Goal: Information Seeking & Learning: Learn about a topic

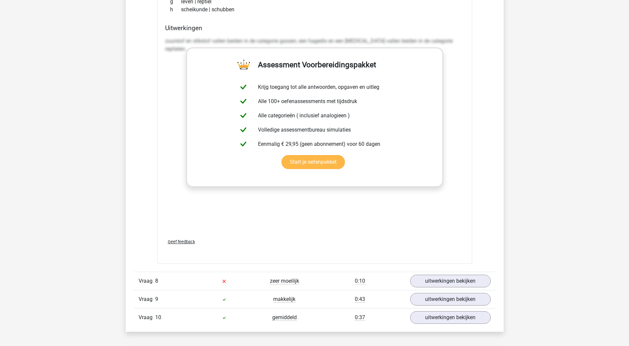
scroll to position [2289, 0]
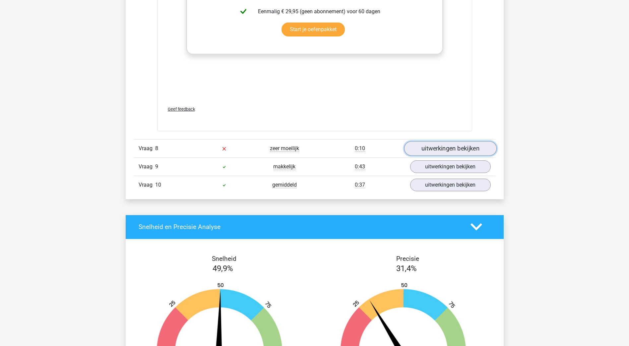
click at [424, 151] on link "uitwerkingen bekijken" at bounding box center [450, 148] width 93 height 15
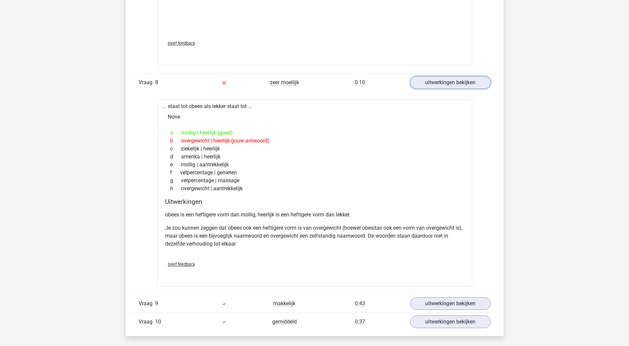
scroll to position [2355, 0]
drag, startPoint x: 168, startPoint y: 107, endPoint x: 238, endPoint y: 104, distance: 69.4
click at [238, 104] on div "... staat tot obees als lekker staat tot ... None a mollig | heerlijk (goed) b …" at bounding box center [314, 192] width 315 height 187
drag, startPoint x: 238, startPoint y: 104, endPoint x: 247, endPoint y: 108, distance: 10.6
click at [247, 108] on div "... staat tot obees als lekker staat tot ... None a mollig | heerlijk (goed) b …" at bounding box center [314, 192] width 315 height 187
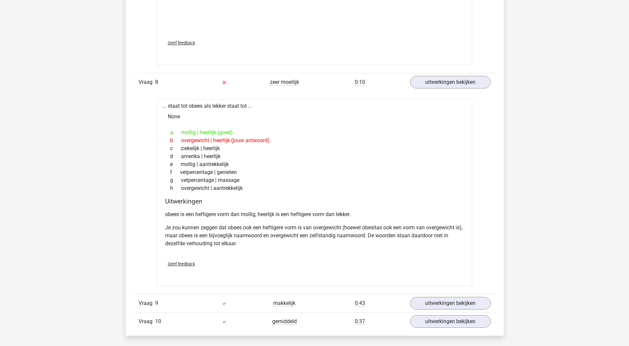
drag, startPoint x: 248, startPoint y: 106, endPoint x: 168, endPoint y: 107, distance: 79.9
click at [168, 107] on div "... staat tot obees als lekker staat tot ... None a mollig | heerlijk (goed) b …" at bounding box center [314, 192] width 315 height 187
copy div "staat tot obees als lekker staat tot"
drag, startPoint x: 259, startPoint y: 214, endPoint x: 281, endPoint y: 212, distance: 22.3
click at [259, 214] on p "obees is een heftigere vorm dan mollig, heerlijk is een heftigere vorm dan lekk…" at bounding box center [314, 215] width 299 height 8
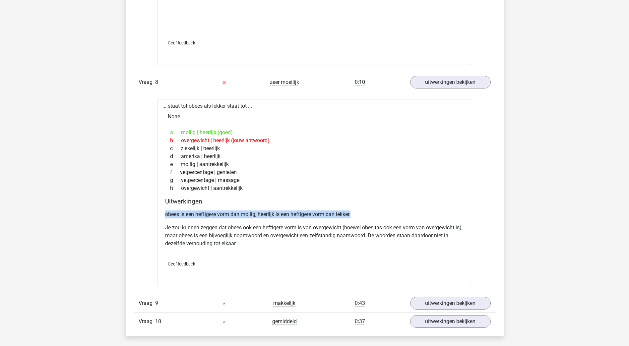
drag, startPoint x: 362, startPoint y: 216, endPoint x: 152, endPoint y: 216, distance: 209.6
copy p "obees is een heftigere vorm dan mollig, heerlijk is een heftigere vorm dan lekk…"
drag, startPoint x: 459, startPoint y: 302, endPoint x: 443, endPoint y: 292, distance: 19.6
click at [459, 302] on link "uitwerkingen bekijken" at bounding box center [450, 303] width 93 height 15
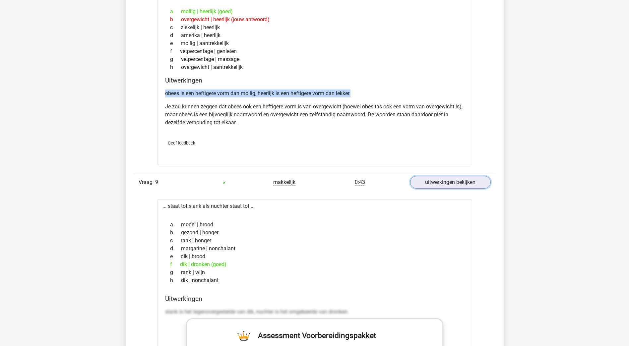
scroll to position [2488, 0]
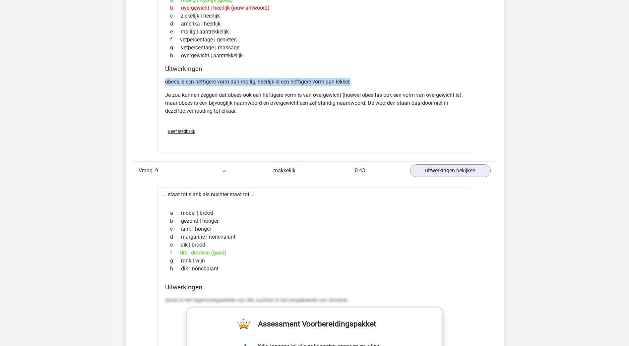
drag, startPoint x: 197, startPoint y: 195, endPoint x: 251, endPoint y: 192, distance: 54.1
copy div "staat tot slank als nuchter staat tot"
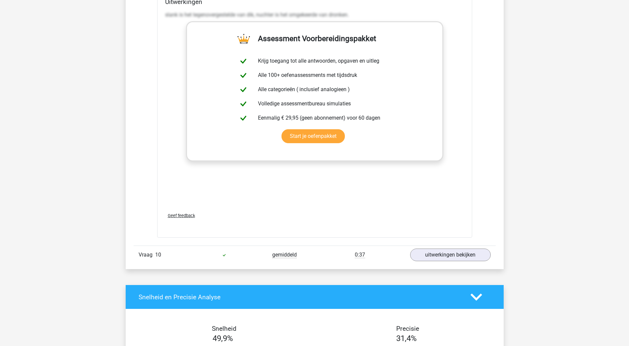
scroll to position [2820, 0]
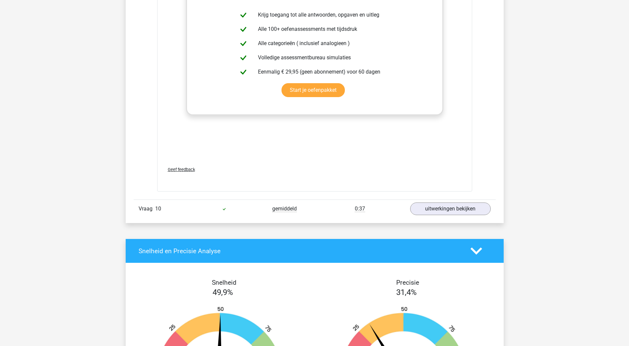
click at [280, 207] on span "gemiddeld" at bounding box center [284, 209] width 25 height 7
click at [442, 212] on link "uitwerkingen bekijken" at bounding box center [450, 209] width 93 height 15
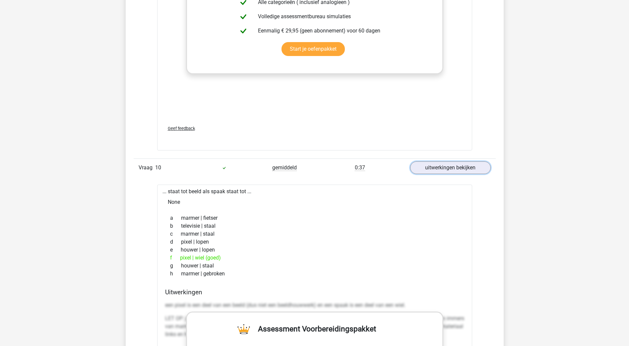
scroll to position [2919, 0]
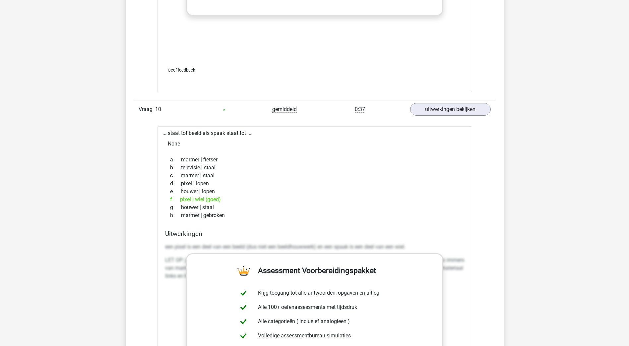
drag, startPoint x: 247, startPoint y: 133, endPoint x: 168, endPoint y: 134, distance: 79.6
click at [168, 134] on div "... staat tot beeld als spaak staat tot ... None a marmer | fietser b televisie…" at bounding box center [314, 298] width 315 height 344
copy div "staat tot beeld als spaak staat tot"
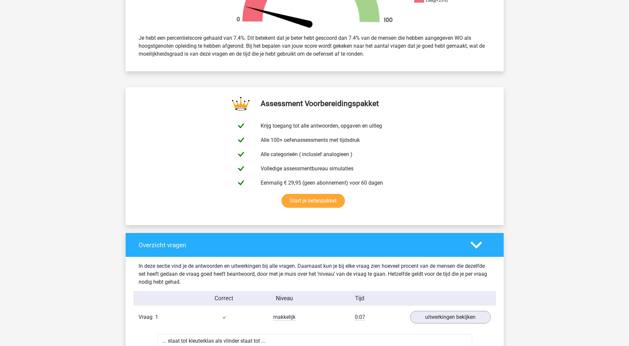
scroll to position [464, 0]
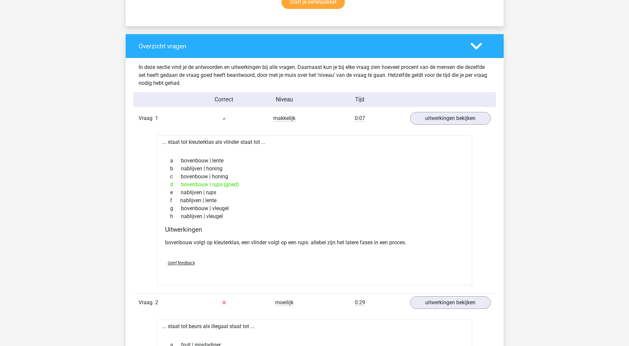
drag, startPoint x: 262, startPoint y: 141, endPoint x: 169, endPoint y: 139, distance: 92.9
click at [169, 139] on div "... staat tot kleuterklas als vlinder staat tot ... a bovenbouw | lente b nabli…" at bounding box center [314, 210] width 315 height 150
copy div "staat tot kleuterklas als vlinder staat tot"
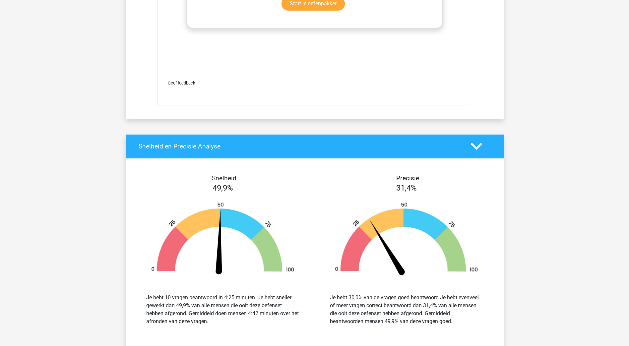
scroll to position [3549, 0]
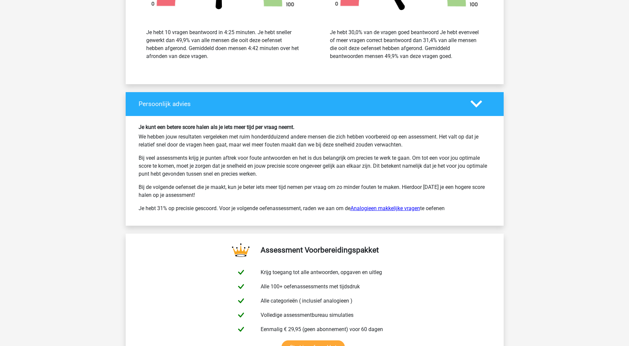
click at [393, 208] on link "Analogieen makkelijke vragen" at bounding box center [386, 208] width 70 height 6
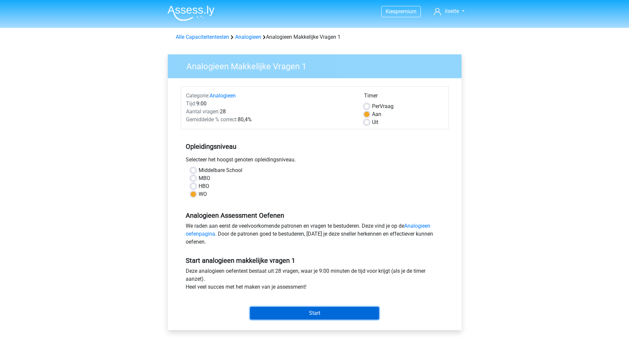
click at [303, 313] on input "Start" at bounding box center [314, 313] width 129 height 13
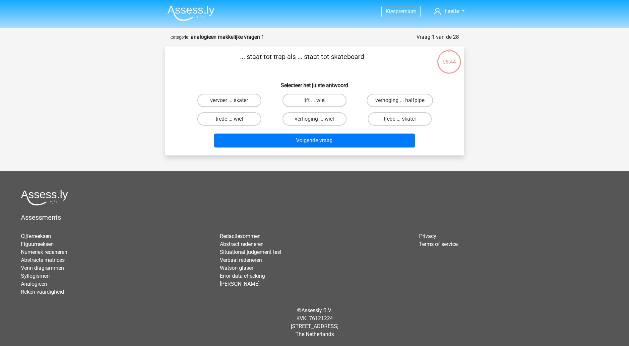
click at [229, 119] on label "trede ... wiel" at bounding box center [229, 118] width 64 height 13
click at [229, 119] on input "trede ... wiel" at bounding box center [231, 121] width 4 height 4
radio input "true"
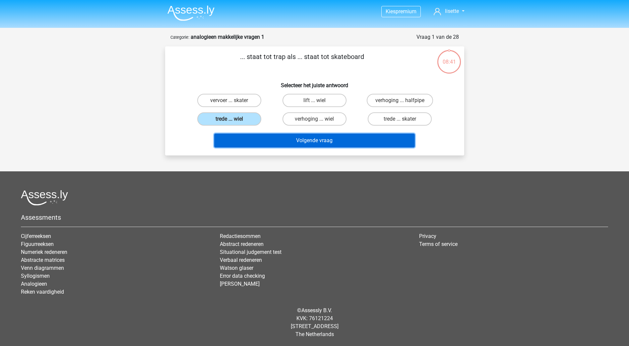
click at [304, 140] on button "Volgende vraag" at bounding box center [314, 141] width 201 height 14
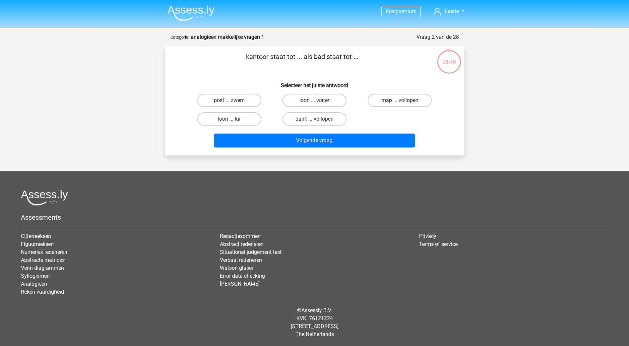
scroll to position [0, 0]
drag, startPoint x: 247, startPoint y: 56, endPoint x: 369, endPoint y: 58, distance: 121.1
click at [369, 58] on p "kantoor staat tot ... als bad staat tot ..." at bounding box center [302, 61] width 253 height 20
copy p "kantoor staat tot ... als bad staat tot ..."
click at [241, 70] on p "kantoor staat tot ... als bad staat tot ..." at bounding box center [302, 61] width 253 height 20
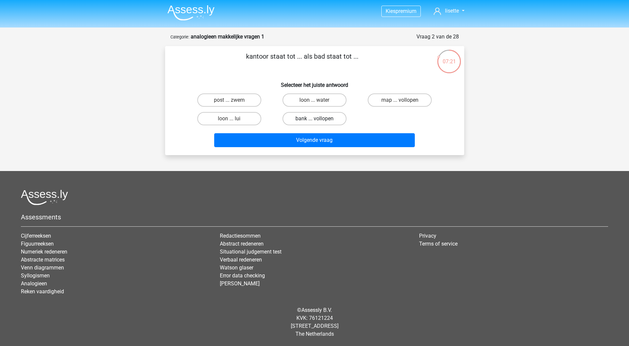
click at [312, 120] on label "bank ... vollopen" at bounding box center [315, 118] width 64 height 13
click at [314, 120] on input "bank ... vollopen" at bounding box center [316, 121] width 4 height 4
radio input "true"
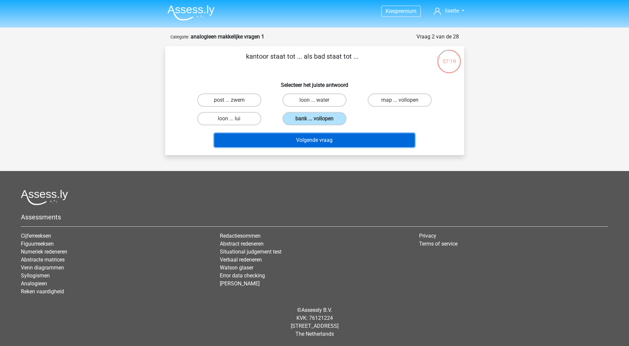
click at [324, 140] on button "Volgende vraag" at bounding box center [314, 140] width 201 height 14
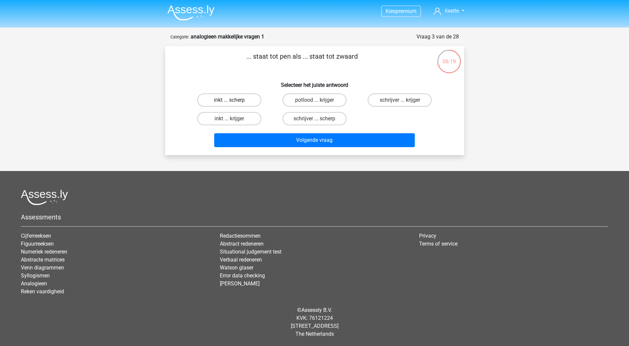
click at [235, 99] on label "inkt ... scherp" at bounding box center [229, 100] width 64 height 13
click at [234, 100] on input "inkt ... scherp" at bounding box center [231, 102] width 4 height 4
radio input "true"
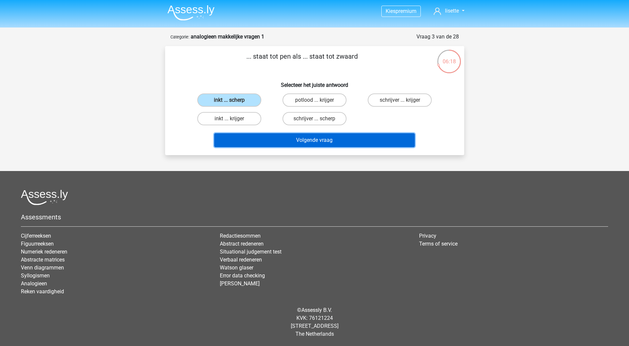
click at [308, 142] on button "Volgende vraag" at bounding box center [314, 140] width 201 height 14
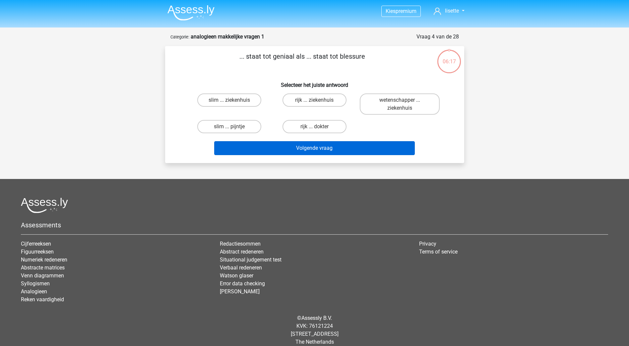
scroll to position [8, 0]
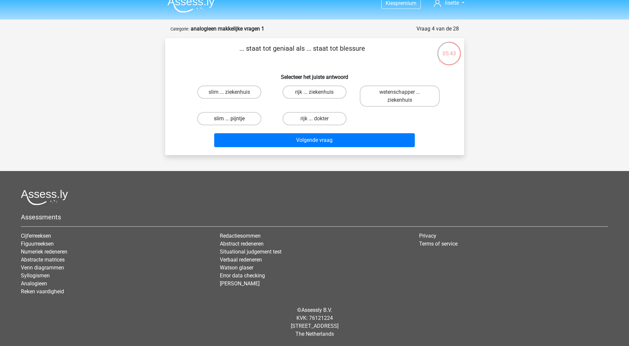
click at [214, 119] on label "slim ... pijntje" at bounding box center [229, 118] width 64 height 13
click at [229, 119] on input "slim ... pijntje" at bounding box center [231, 121] width 4 height 4
radio input "true"
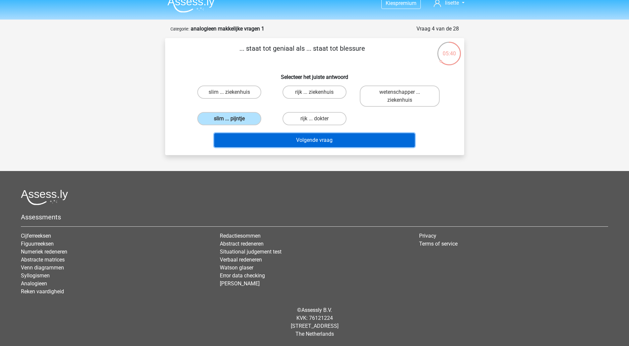
click at [305, 141] on button "Volgende vraag" at bounding box center [314, 140] width 201 height 14
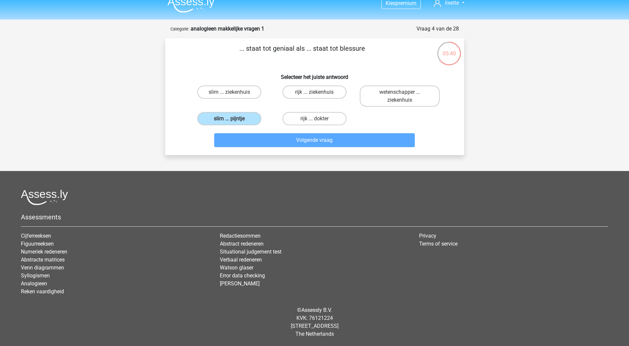
scroll to position [0, 0]
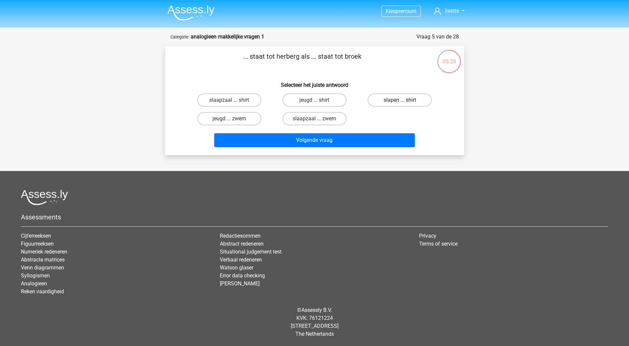
click at [383, 104] on label "slapen ... shirt" at bounding box center [400, 100] width 64 height 13
click at [400, 104] on input "slapen ... shirt" at bounding box center [402, 102] width 4 height 4
radio input "true"
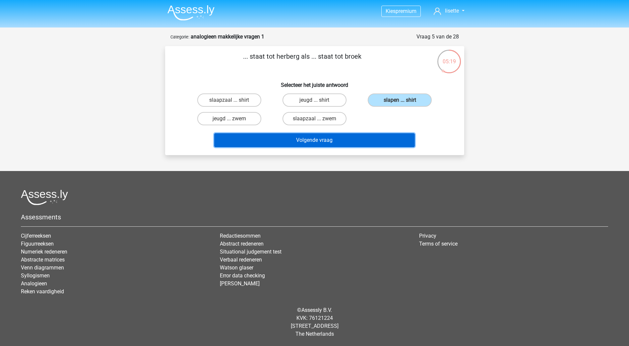
click at [303, 143] on button "Volgende vraag" at bounding box center [314, 140] width 201 height 14
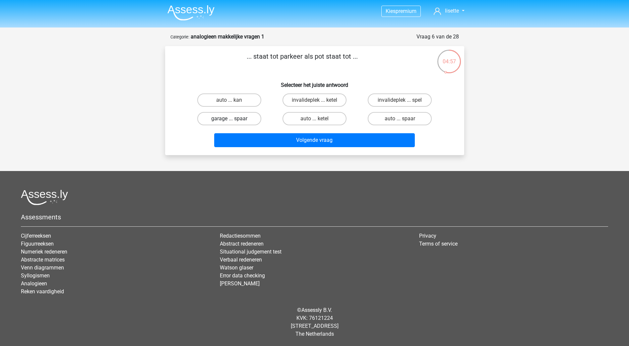
click at [222, 120] on label "garage ... spaar" at bounding box center [229, 118] width 64 height 13
click at [229, 120] on input "garage ... spaar" at bounding box center [231, 121] width 4 height 4
radio input "true"
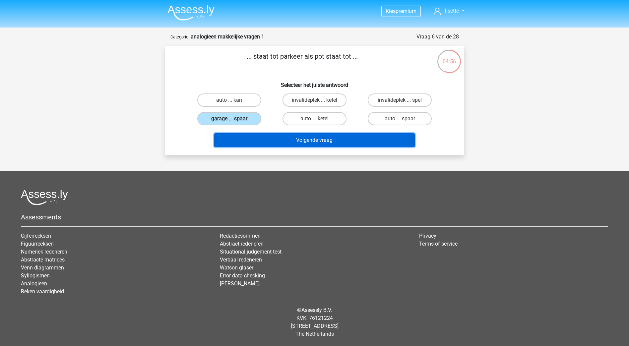
click at [297, 141] on button "Volgende vraag" at bounding box center [314, 140] width 201 height 14
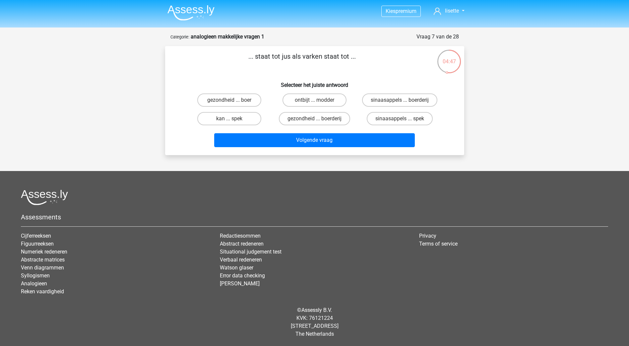
click at [400, 119] on input "sinaasappels ... spek" at bounding box center [402, 121] width 4 height 4
radio input "true"
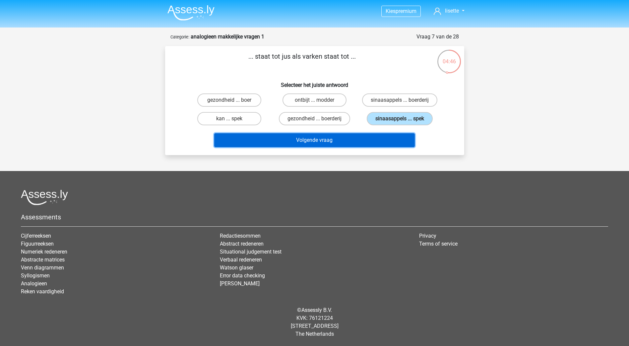
click at [325, 142] on button "Volgende vraag" at bounding box center [314, 140] width 201 height 14
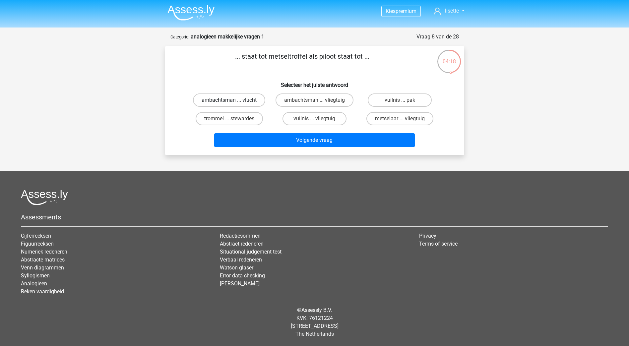
click at [247, 100] on label "ambachtsman ... vlucht" at bounding box center [229, 100] width 72 height 13
click at [234, 100] on input "ambachtsman ... vlucht" at bounding box center [231, 102] width 4 height 4
radio input "true"
click at [407, 121] on label "metselaar ... vliegtuig" at bounding box center [400, 118] width 67 height 13
click at [404, 121] on input "metselaar ... vliegtuig" at bounding box center [402, 121] width 4 height 4
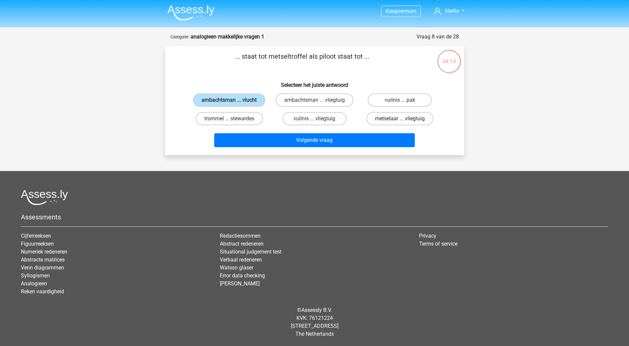
radio input "true"
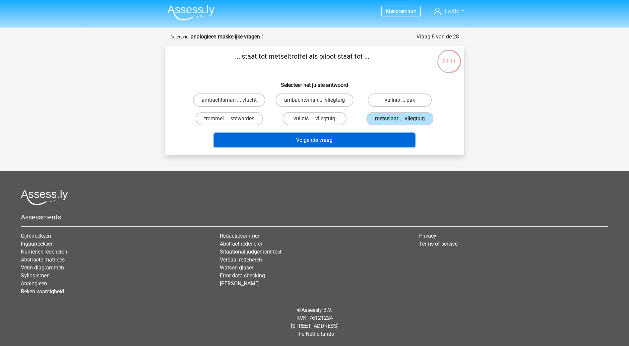
click at [305, 137] on button "Volgende vraag" at bounding box center [314, 140] width 201 height 14
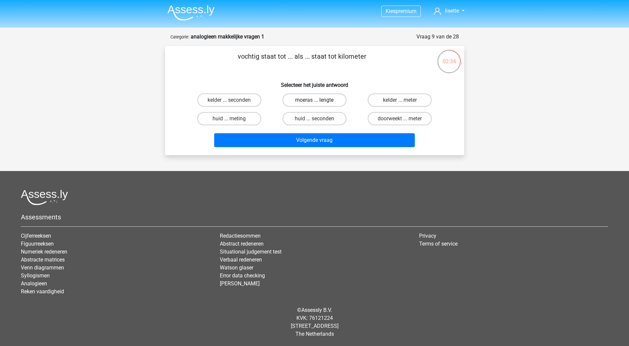
click at [310, 99] on label "moeras ... lengte" at bounding box center [315, 100] width 64 height 13
click at [314, 100] on input "moeras ... lengte" at bounding box center [316, 102] width 4 height 4
radio input "true"
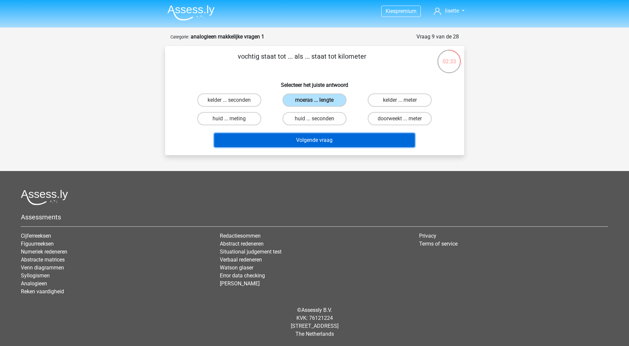
click at [329, 138] on button "Volgende vraag" at bounding box center [314, 140] width 201 height 14
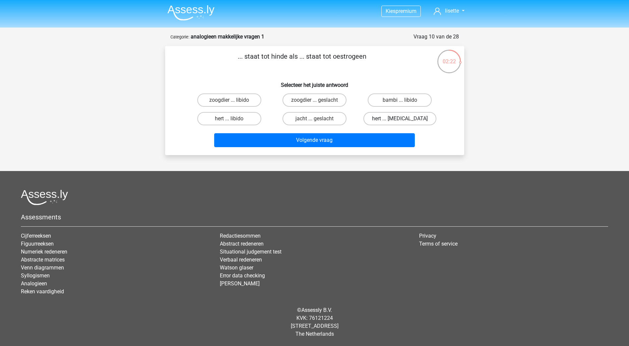
click at [398, 120] on label "hert ... [MEDICAL_DATA]" at bounding box center [400, 118] width 73 height 13
click at [400, 120] on input "hert ... [MEDICAL_DATA]" at bounding box center [402, 121] width 4 height 4
radio input "true"
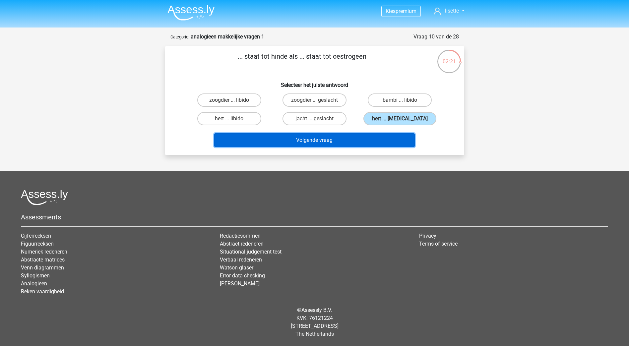
click at [323, 142] on button "Volgende vraag" at bounding box center [314, 140] width 201 height 14
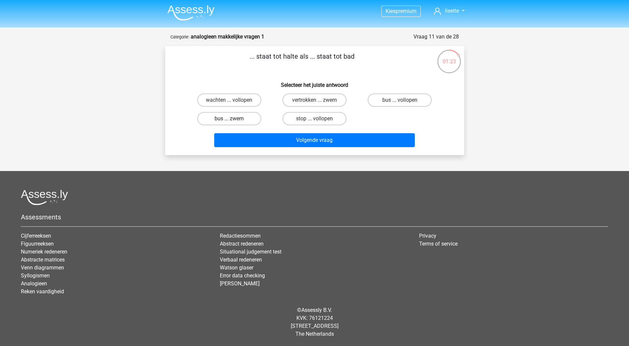
click at [223, 117] on label "bus ... zwem" at bounding box center [229, 118] width 64 height 13
click at [229, 119] on input "bus ... zwem" at bounding box center [231, 121] width 4 height 4
radio input "true"
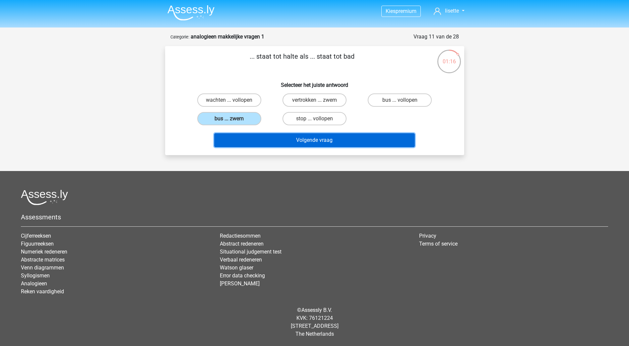
click at [324, 142] on button "Volgende vraag" at bounding box center [314, 140] width 201 height 14
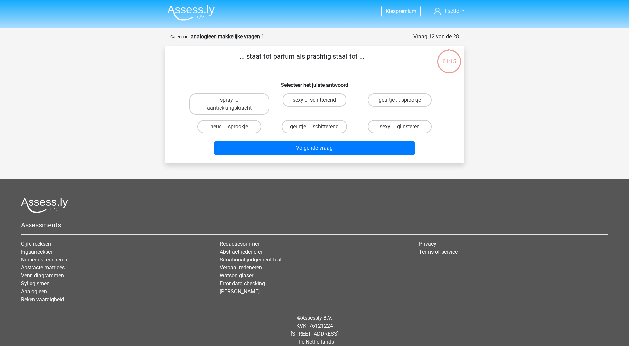
scroll to position [8, 0]
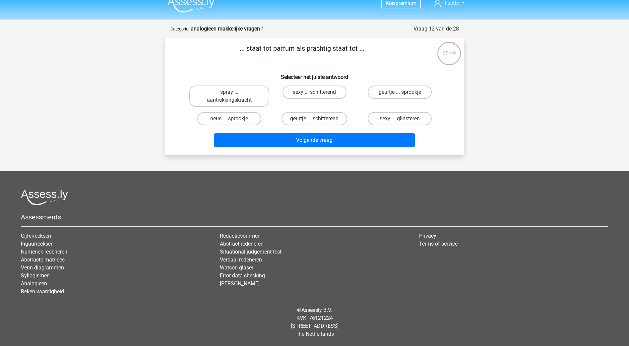
click at [310, 119] on label "geurtje ... schitterend" at bounding box center [315, 118] width 66 height 13
click at [314, 119] on input "geurtje ... schitterend" at bounding box center [316, 121] width 4 height 4
radio input "true"
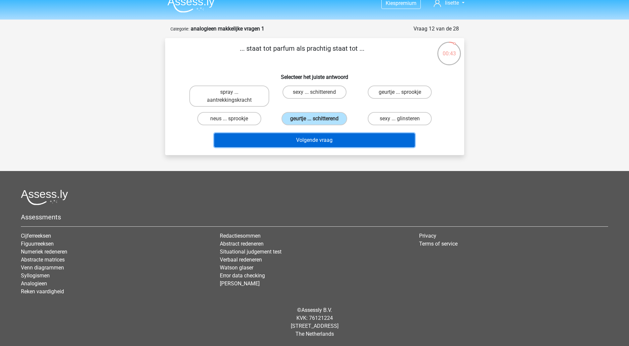
click at [321, 141] on button "Volgende vraag" at bounding box center [314, 140] width 201 height 14
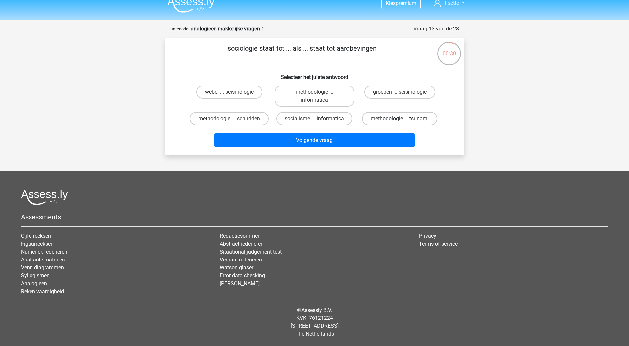
click at [390, 119] on label "methodologie ... tsunami" at bounding box center [399, 118] width 75 height 13
click at [400, 119] on input "methodologie ... tsunami" at bounding box center [402, 121] width 4 height 4
radio input "true"
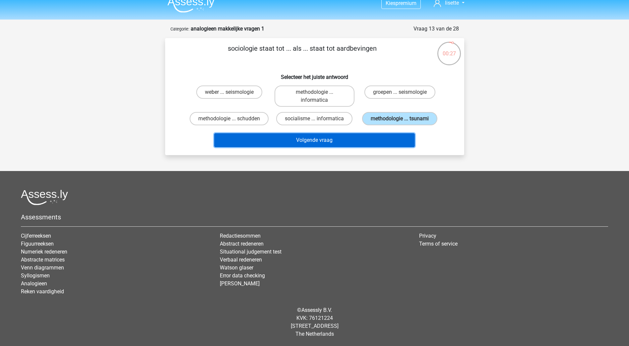
click at [306, 140] on button "Volgende vraag" at bounding box center [314, 140] width 201 height 14
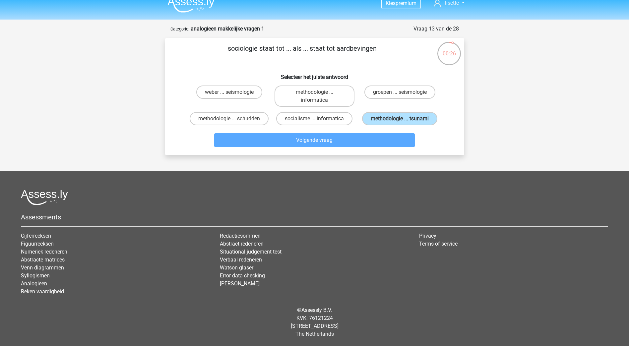
scroll to position [0, 0]
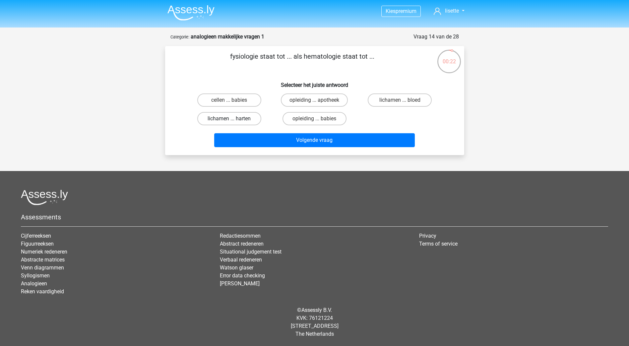
click at [235, 118] on label "lichamen ... harten" at bounding box center [229, 118] width 64 height 13
click at [234, 119] on input "lichamen ... harten" at bounding box center [231, 121] width 4 height 4
radio input "true"
click at [397, 103] on label "lichamen ... bloed" at bounding box center [400, 100] width 64 height 13
click at [400, 103] on input "lichamen ... bloed" at bounding box center [402, 102] width 4 height 4
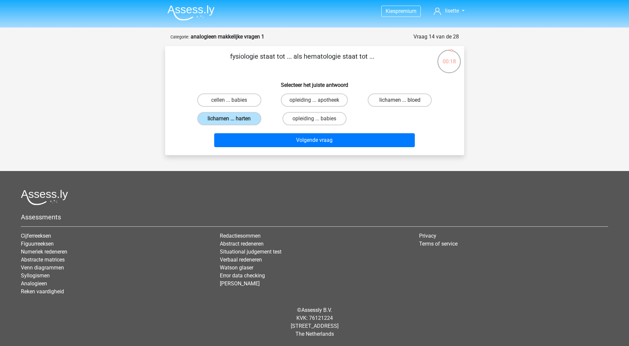
radio input "true"
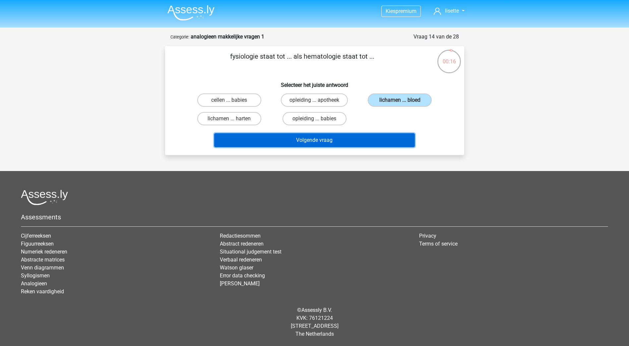
click at [344, 138] on button "Volgende vraag" at bounding box center [314, 140] width 201 height 14
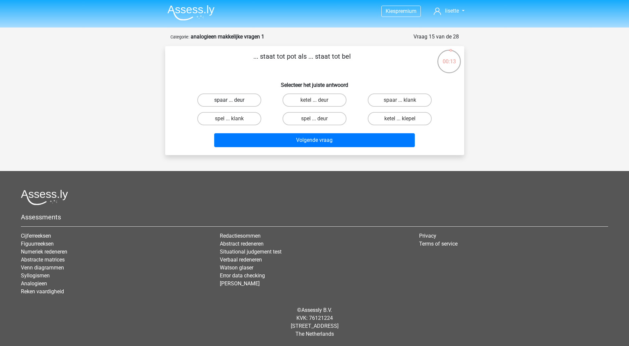
click at [237, 102] on label "spaar ... deur" at bounding box center [229, 100] width 64 height 13
click at [234, 102] on input "spaar ... deur" at bounding box center [231, 102] width 4 height 4
radio input "true"
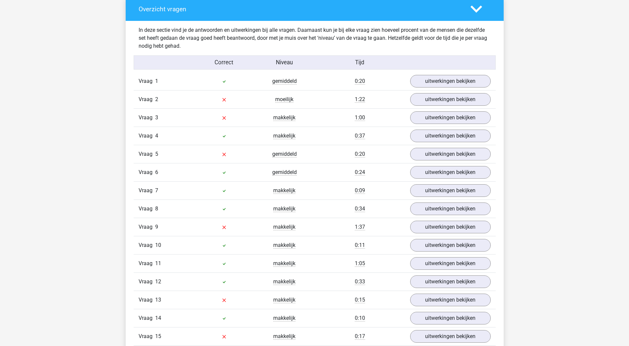
scroll to position [498, 0]
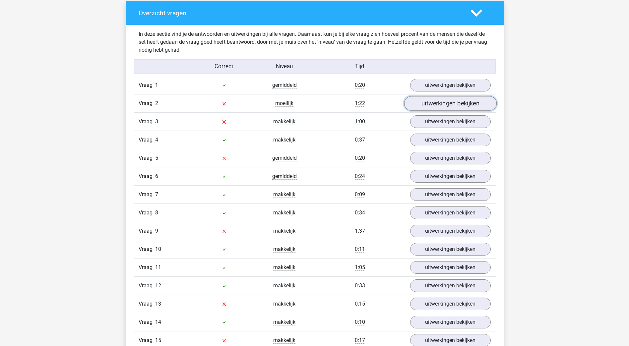
click at [445, 102] on link "uitwerkingen bekijken" at bounding box center [450, 104] width 93 height 15
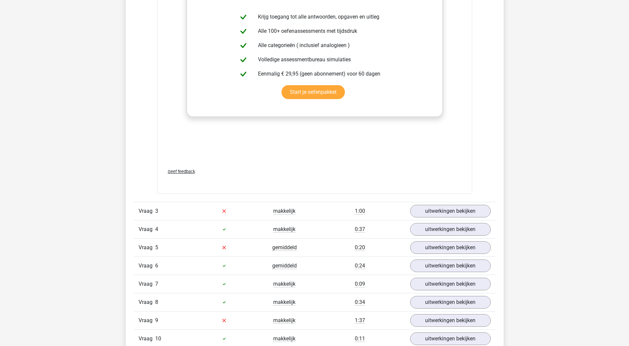
scroll to position [796, 0]
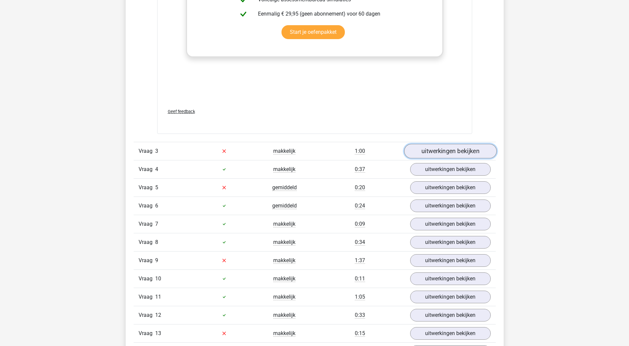
click at [436, 150] on link "uitwerkingen bekijken" at bounding box center [450, 151] width 93 height 15
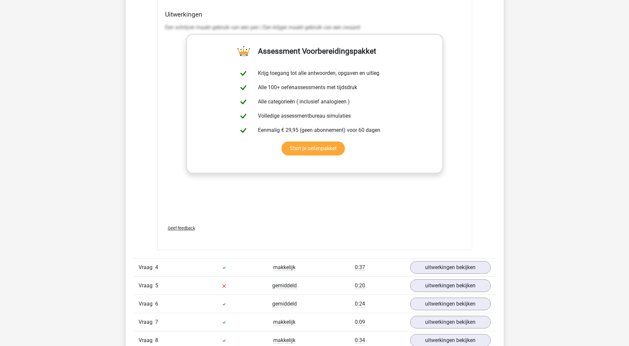
scroll to position [1128, 0]
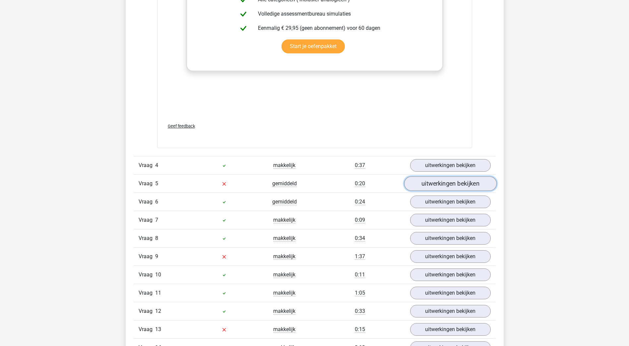
click at [440, 184] on link "uitwerkingen bekijken" at bounding box center [450, 183] width 93 height 15
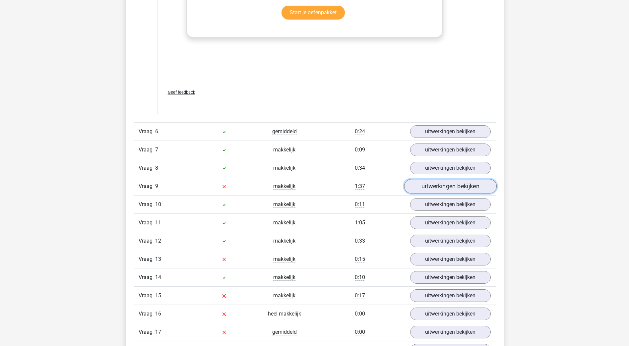
click at [417, 184] on link "uitwerkingen bekijken" at bounding box center [450, 186] width 93 height 15
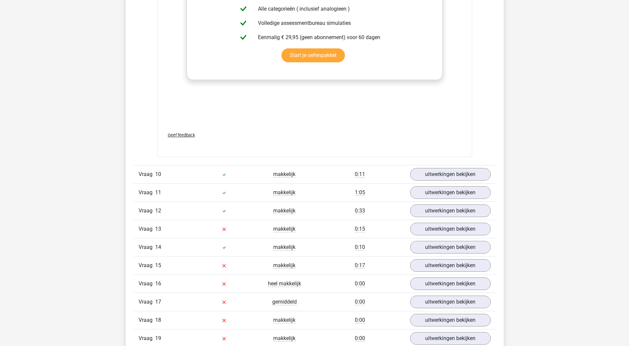
scroll to position [1924, 0]
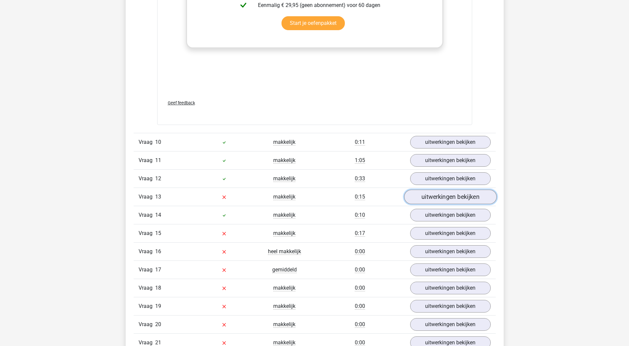
click at [424, 197] on link "uitwerkingen bekijken" at bounding box center [450, 197] width 93 height 15
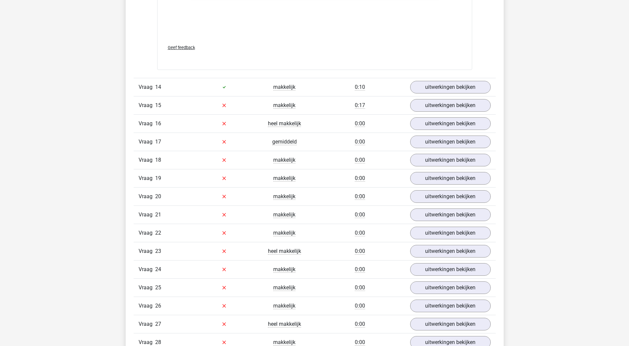
scroll to position [2388, 0]
click at [438, 103] on link "uitwerkingen bekijken" at bounding box center [450, 105] width 93 height 15
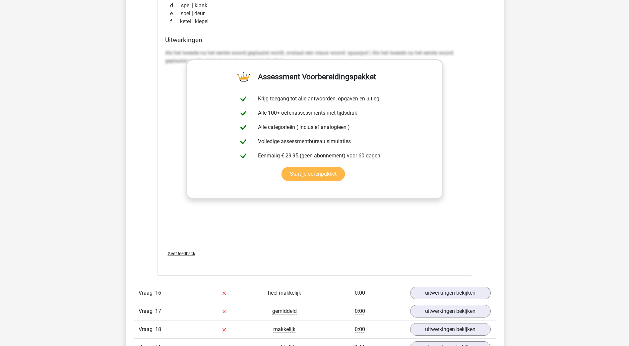
scroll to position [2687, 0]
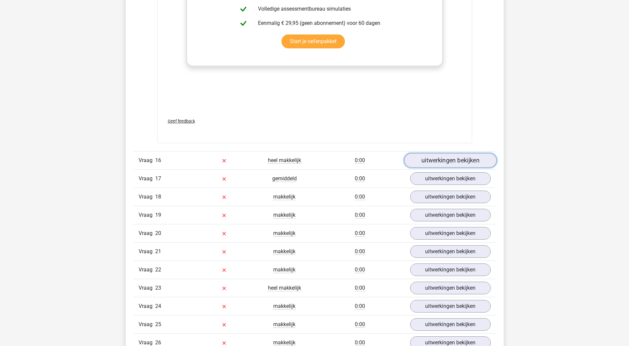
click at [433, 162] on link "uitwerkingen bekijken" at bounding box center [450, 160] width 93 height 15
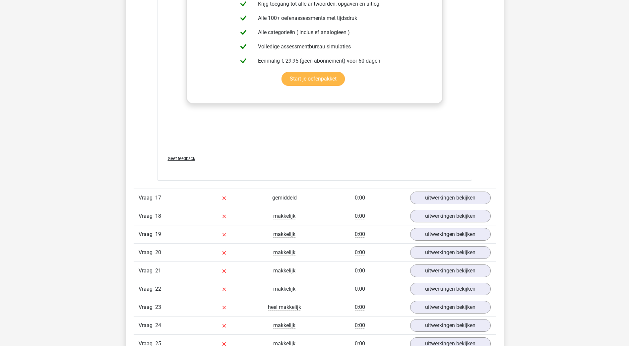
scroll to position [3085, 0]
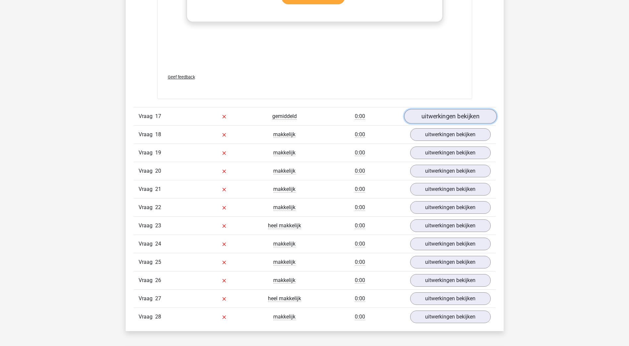
click at [434, 114] on link "uitwerkingen bekijken" at bounding box center [450, 116] width 93 height 15
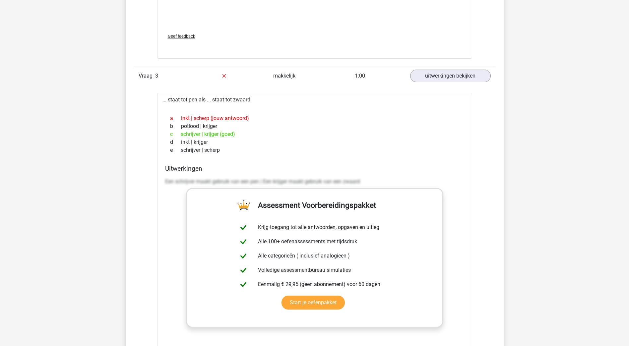
scroll to position [829, 0]
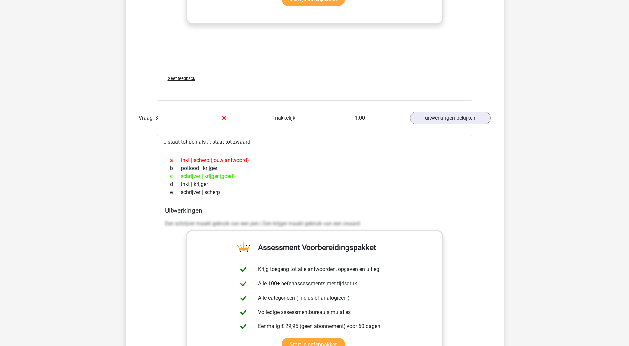
click at [259, 119] on div "makkelijk" at bounding box center [284, 118] width 60 height 8
click at [285, 120] on span "makkelijk" at bounding box center [284, 118] width 22 height 7
click at [147, 117] on span "Vraag" at bounding box center [147, 118] width 17 height 8
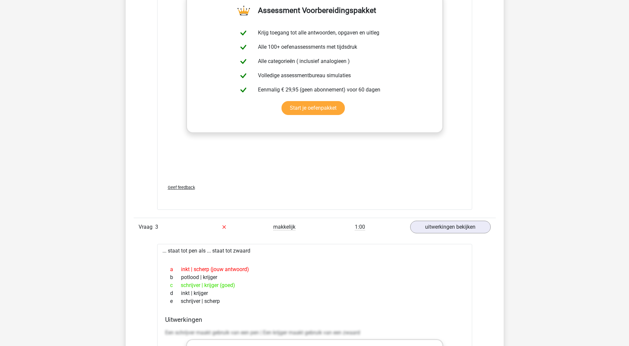
scroll to position [663, 0]
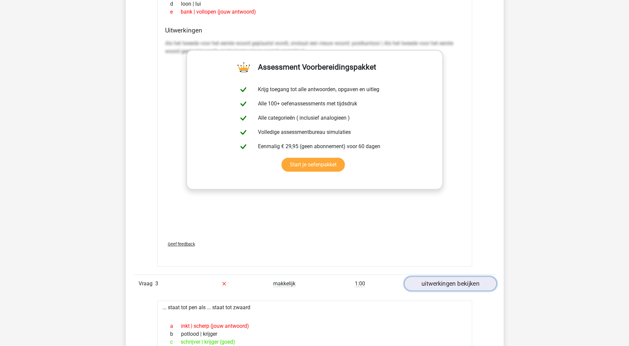
click at [442, 287] on link "uitwerkingen bekijken" at bounding box center [450, 284] width 93 height 15
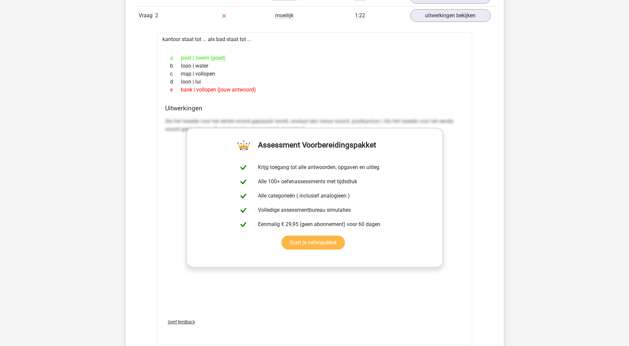
scroll to position [531, 0]
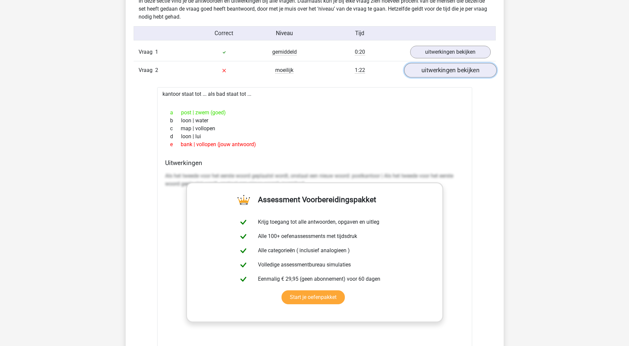
click at [442, 72] on link "uitwerkingen bekijken" at bounding box center [450, 70] width 93 height 15
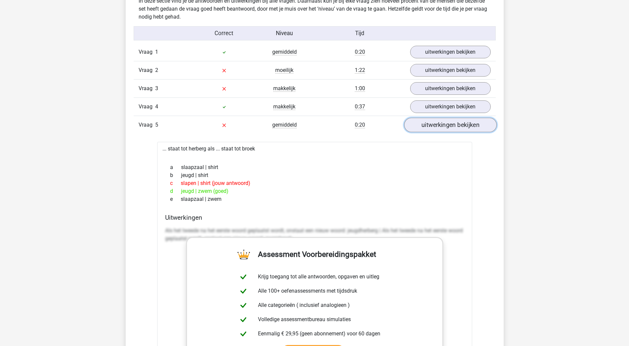
click at [449, 125] on link "uitwerkingen bekijken" at bounding box center [450, 125] width 93 height 15
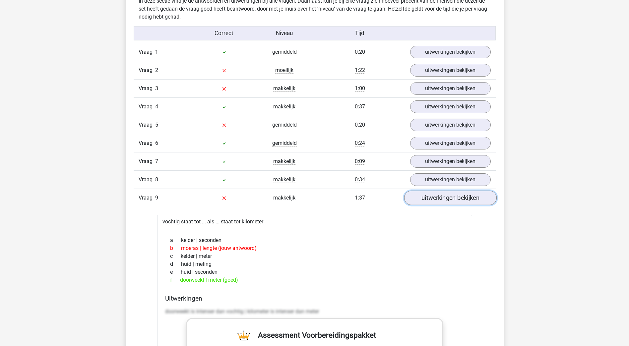
click at [433, 195] on link "uitwerkingen bekijken" at bounding box center [450, 198] width 93 height 15
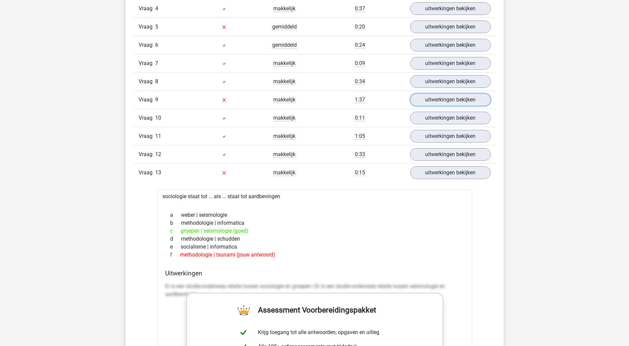
scroll to position [630, 0]
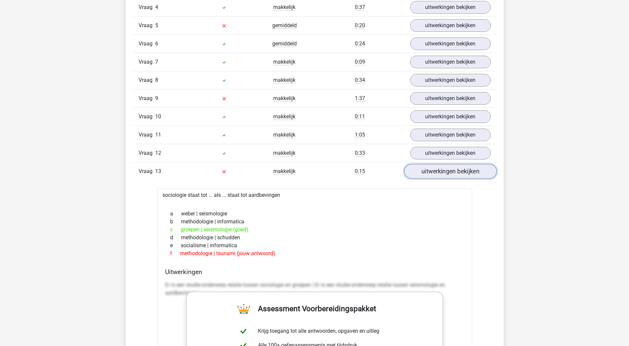
click at [430, 173] on link "uitwerkingen bekijken" at bounding box center [450, 172] width 93 height 15
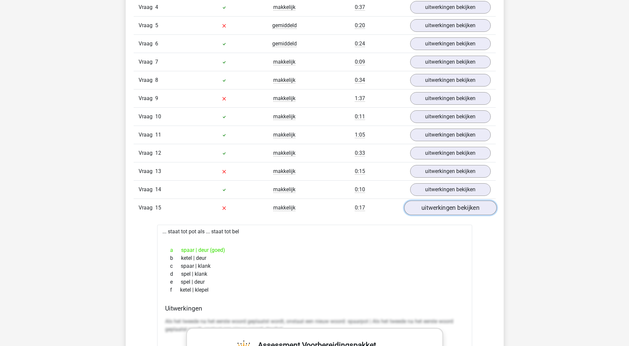
click at [442, 206] on link "uitwerkingen bekijken" at bounding box center [450, 208] width 93 height 15
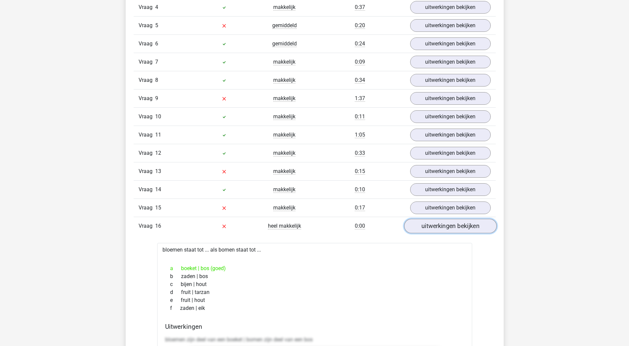
click at [433, 233] on link "uitwerkingen bekijken" at bounding box center [450, 226] width 93 height 15
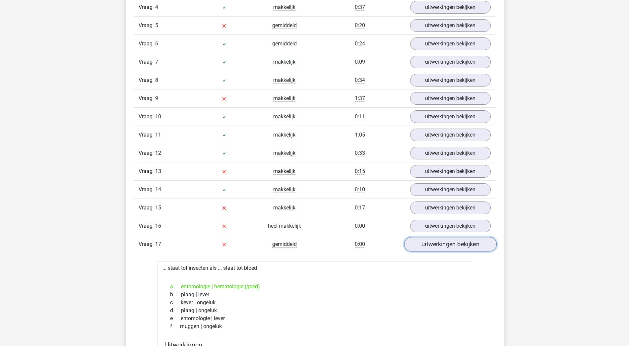
click at [430, 240] on link "uitwerkingen bekijken" at bounding box center [450, 245] width 93 height 15
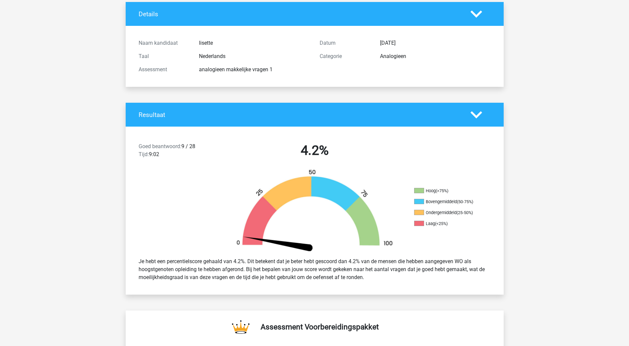
scroll to position [0, 0]
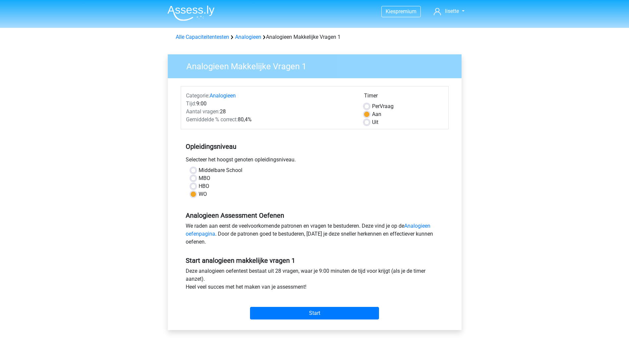
click at [199, 186] on label "HBO" at bounding box center [204, 186] width 11 height 8
click at [193, 186] on input "HBO" at bounding box center [193, 185] width 5 height 7
radio input "true"
click at [372, 123] on label "Uit" at bounding box center [375, 122] width 6 height 8
click at [368, 123] on input "Uit" at bounding box center [366, 121] width 5 height 7
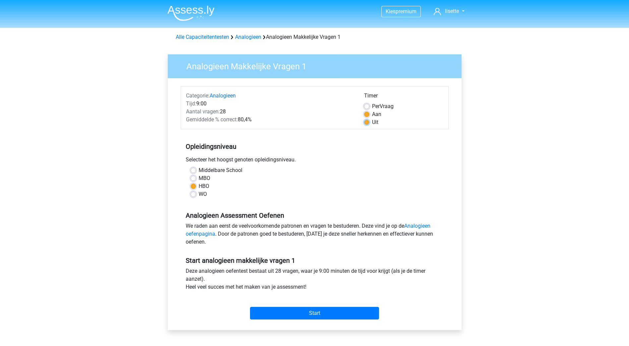
radio input "true"
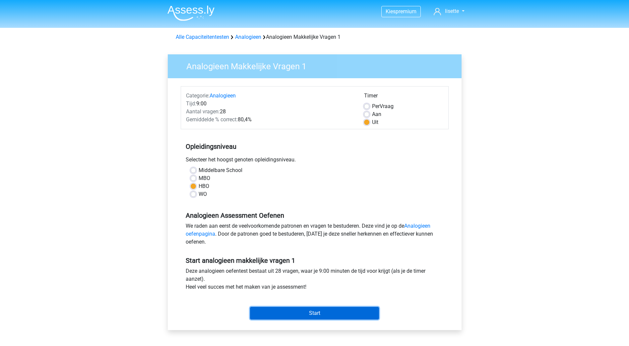
click at [306, 312] on input "Start" at bounding box center [314, 313] width 129 height 13
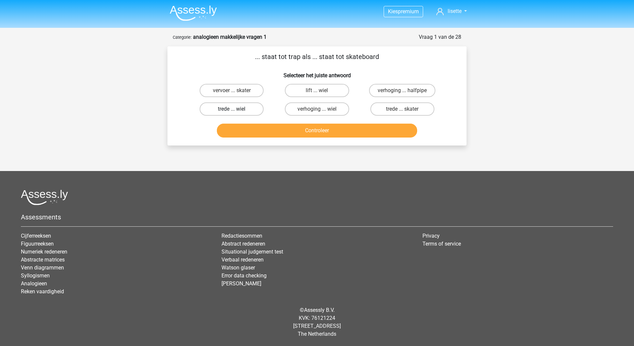
click at [248, 110] on label "trede ... wiel" at bounding box center [232, 108] width 64 height 13
click at [236, 110] on input "trede ... wiel" at bounding box center [234, 111] width 4 height 4
radio input "true"
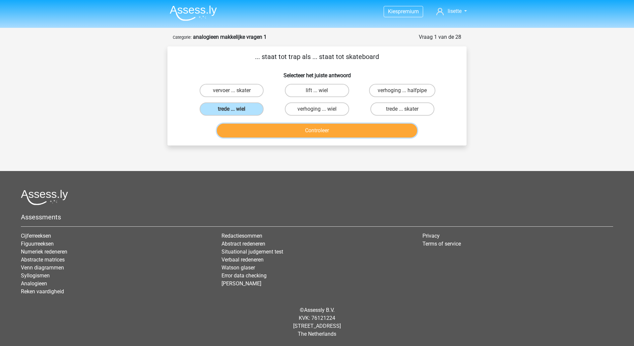
click at [297, 131] on button "Controleer" at bounding box center [317, 131] width 201 height 14
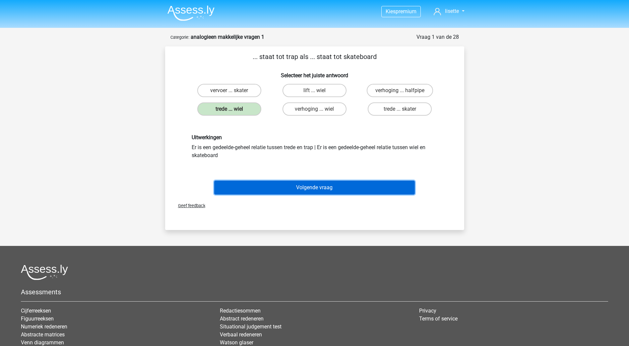
click at [306, 186] on button "Volgende vraag" at bounding box center [314, 188] width 201 height 14
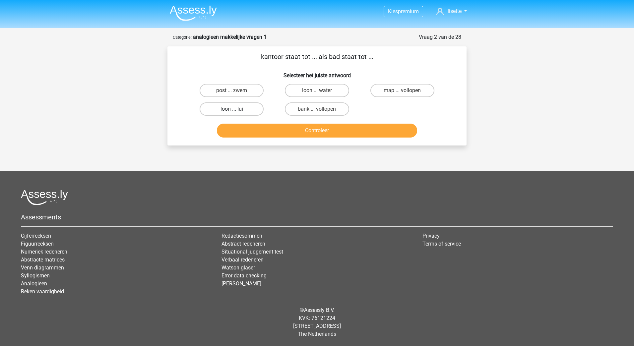
click at [252, 109] on label "loon ... lui" at bounding box center [232, 108] width 64 height 13
click at [236, 109] on input "loon ... lui" at bounding box center [234, 111] width 4 height 4
radio input "true"
click at [250, 94] on label "post ... zwem" at bounding box center [232, 90] width 64 height 13
click at [236, 94] on input "post ... zwem" at bounding box center [234, 93] width 4 height 4
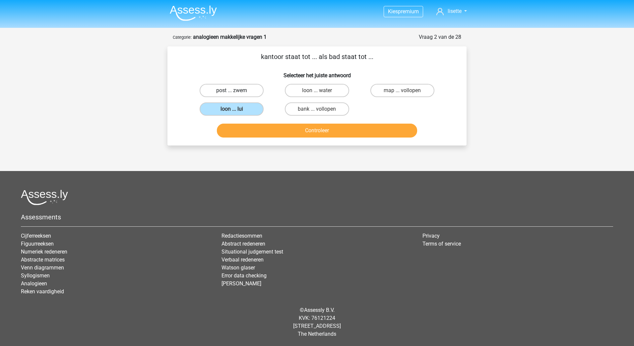
radio input "true"
click at [331, 90] on label "loon ... water" at bounding box center [317, 90] width 64 height 13
click at [321, 91] on input "loon ... water" at bounding box center [319, 93] width 4 height 4
radio input "true"
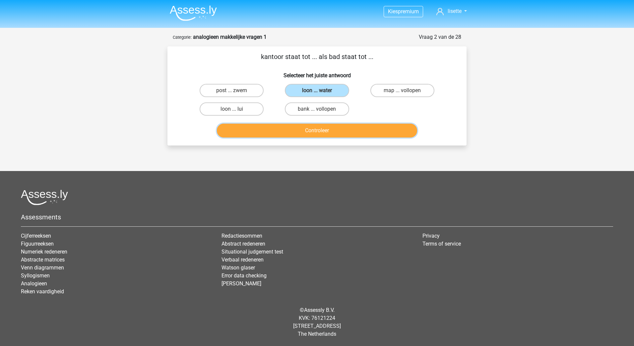
click at [324, 132] on button "Controleer" at bounding box center [317, 131] width 201 height 14
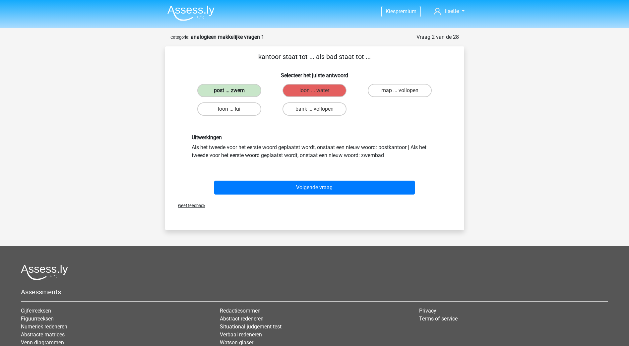
click at [214, 93] on label "post ... zwem" at bounding box center [229, 90] width 64 height 13
drag, startPoint x: 216, startPoint y: 147, endPoint x: 325, endPoint y: 148, distance: 108.8
click at [325, 148] on div "Uitwerkingen Als het tweede voor het eerste woord geplaatst wordt, onstaat een …" at bounding box center [315, 146] width 256 height 25
drag, startPoint x: 325, startPoint y: 148, endPoint x: 350, endPoint y: 148, distance: 24.9
click at [350, 148] on div "Uitwerkingen Als het tweede voor het eerste woord geplaatst wordt, onstaat een …" at bounding box center [315, 146] width 256 height 25
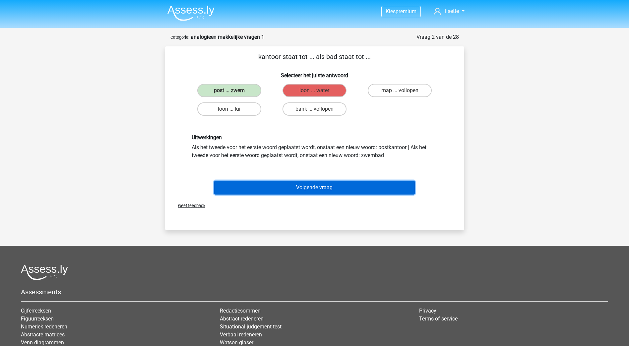
click at [300, 186] on button "Volgende vraag" at bounding box center [314, 188] width 201 height 14
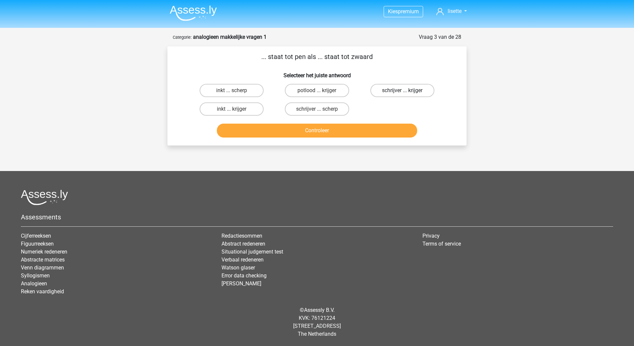
click at [390, 91] on label "schrijver ... krijger" at bounding box center [403, 90] width 64 height 13
click at [402, 91] on input "schrijver ... krijger" at bounding box center [404, 93] width 4 height 4
radio input "true"
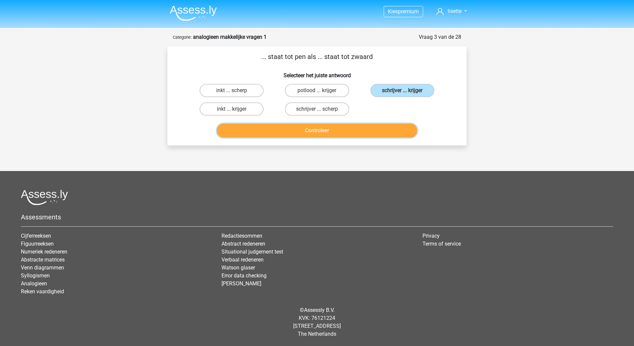
click at [342, 130] on button "Controleer" at bounding box center [317, 131] width 201 height 14
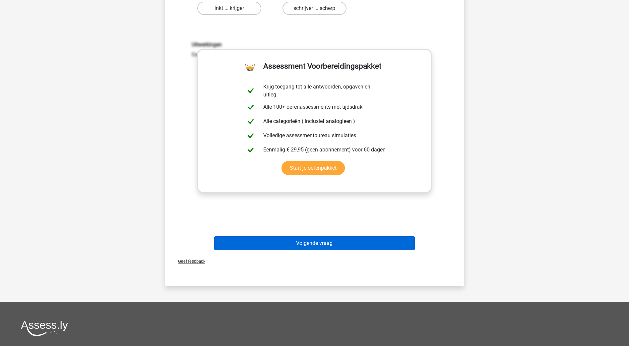
scroll to position [166, 0]
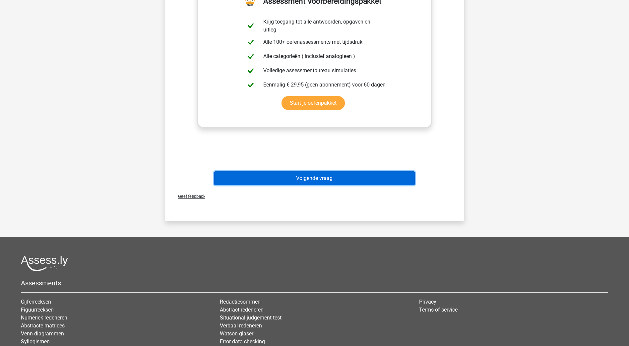
click at [318, 181] on button "Volgende vraag" at bounding box center [314, 178] width 201 height 14
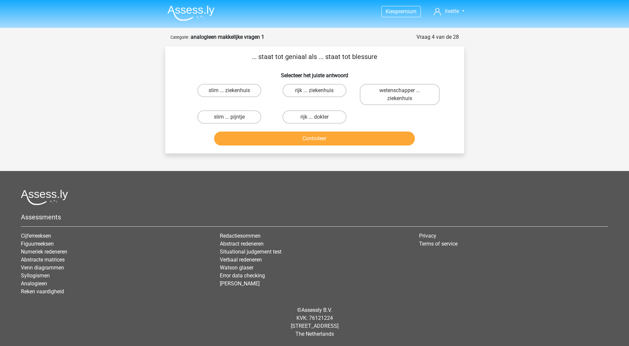
scroll to position [0, 0]
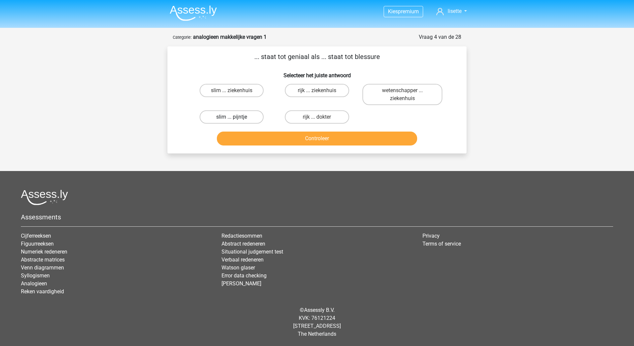
click at [245, 118] on label "slim ... pijntje" at bounding box center [232, 116] width 64 height 13
click at [236, 118] on input "slim ... pijntje" at bounding box center [234, 119] width 4 height 4
radio input "true"
click at [297, 137] on button "Controleer" at bounding box center [317, 139] width 201 height 14
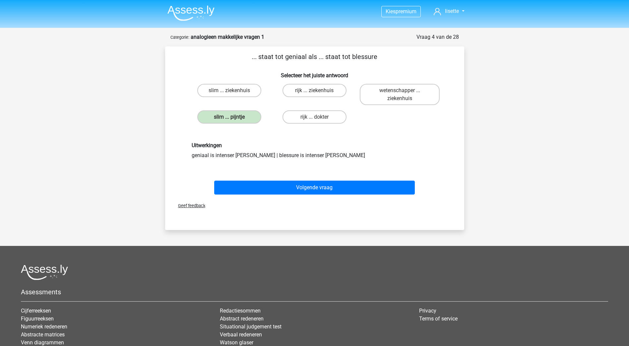
drag, startPoint x: 258, startPoint y: 155, endPoint x: 303, endPoint y: 156, distance: 45.1
click at [303, 156] on div "Uitwerkingen geniaal is intenser dan slim | blessure is intenser [PERSON_NAME]" at bounding box center [315, 150] width 256 height 17
drag, startPoint x: 303, startPoint y: 156, endPoint x: 317, endPoint y: 156, distance: 14.3
click at [317, 156] on div "Uitwerkingen geniaal is intenser dan slim | blessure is intenser [PERSON_NAME]" at bounding box center [315, 150] width 256 height 17
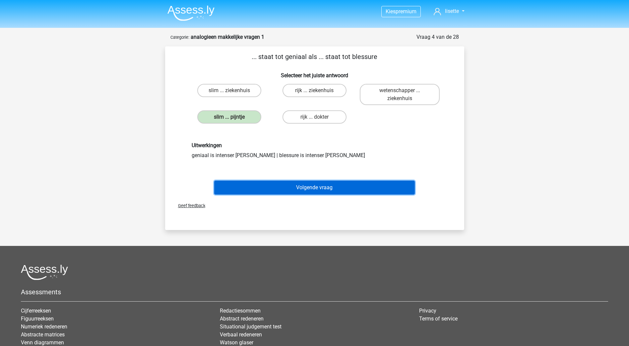
click at [298, 186] on button "Volgende vraag" at bounding box center [314, 188] width 201 height 14
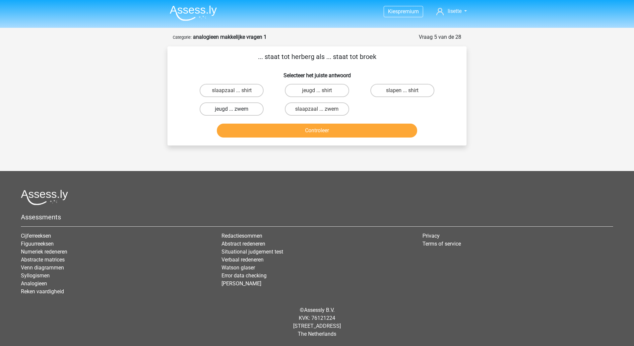
click at [243, 110] on label "jeugd ... zwem" at bounding box center [232, 108] width 64 height 13
click at [236, 110] on input "jeugd ... zwem" at bounding box center [234, 111] width 4 height 4
radio input "true"
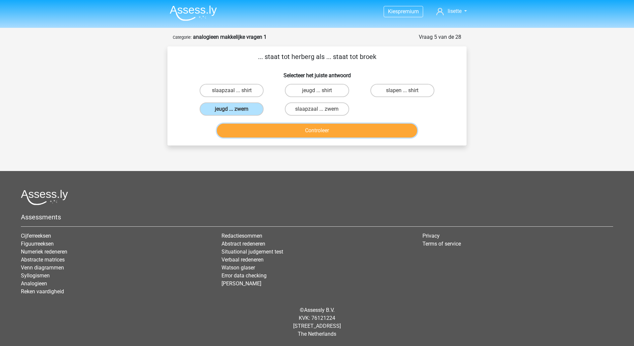
click at [311, 130] on button "Controleer" at bounding box center [317, 131] width 201 height 14
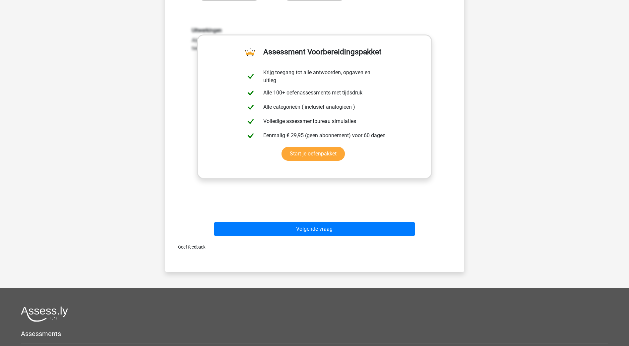
scroll to position [166, 0]
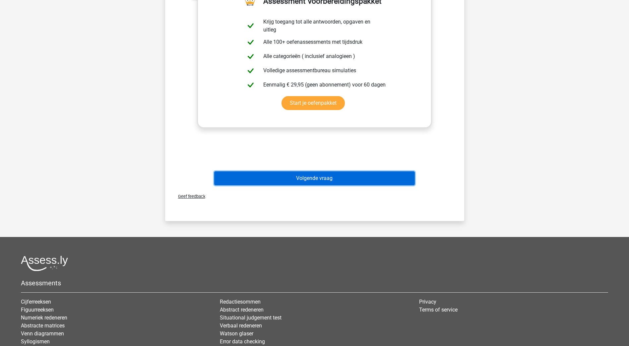
click at [314, 182] on button "Volgende vraag" at bounding box center [314, 178] width 201 height 14
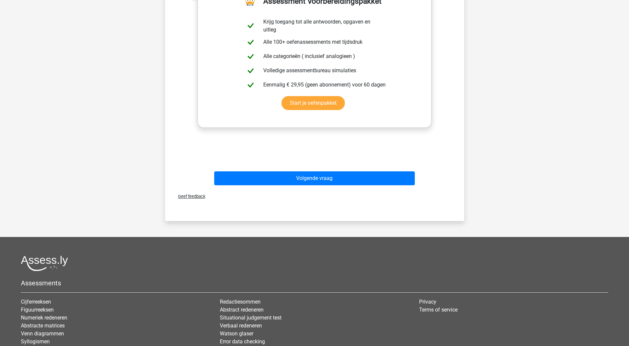
scroll to position [0, 0]
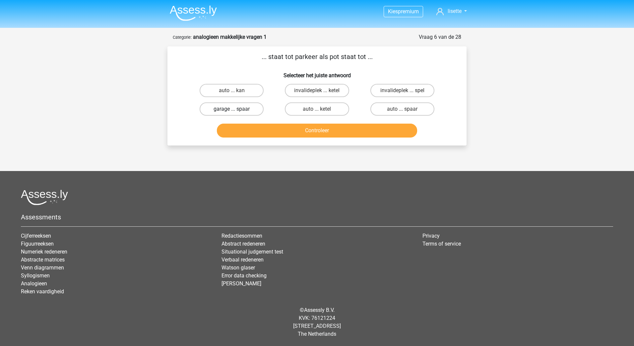
click at [244, 111] on label "garage ... spaar" at bounding box center [232, 108] width 64 height 13
click at [236, 111] on input "garage ... spaar" at bounding box center [234, 111] width 4 height 4
radio input "true"
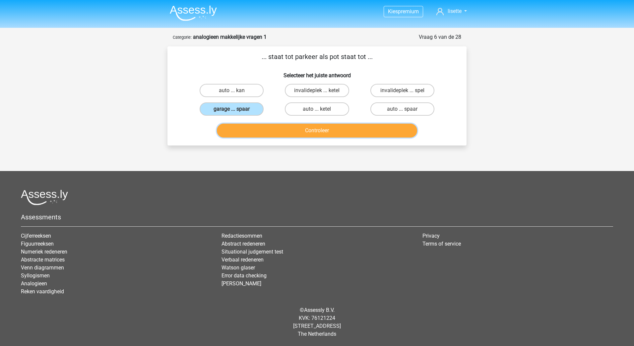
click at [307, 130] on button "Controleer" at bounding box center [317, 131] width 201 height 14
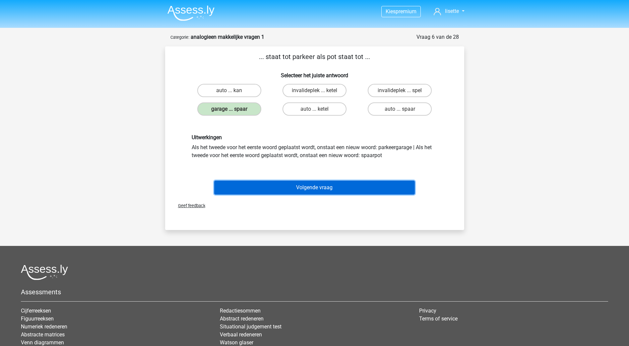
click at [313, 188] on button "Volgende vraag" at bounding box center [314, 188] width 201 height 14
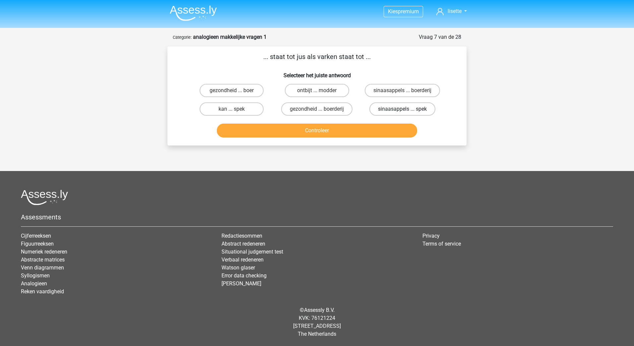
click at [396, 109] on label "sinaasappels ... spek" at bounding box center [403, 108] width 66 height 13
click at [402, 109] on input "sinaasappels ... spek" at bounding box center [404, 111] width 4 height 4
radio input "true"
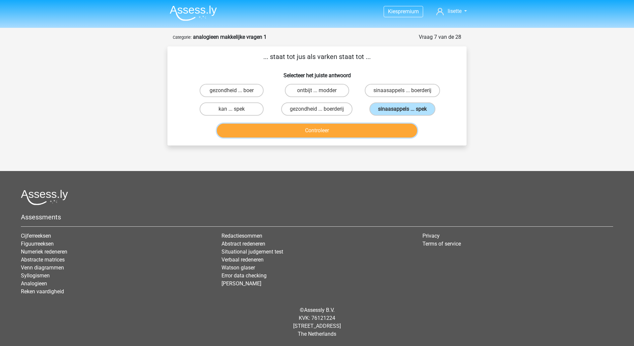
click at [327, 125] on button "Controleer" at bounding box center [317, 131] width 201 height 14
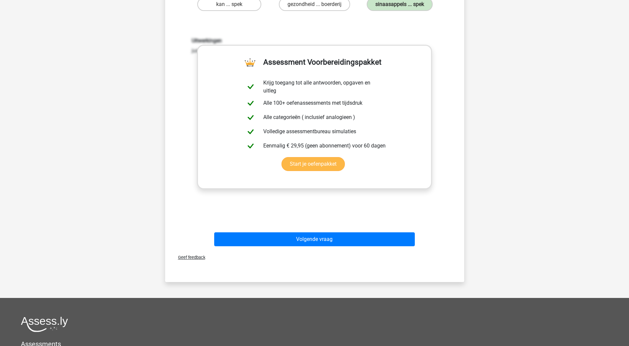
scroll to position [166, 0]
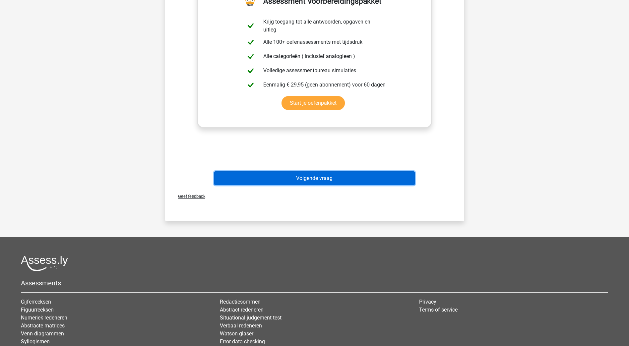
click at [287, 177] on button "Volgende vraag" at bounding box center [314, 178] width 201 height 14
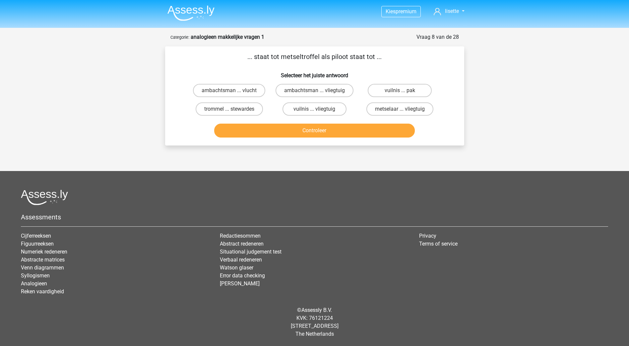
scroll to position [0, 0]
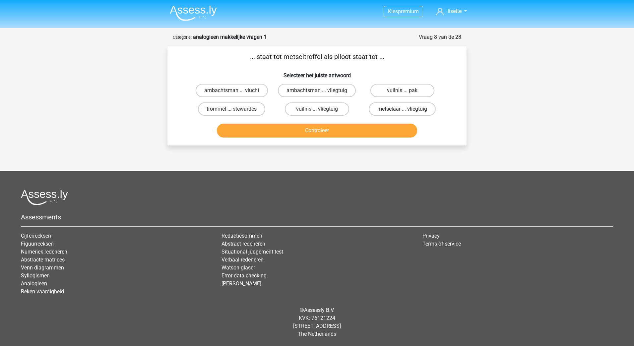
click at [395, 110] on label "metselaar ... vliegtuig" at bounding box center [402, 108] width 67 height 13
click at [402, 110] on input "metselaar ... vliegtuig" at bounding box center [404, 111] width 4 height 4
radio input "true"
drag, startPoint x: 288, startPoint y: 57, endPoint x: 313, endPoint y: 56, distance: 24.9
click at [313, 56] on p "... staat tot metseltroffel als piloot staat tot ..." at bounding box center [317, 57] width 278 height 10
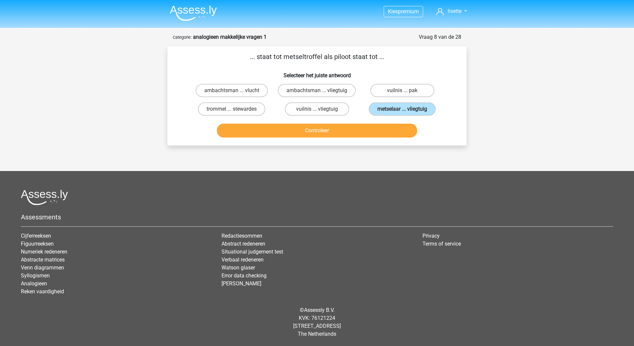
drag, startPoint x: 313, startPoint y: 56, endPoint x: 373, endPoint y: 54, distance: 60.1
click at [373, 54] on p "... staat tot metseltroffel als piloot staat tot ..." at bounding box center [317, 57] width 278 height 10
click at [342, 129] on button "Controleer" at bounding box center [317, 131] width 201 height 14
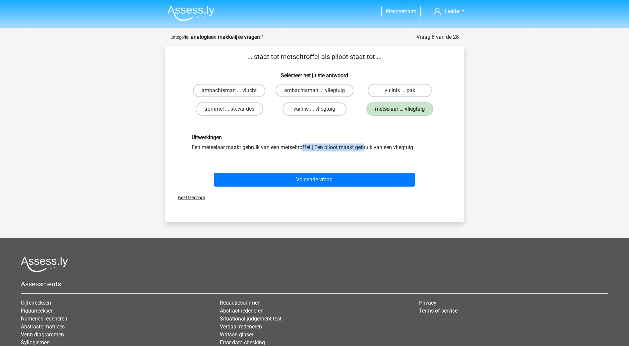
drag, startPoint x: 214, startPoint y: 143, endPoint x: 280, endPoint y: 143, distance: 66.0
click at [280, 143] on div "Uitwerkingen Een metselaar maakt gebruik van een metseltroffel | Een piloot maa…" at bounding box center [315, 142] width 256 height 17
drag, startPoint x: 280, startPoint y: 143, endPoint x: 330, endPoint y: 146, distance: 50.8
click at [330, 146] on div "Uitwerkingen Een metselaar maakt gebruik van een metseltroffel | Een piloot maa…" at bounding box center [315, 142] width 256 height 17
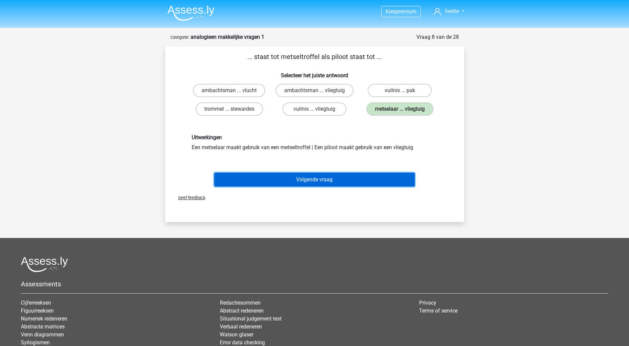
click at [311, 180] on button "Volgende vraag" at bounding box center [314, 180] width 201 height 14
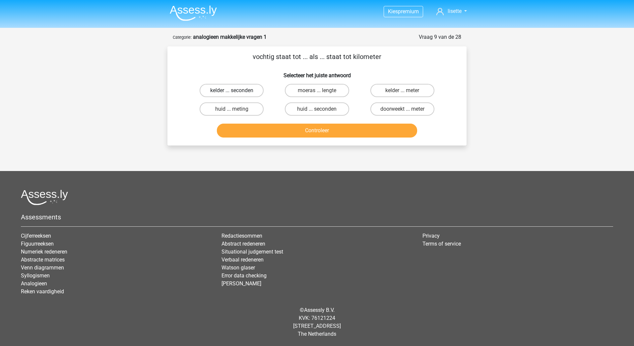
click at [235, 87] on label "kelder ... seconden" at bounding box center [232, 90] width 64 height 13
click at [235, 91] on input "kelder ... seconden" at bounding box center [234, 93] width 4 height 4
radio input "true"
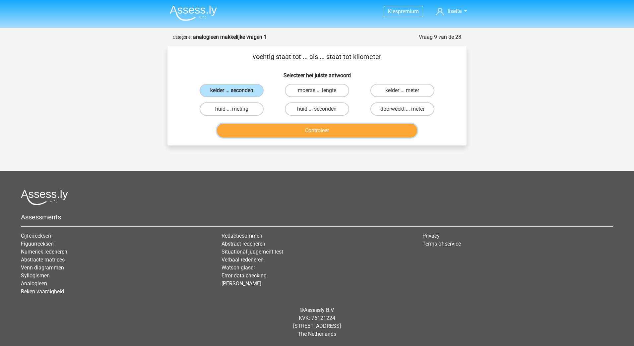
click at [293, 133] on button "Controleer" at bounding box center [317, 131] width 201 height 14
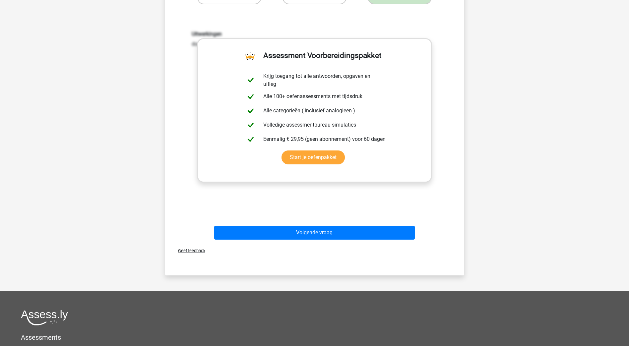
scroll to position [166, 0]
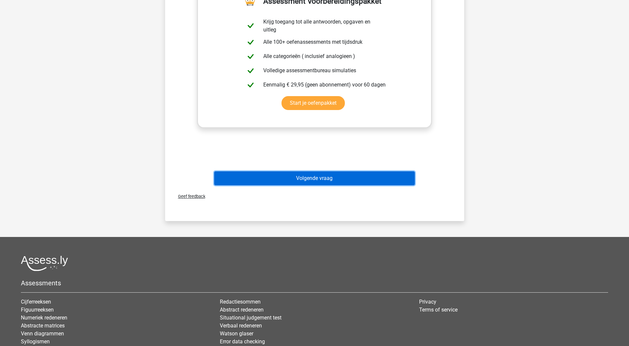
click at [336, 172] on button "Volgende vraag" at bounding box center [314, 178] width 201 height 14
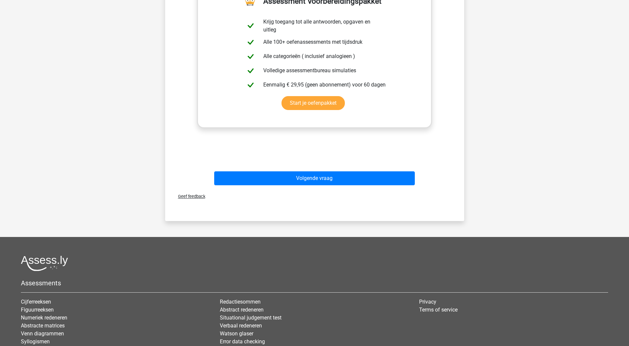
scroll to position [0, 0]
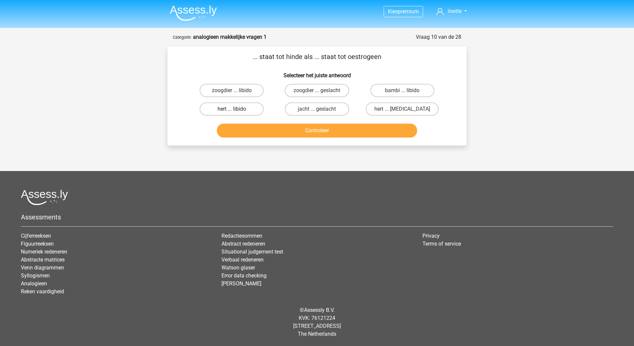
click at [241, 108] on label "hert ... libido" at bounding box center [232, 108] width 64 height 13
click at [236, 109] on input "hert ... libido" at bounding box center [234, 111] width 4 height 4
radio input "true"
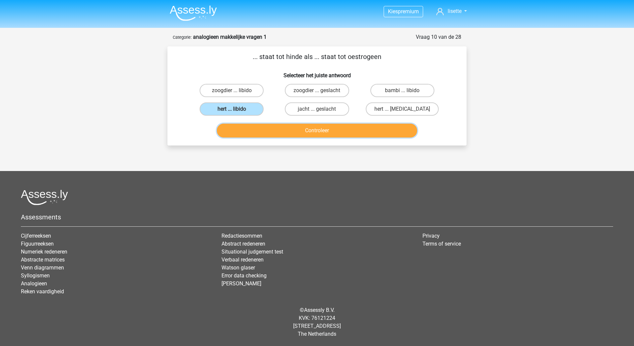
click at [296, 130] on button "Controleer" at bounding box center [317, 131] width 201 height 14
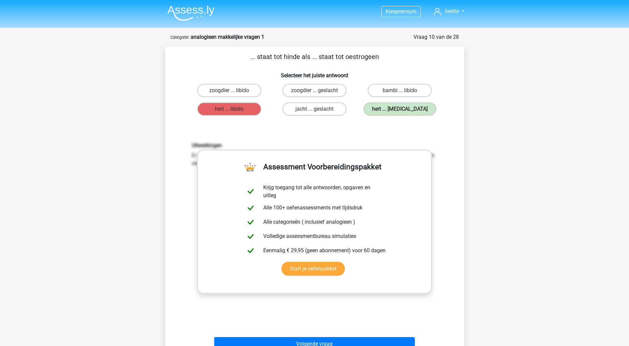
scroll to position [199, 0]
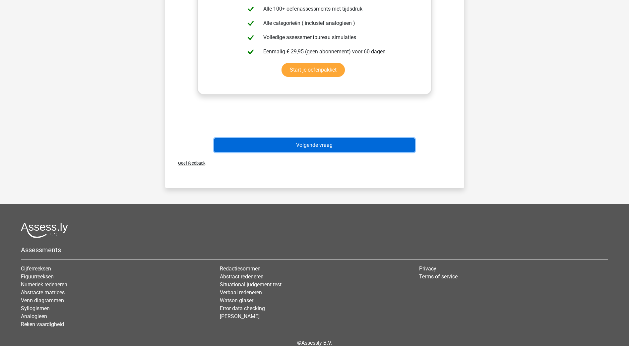
click at [329, 147] on button "Volgende vraag" at bounding box center [314, 145] width 201 height 14
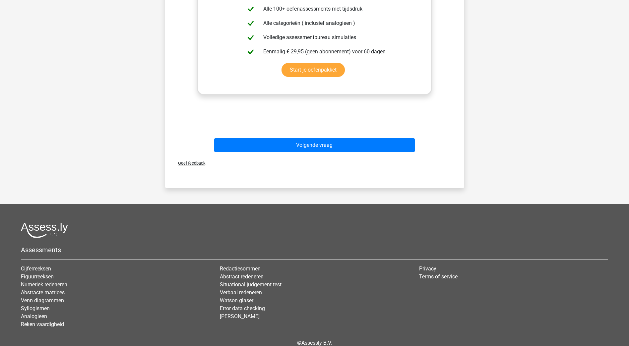
scroll to position [0, 0]
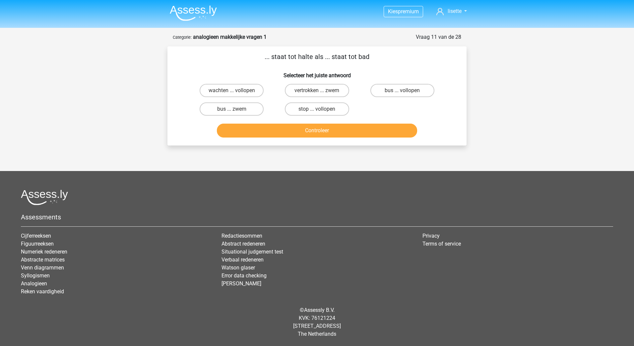
click at [235, 111] on input "bus ... zwem" at bounding box center [234, 111] width 4 height 4
radio input "true"
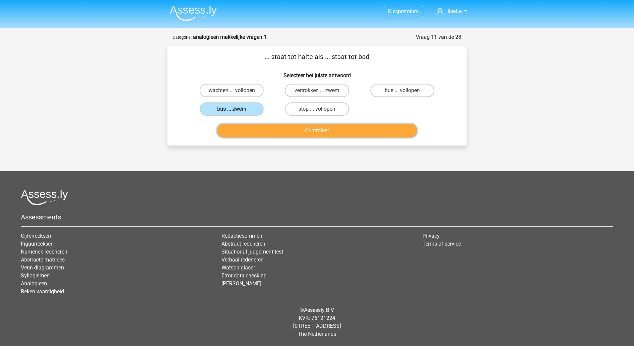
click at [305, 128] on button "Controleer" at bounding box center [317, 131] width 201 height 14
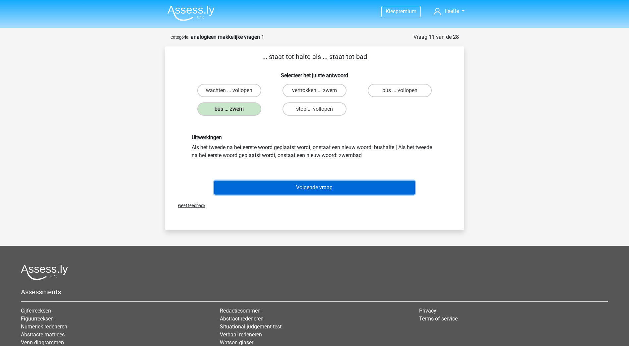
click at [302, 186] on button "Volgende vraag" at bounding box center [314, 188] width 201 height 14
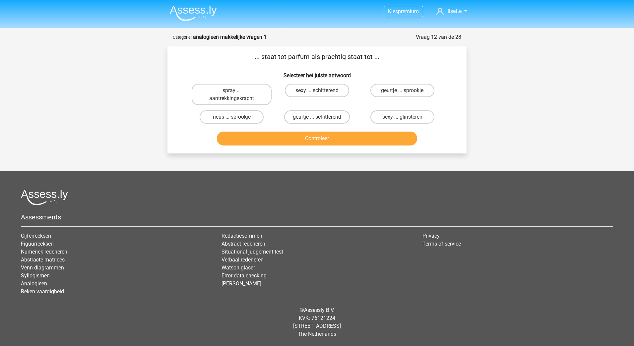
click at [305, 115] on label "geurtje ... schitterend" at bounding box center [317, 116] width 66 height 13
click at [317, 117] on input "geurtje ... schitterend" at bounding box center [319, 119] width 4 height 4
radio input "true"
click at [322, 139] on button "Controleer" at bounding box center [317, 139] width 201 height 14
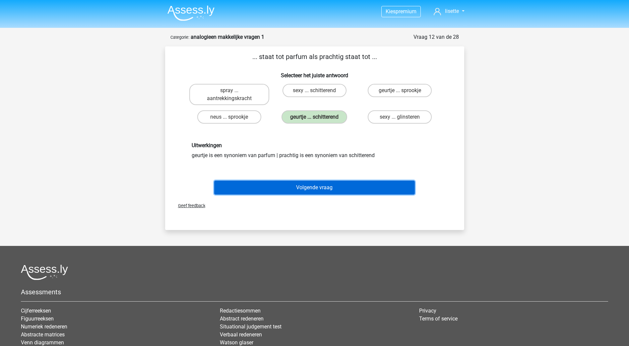
click at [297, 186] on button "Volgende vraag" at bounding box center [314, 188] width 201 height 14
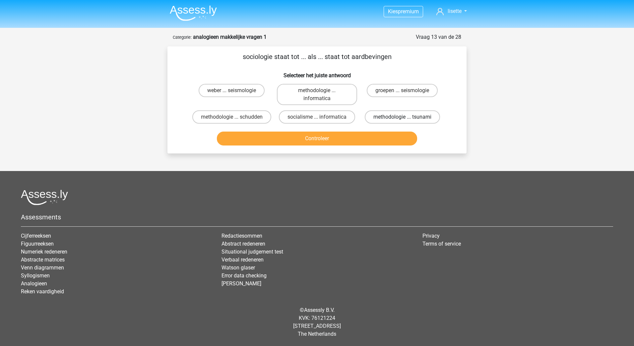
click at [381, 118] on label "methodologie ... tsunami" at bounding box center [402, 116] width 75 height 13
click at [402, 118] on input "methodologie ... tsunami" at bounding box center [404, 119] width 4 height 4
radio input "true"
click at [368, 138] on button "Controleer" at bounding box center [317, 139] width 201 height 14
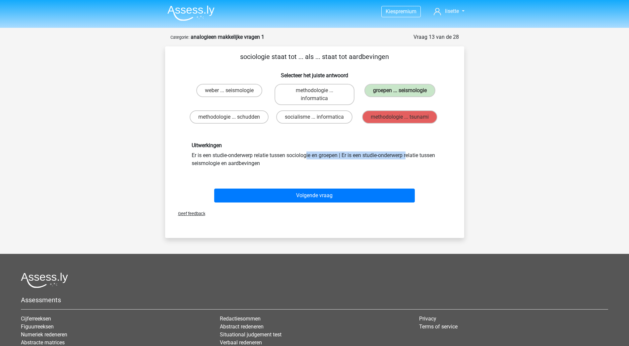
drag, startPoint x: 221, startPoint y: 157, endPoint x: 324, endPoint y: 156, distance: 102.8
click at [324, 156] on div "Uitwerkingen Er is een studie-onderwerp relatie tussen sociologie en groepen | …" at bounding box center [315, 154] width 256 height 25
drag, startPoint x: 324, startPoint y: 156, endPoint x: 257, endPoint y: 160, distance: 67.1
click at [257, 160] on div "Uitwerkingen Er is een studie-onderwerp relatie tussen sociologie en groepen | …" at bounding box center [315, 154] width 256 height 25
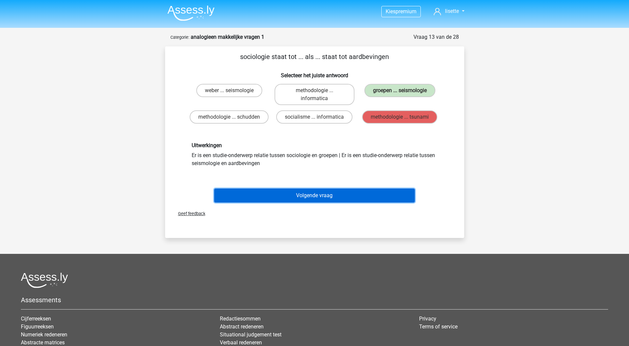
click at [295, 197] on button "Volgende vraag" at bounding box center [314, 196] width 201 height 14
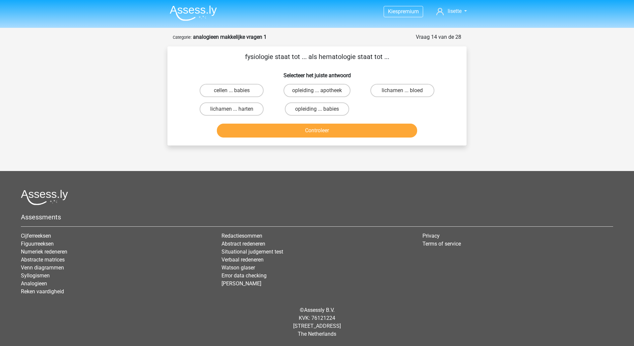
click at [235, 110] on input "lichamen ... harten" at bounding box center [234, 111] width 4 height 4
radio input "true"
click at [386, 94] on label "lichamen ... bloed" at bounding box center [403, 90] width 64 height 13
click at [402, 94] on input "lichamen ... bloed" at bounding box center [404, 93] width 4 height 4
radio input "true"
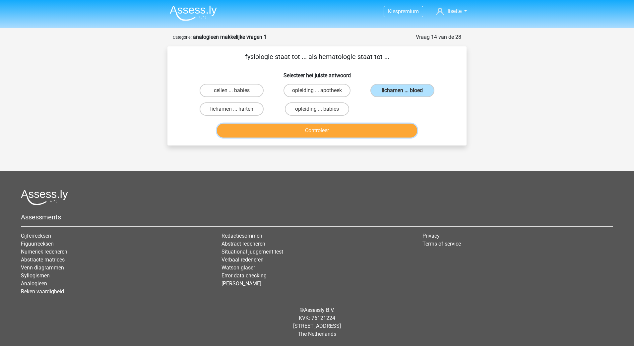
click at [339, 132] on button "Controleer" at bounding box center [317, 131] width 201 height 14
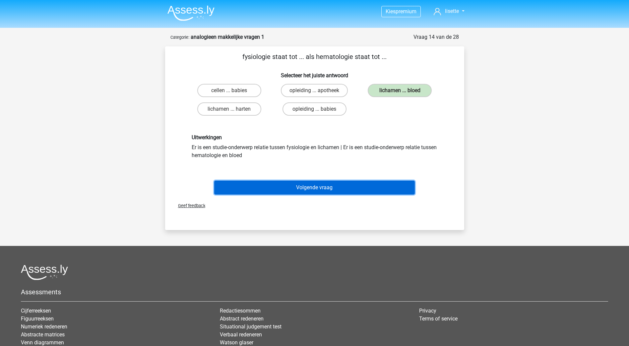
click at [296, 189] on button "Volgende vraag" at bounding box center [314, 188] width 201 height 14
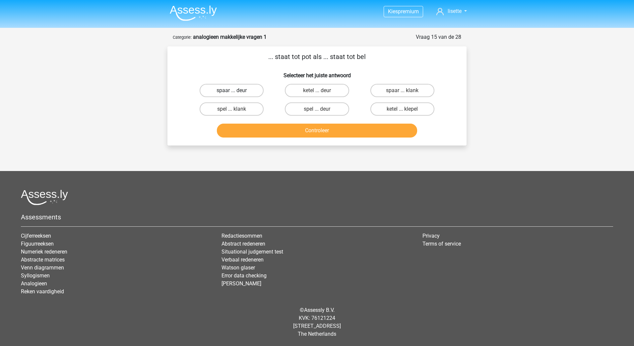
click at [247, 88] on label "spaar ... deur" at bounding box center [232, 90] width 64 height 13
click at [236, 91] on input "spaar ... deur" at bounding box center [234, 93] width 4 height 4
radio input "true"
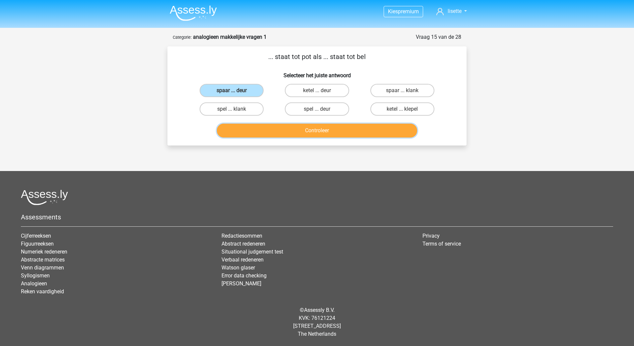
click at [308, 132] on button "Controleer" at bounding box center [317, 131] width 201 height 14
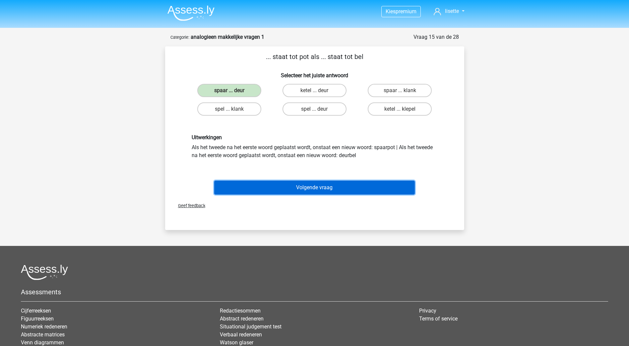
click at [301, 189] on button "Volgende vraag" at bounding box center [314, 188] width 201 height 14
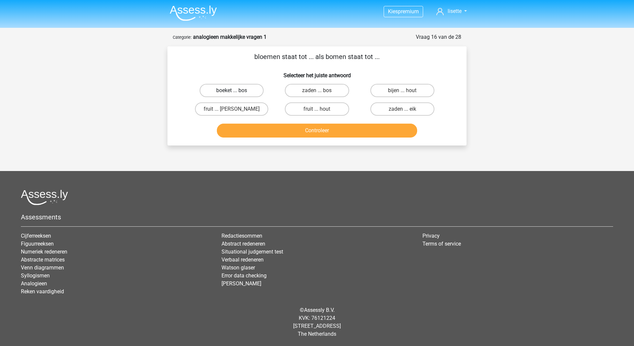
click at [243, 87] on label "boeket ... bos" at bounding box center [232, 90] width 64 height 13
click at [236, 91] on input "boeket ... bos" at bounding box center [234, 93] width 4 height 4
radio input "true"
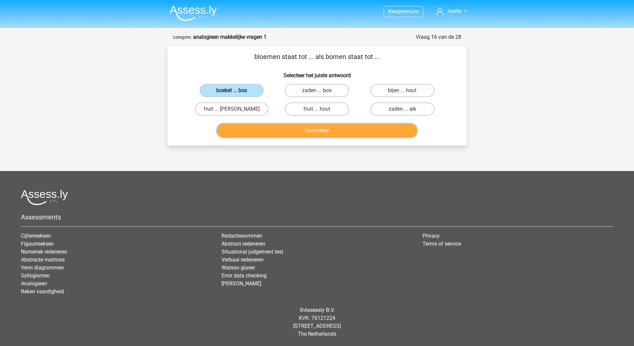
click at [296, 131] on button "Controleer" at bounding box center [317, 131] width 201 height 14
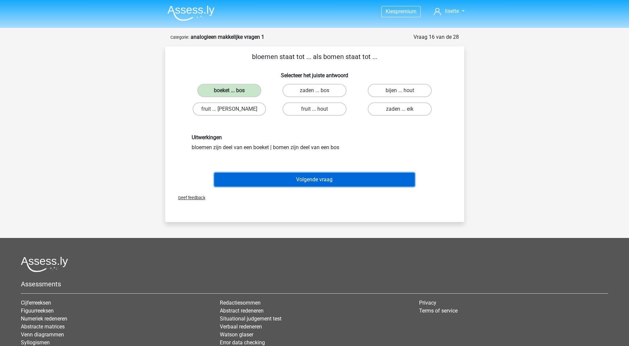
click at [313, 180] on button "Volgende vraag" at bounding box center [314, 180] width 201 height 14
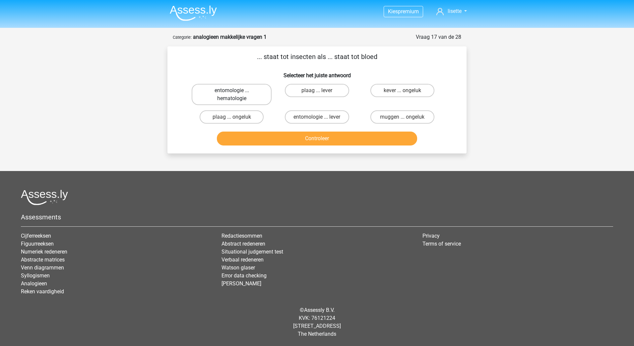
click at [249, 90] on label "entomologie ... hematologie" at bounding box center [232, 94] width 80 height 21
click at [236, 91] on input "entomologie ... hematologie" at bounding box center [234, 93] width 4 height 4
radio input "true"
click at [326, 138] on button "Controleer" at bounding box center [317, 139] width 201 height 14
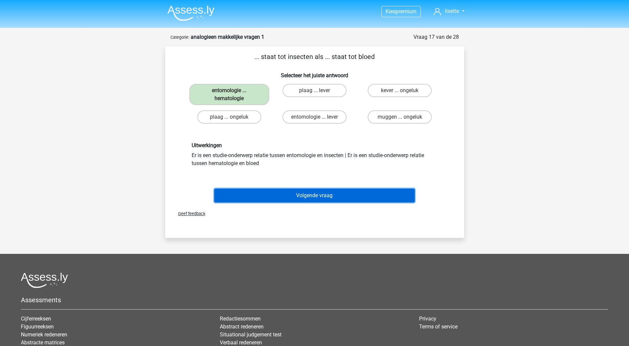
click at [312, 196] on button "Volgende vraag" at bounding box center [314, 196] width 201 height 14
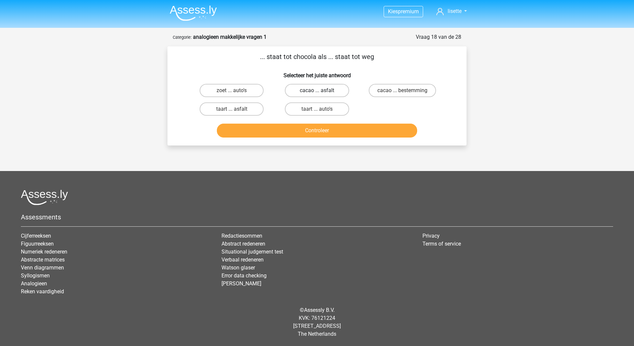
click at [308, 90] on label "cacao ... asfalt" at bounding box center [317, 90] width 64 height 13
click at [317, 91] on input "cacao ... asfalt" at bounding box center [319, 93] width 4 height 4
radio input "true"
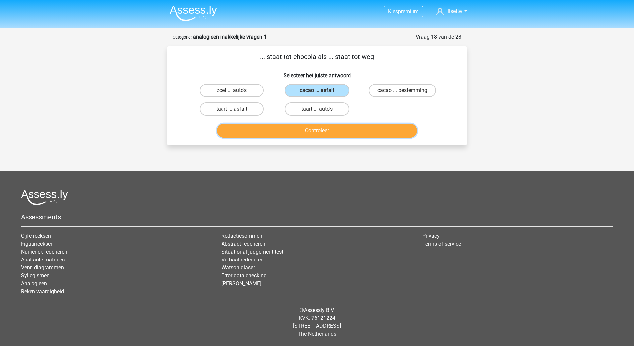
click at [320, 128] on button "Controleer" at bounding box center [317, 131] width 201 height 14
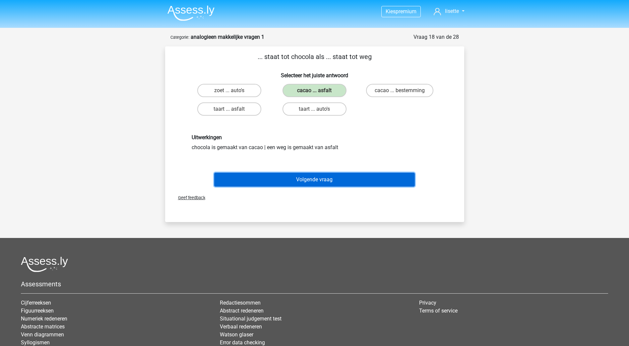
click at [309, 184] on button "Volgende vraag" at bounding box center [314, 180] width 201 height 14
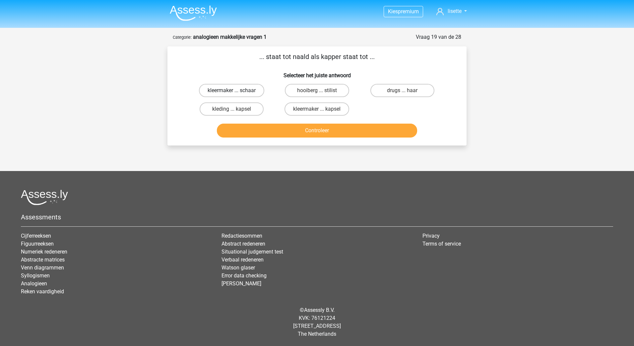
click at [223, 91] on label "kleermaker ... schaar" at bounding box center [231, 90] width 65 height 13
click at [232, 91] on input "kleermaker ... schaar" at bounding box center [234, 93] width 4 height 4
radio input "true"
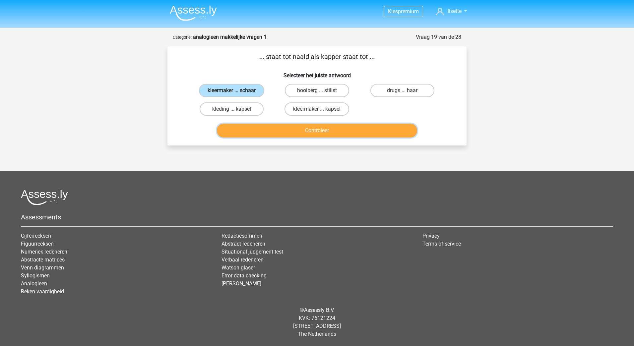
click at [301, 129] on button "Controleer" at bounding box center [317, 131] width 201 height 14
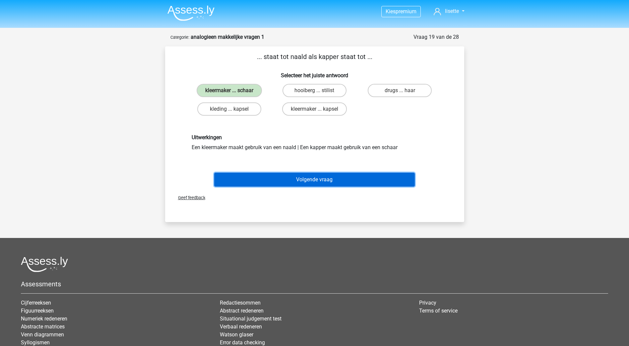
click at [298, 177] on button "Volgende vraag" at bounding box center [314, 180] width 201 height 14
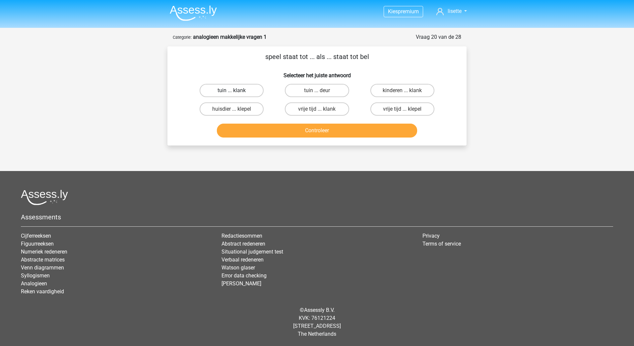
click at [249, 90] on label "tuin ... klank" at bounding box center [232, 90] width 64 height 13
click at [236, 91] on input "tuin ... klank" at bounding box center [234, 93] width 4 height 4
radio input "true"
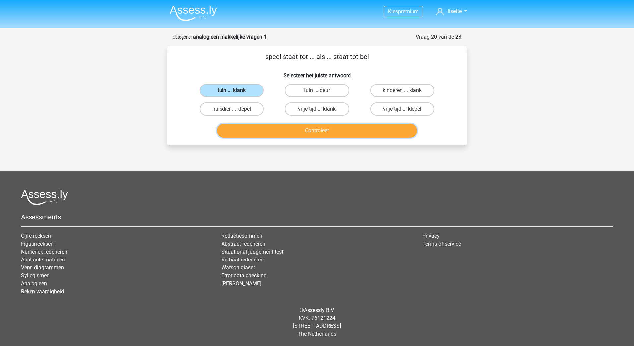
click at [319, 128] on button "Controleer" at bounding box center [317, 131] width 201 height 14
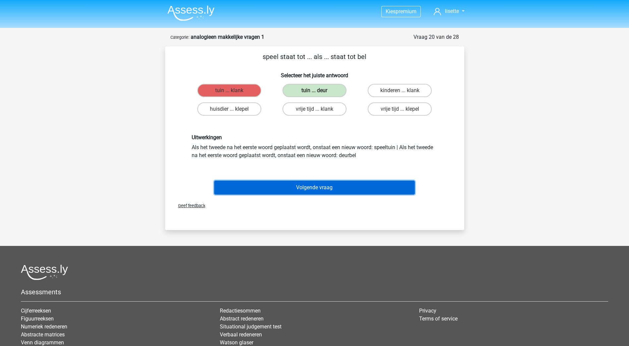
click at [318, 188] on button "Volgende vraag" at bounding box center [314, 188] width 201 height 14
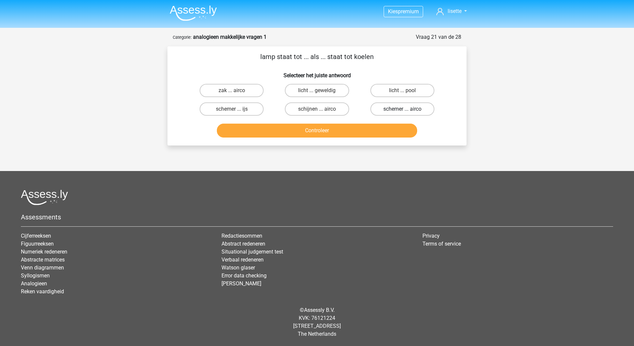
click at [395, 108] on label "schemer ... airco" at bounding box center [403, 108] width 64 height 13
click at [402, 109] on input "schemer ... airco" at bounding box center [404, 111] width 4 height 4
radio input "true"
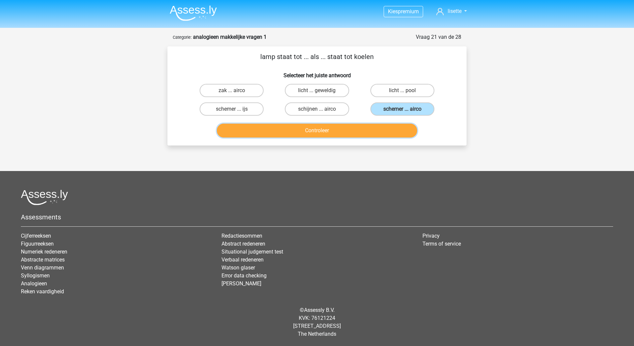
click at [317, 128] on button "Controleer" at bounding box center [317, 131] width 201 height 14
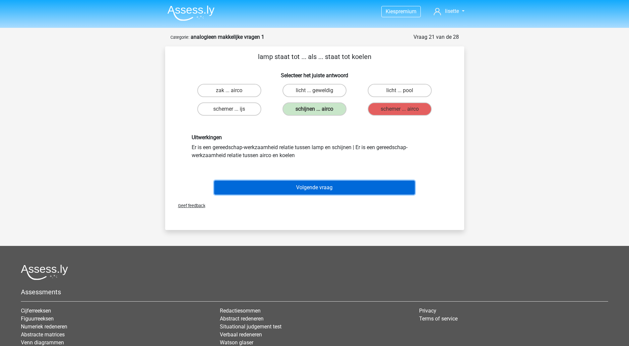
click at [313, 189] on button "Volgende vraag" at bounding box center [314, 188] width 201 height 14
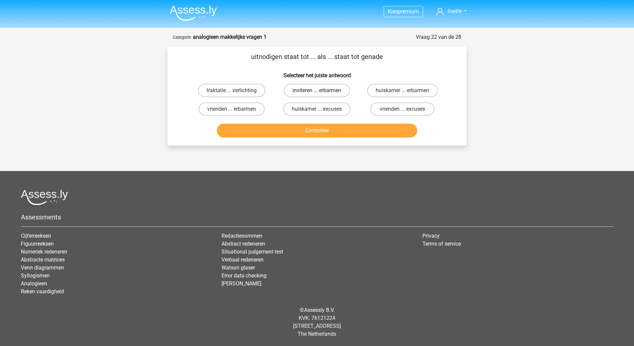
click at [320, 89] on label "inviteren ... erbarmen" at bounding box center [317, 90] width 66 height 13
click at [320, 91] on input "inviteren ... erbarmen" at bounding box center [319, 93] width 4 height 4
radio input "true"
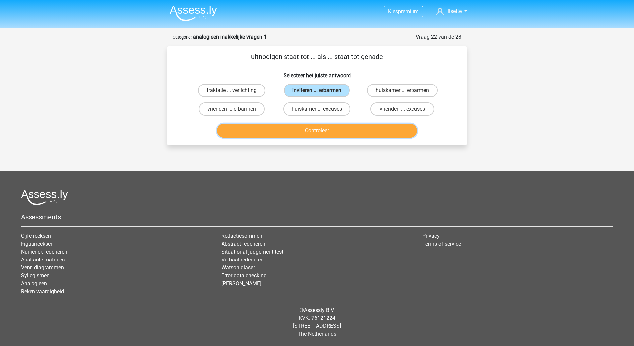
click at [334, 131] on button "Controleer" at bounding box center [317, 131] width 201 height 14
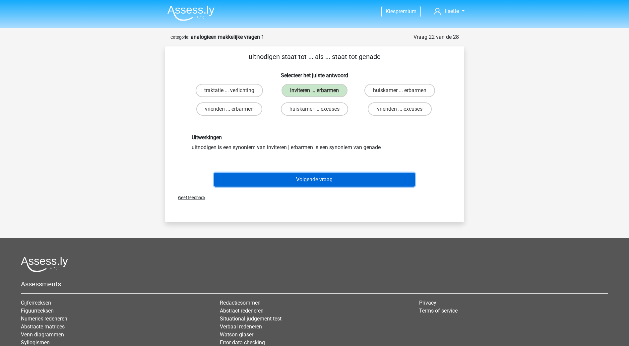
click at [311, 180] on button "Volgende vraag" at bounding box center [314, 180] width 201 height 14
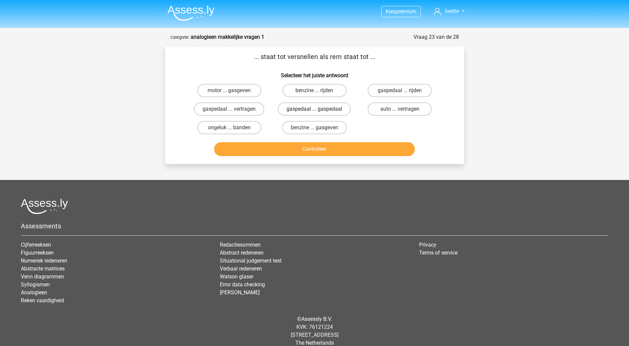
scroll to position [9, 0]
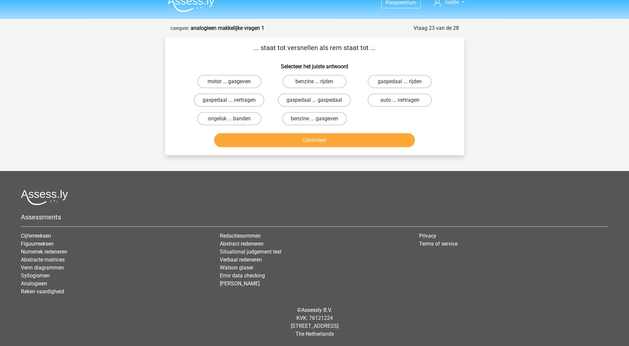
click at [238, 79] on label "motor ... gasgeven" at bounding box center [229, 81] width 64 height 13
click at [234, 82] on input "motor ... gasgeven" at bounding box center [231, 84] width 4 height 4
radio input "true"
click at [245, 101] on label "gaspedaal ... vertragen" at bounding box center [229, 100] width 70 height 13
click at [234, 101] on input "gaspedaal ... vertragen" at bounding box center [231, 102] width 4 height 4
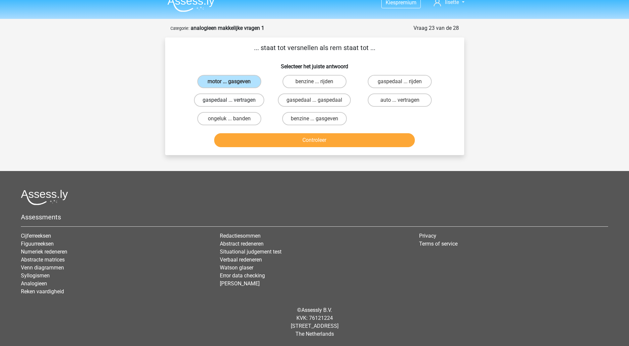
radio input "true"
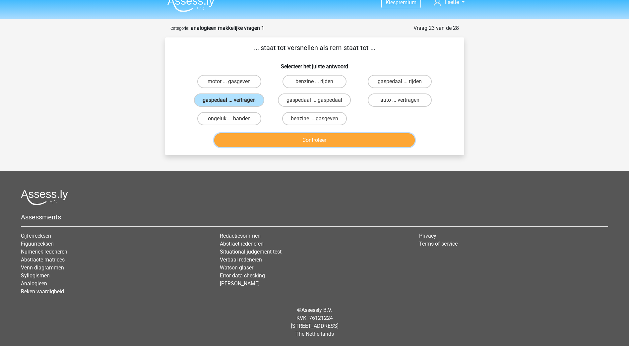
click at [303, 141] on button "Controleer" at bounding box center [314, 140] width 201 height 14
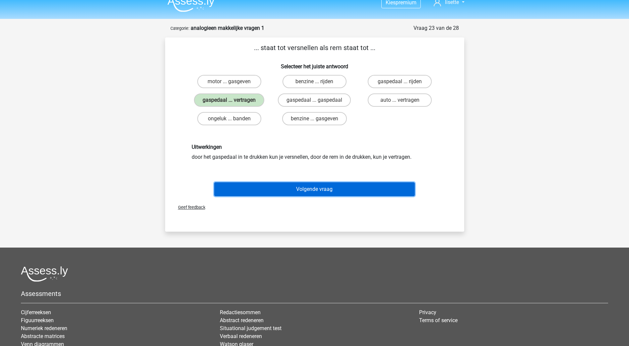
drag, startPoint x: 291, startPoint y: 192, endPoint x: 280, endPoint y: 192, distance: 10.6
click at [291, 192] on button "Volgende vraag" at bounding box center [314, 189] width 201 height 14
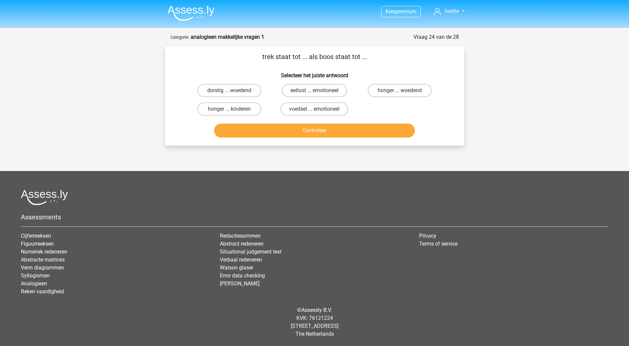
scroll to position [0, 0]
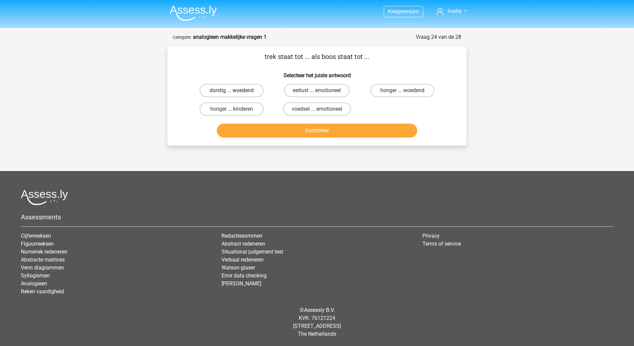
click at [250, 90] on label "dorstig ... woedend" at bounding box center [232, 90] width 64 height 13
click at [236, 91] on input "dorstig ... woedend" at bounding box center [234, 93] width 4 height 4
radio input "true"
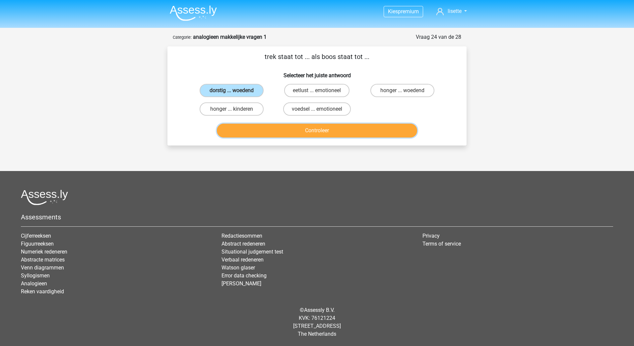
click at [299, 133] on button "Controleer" at bounding box center [317, 131] width 201 height 14
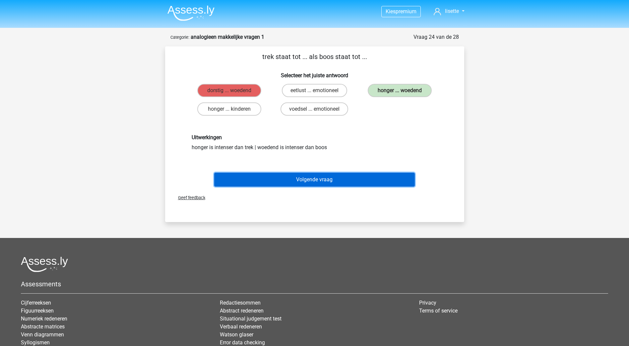
click at [310, 178] on button "Volgende vraag" at bounding box center [314, 180] width 201 height 14
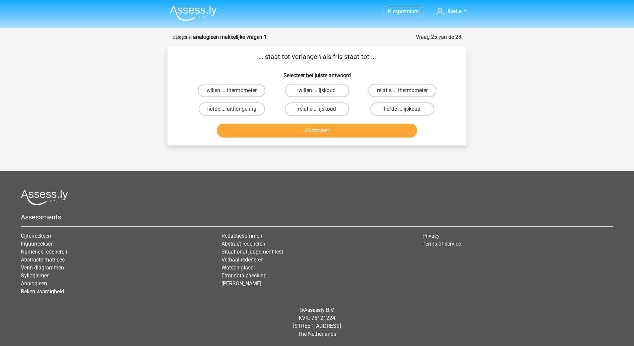
click at [389, 108] on label "liefde ... ijskoud" at bounding box center [403, 108] width 64 height 13
click at [402, 109] on input "liefde ... ijskoud" at bounding box center [404, 111] width 4 height 4
radio input "true"
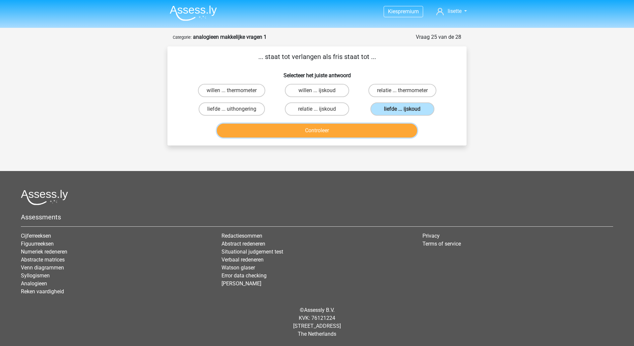
click at [342, 131] on button "Controleer" at bounding box center [317, 131] width 201 height 14
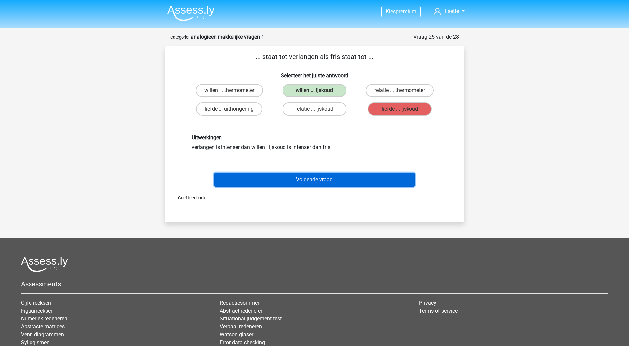
click at [289, 180] on button "Volgende vraag" at bounding box center [314, 180] width 201 height 14
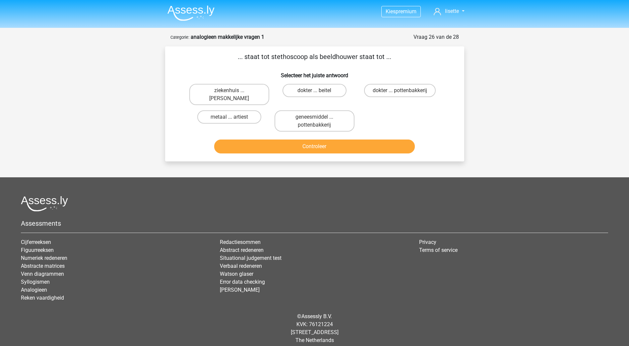
scroll to position [6, 0]
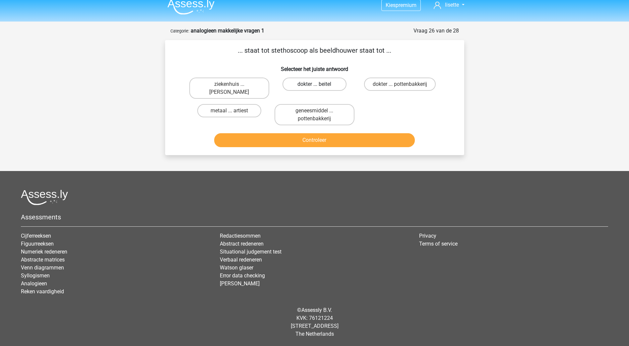
click at [324, 86] on label "dokter ... beitel" at bounding box center [315, 84] width 64 height 13
click at [319, 86] on input "dokter ... beitel" at bounding box center [316, 86] width 4 height 4
radio input "true"
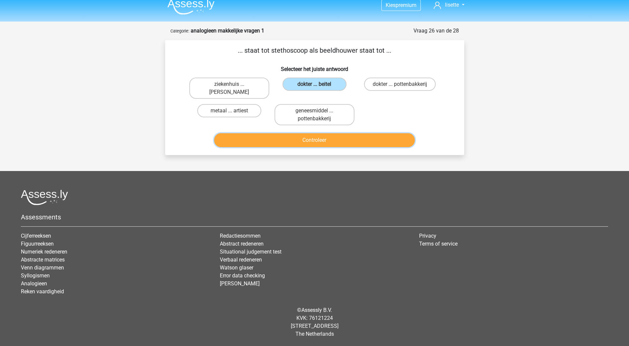
click at [312, 139] on button "Controleer" at bounding box center [314, 140] width 201 height 14
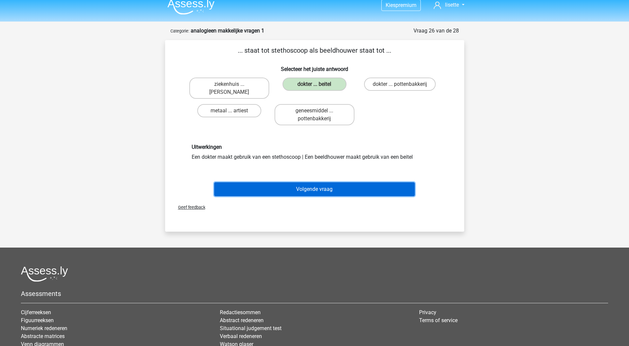
click at [296, 190] on button "Volgende vraag" at bounding box center [314, 189] width 201 height 14
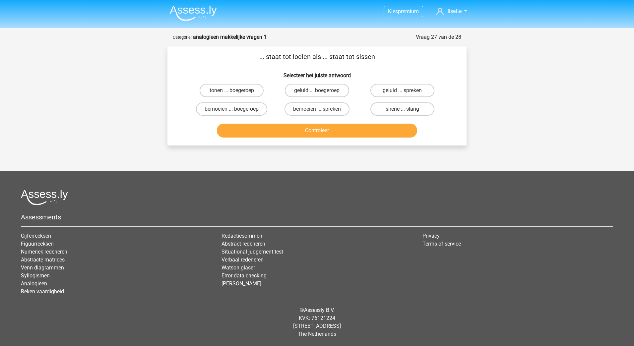
click at [408, 112] on label "sirene ... slang" at bounding box center [403, 108] width 64 height 13
click at [407, 112] on input "sirene ... slang" at bounding box center [404, 111] width 4 height 4
radio input "true"
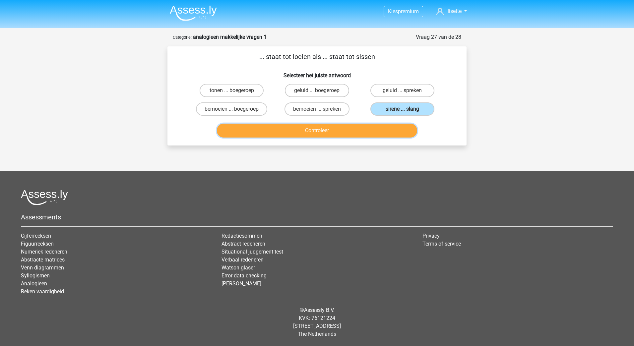
click at [351, 130] on button "Controleer" at bounding box center [317, 131] width 201 height 14
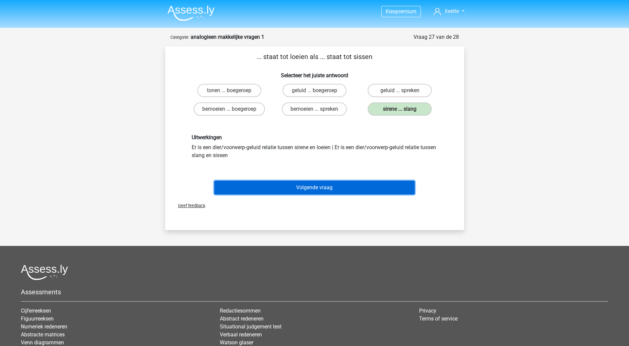
click at [311, 185] on button "Volgende vraag" at bounding box center [314, 188] width 201 height 14
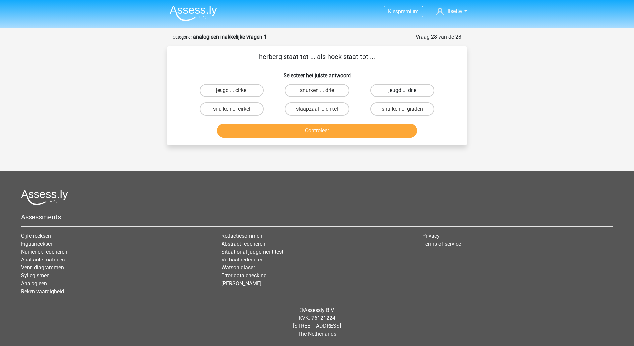
click at [386, 90] on label "jeugd ... drie" at bounding box center [403, 90] width 64 height 13
click at [402, 91] on input "jeugd ... drie" at bounding box center [404, 93] width 4 height 4
radio input "true"
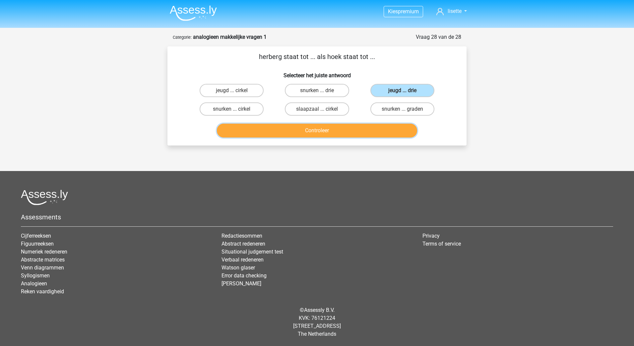
click at [333, 130] on button "Controleer" at bounding box center [317, 131] width 201 height 14
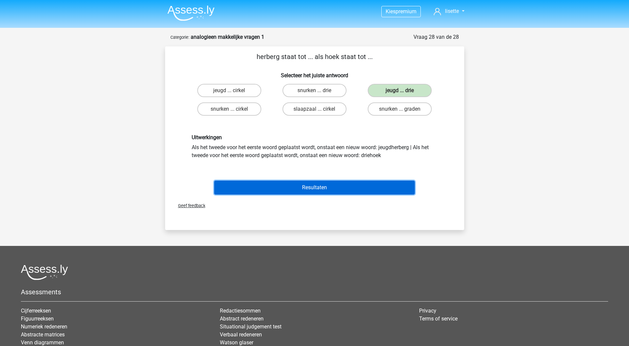
click at [309, 189] on button "Resultaten" at bounding box center [314, 188] width 201 height 14
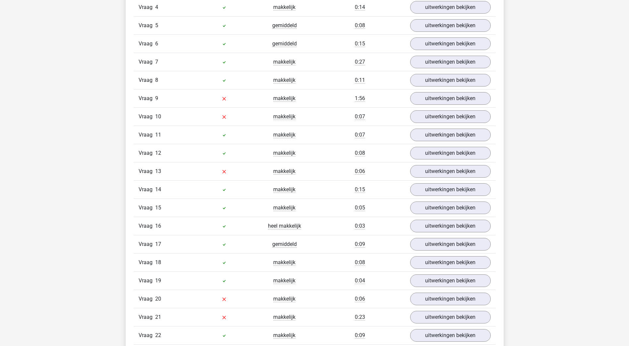
scroll to position [498, 0]
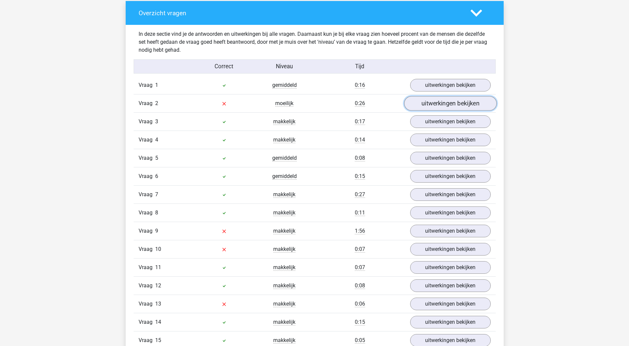
click at [425, 99] on link "uitwerkingen bekijken" at bounding box center [450, 104] width 93 height 15
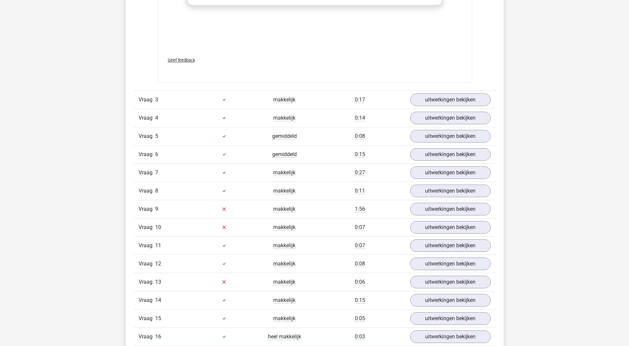
scroll to position [896, 0]
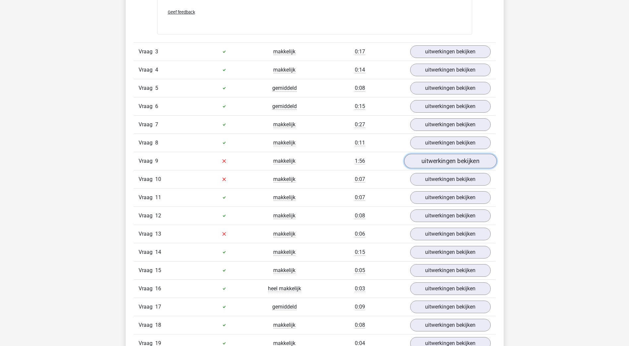
click at [438, 164] on link "uitwerkingen bekijken" at bounding box center [450, 161] width 93 height 15
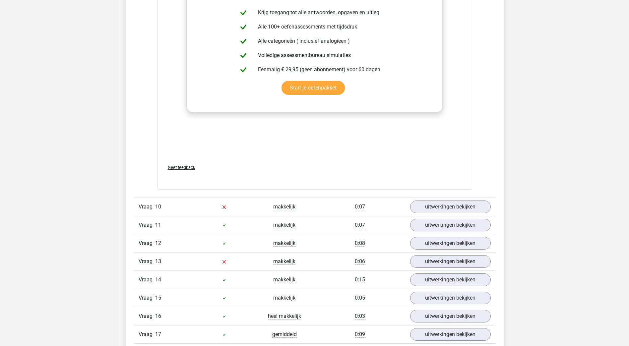
scroll to position [1261, 0]
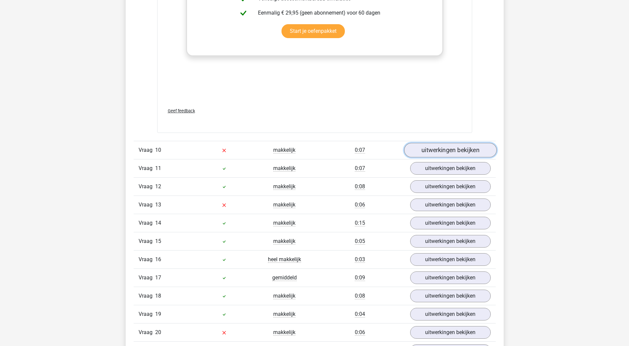
click at [441, 148] on link "uitwerkingen bekijken" at bounding box center [450, 150] width 93 height 15
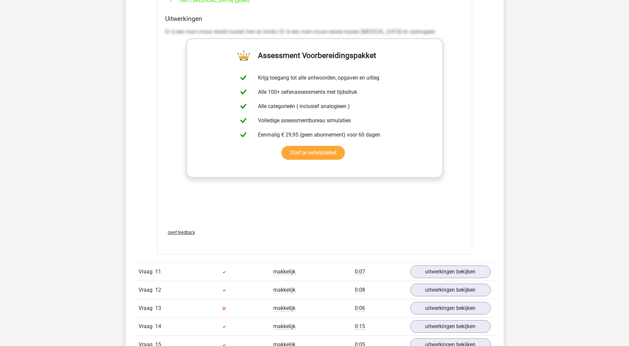
scroll to position [1692, 0]
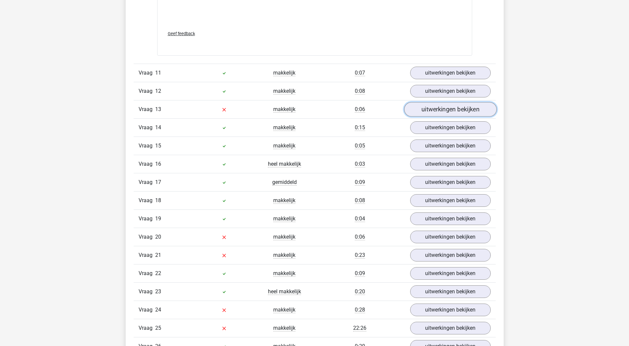
click at [435, 111] on link "uitwerkingen bekijken" at bounding box center [450, 109] width 93 height 15
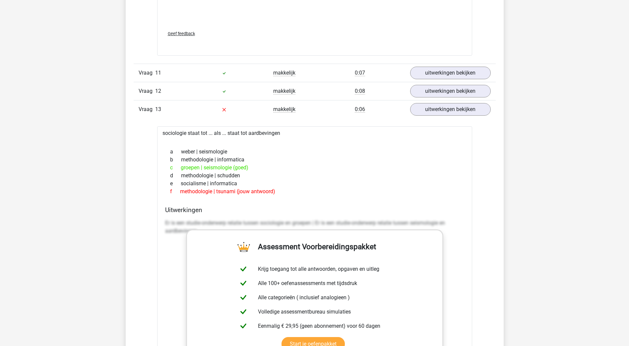
click at [194, 192] on div "f methodologie | tsunami (jouw antwoord)" at bounding box center [314, 192] width 299 height 8
drag, startPoint x: 194, startPoint y: 192, endPoint x: 227, endPoint y: 194, distance: 32.9
click at [227, 194] on div "f methodologie | tsunami (jouw antwoord)" at bounding box center [314, 192] width 299 height 8
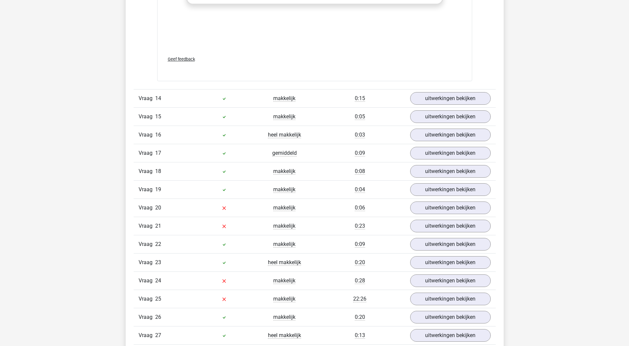
scroll to position [2090, 0]
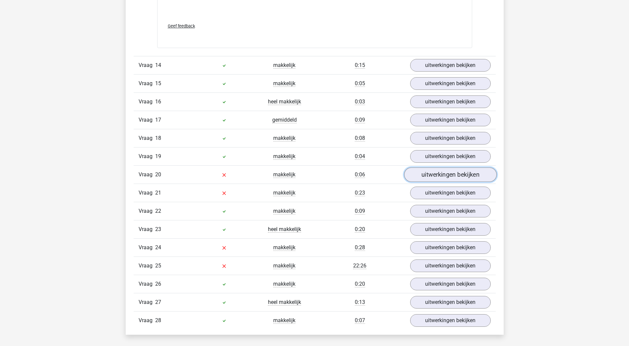
click at [421, 174] on link "uitwerkingen bekijken" at bounding box center [450, 175] width 93 height 15
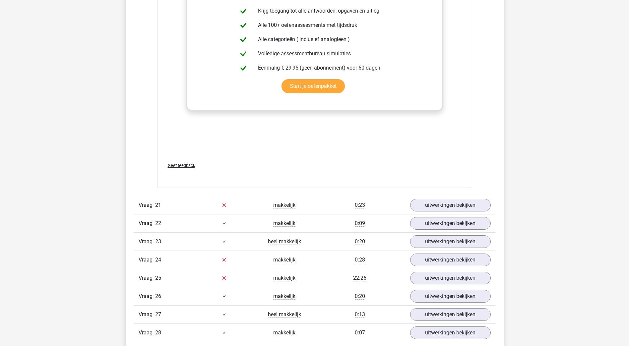
scroll to position [2521, 0]
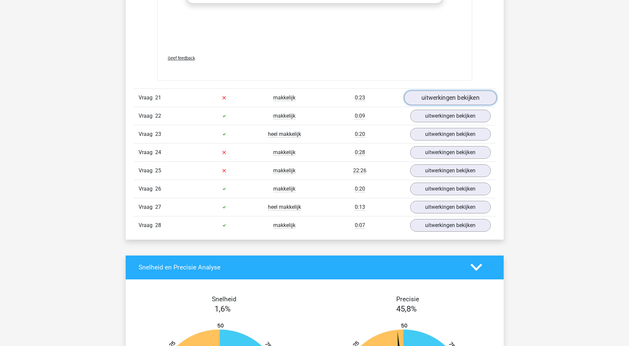
click at [424, 96] on link "uitwerkingen bekijken" at bounding box center [450, 98] width 93 height 15
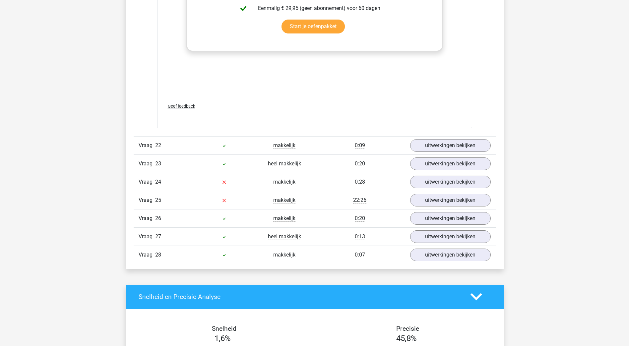
scroll to position [2886, 0]
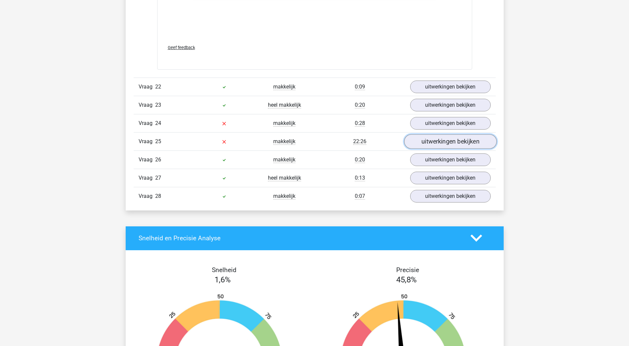
click at [447, 142] on link "uitwerkingen bekijken" at bounding box center [450, 141] width 93 height 15
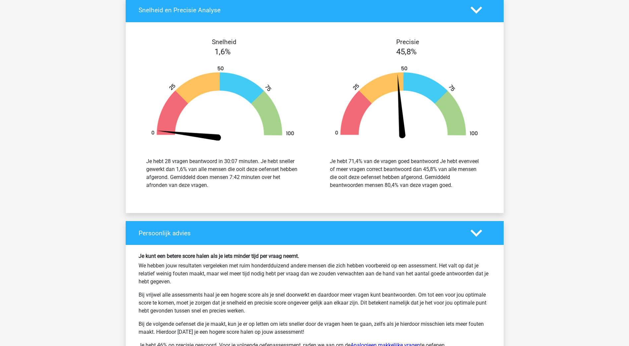
scroll to position [3483, 0]
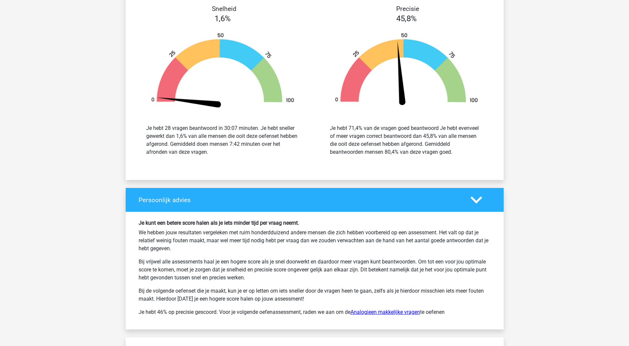
click at [377, 311] on link "Analogieen makkelijke vragen" at bounding box center [386, 312] width 70 height 6
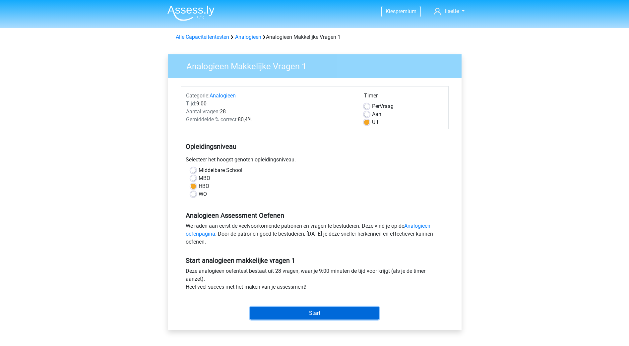
click at [321, 309] on input "Start" at bounding box center [314, 313] width 129 height 13
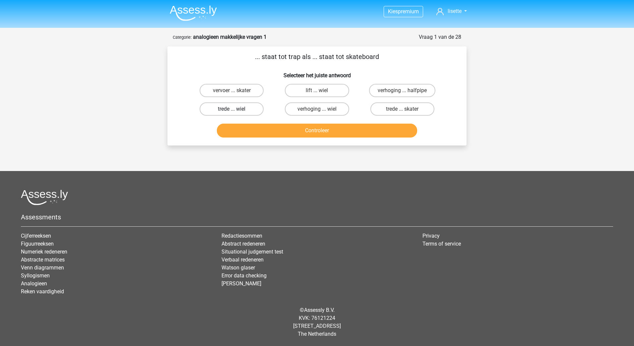
click at [246, 110] on label "trede ... wiel" at bounding box center [232, 108] width 64 height 13
click at [236, 110] on input "trede ... wiel" at bounding box center [234, 111] width 4 height 4
radio input "true"
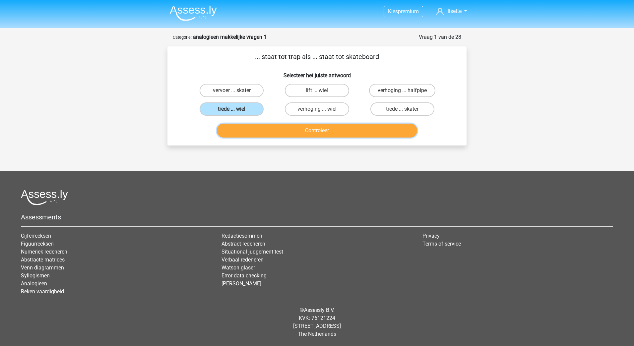
click at [322, 131] on button "Controleer" at bounding box center [317, 131] width 201 height 14
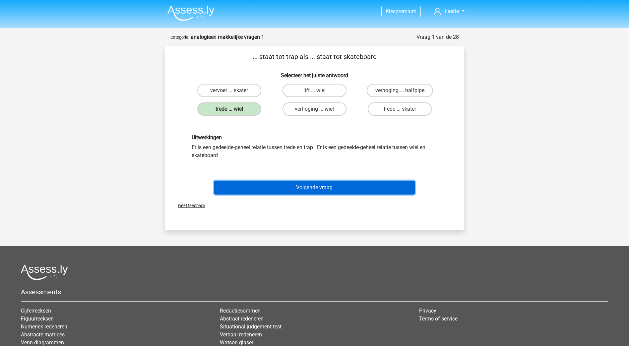
click at [307, 190] on button "Volgende vraag" at bounding box center [314, 188] width 201 height 14
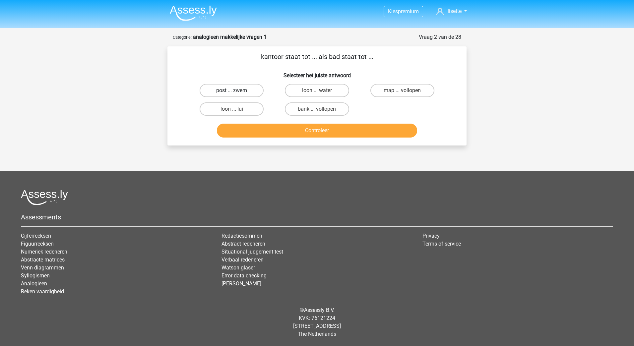
click at [246, 90] on label "post ... zwem" at bounding box center [232, 90] width 64 height 13
click at [236, 91] on input "post ... zwem" at bounding box center [234, 93] width 4 height 4
radio input "true"
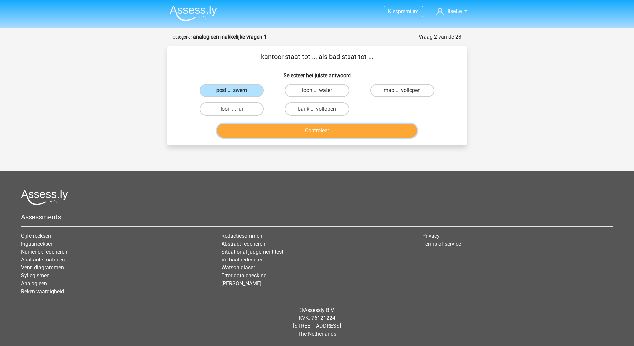
click at [317, 135] on button "Controleer" at bounding box center [317, 131] width 201 height 14
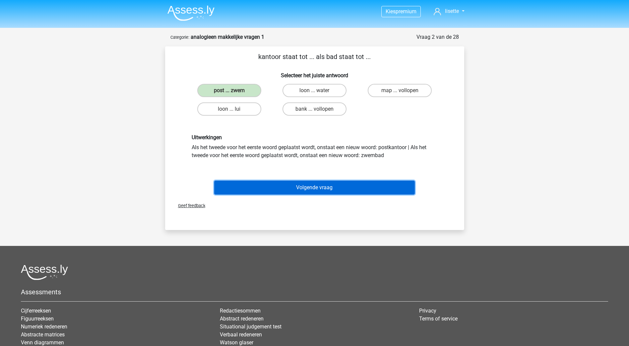
click at [309, 187] on button "Volgende vraag" at bounding box center [314, 188] width 201 height 14
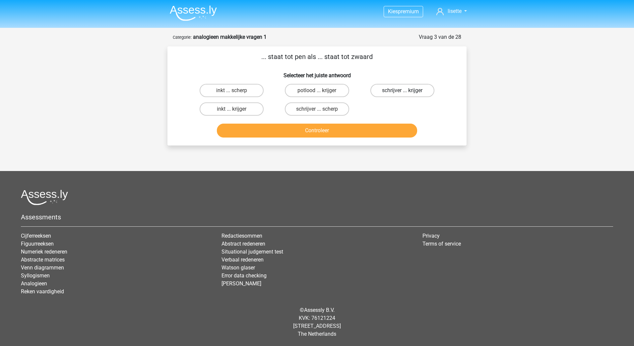
click at [382, 90] on label "schrijver ... krijger" at bounding box center [403, 90] width 64 height 13
click at [402, 91] on input "schrijver ... krijger" at bounding box center [404, 93] width 4 height 4
radio input "true"
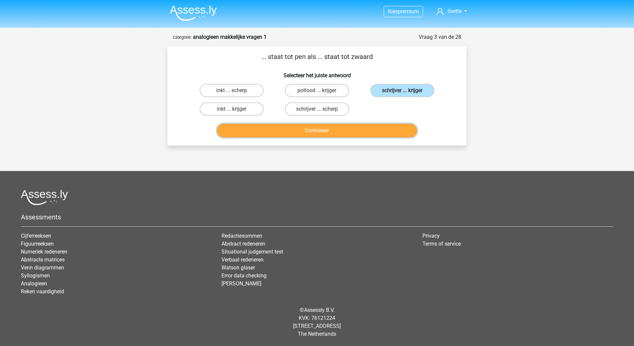
click at [329, 128] on button "Controleer" at bounding box center [317, 131] width 201 height 14
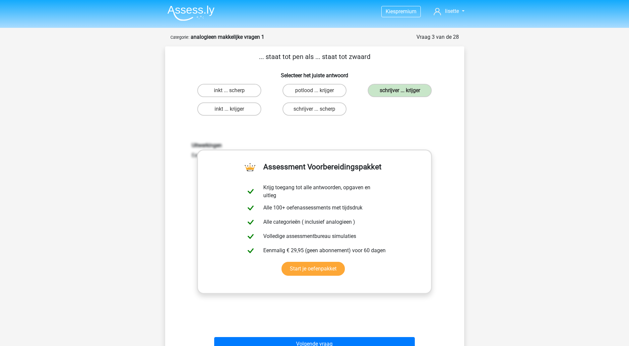
scroll to position [66, 0]
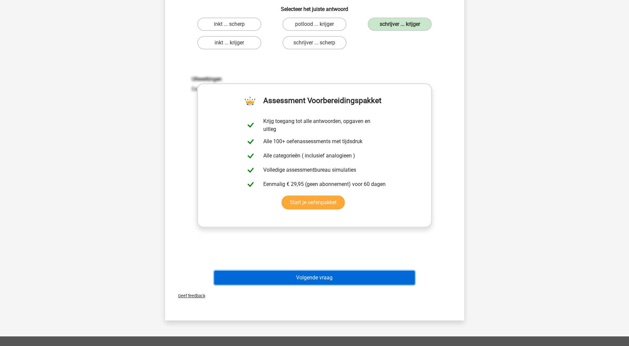
click at [311, 275] on button "Volgende vraag" at bounding box center [314, 278] width 201 height 14
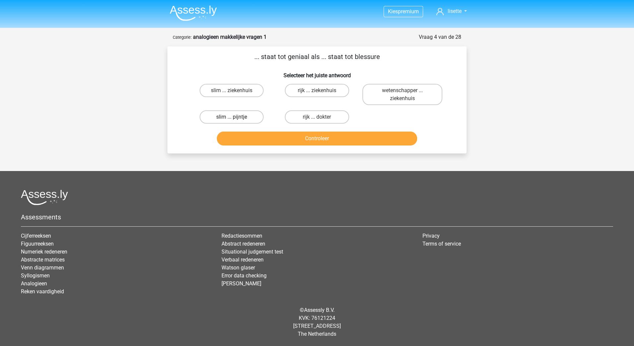
click at [241, 116] on label "slim ... pijntje" at bounding box center [232, 116] width 64 height 13
click at [236, 117] on input "slim ... pijntje" at bounding box center [234, 119] width 4 height 4
radio input "true"
click at [300, 142] on button "Controleer" at bounding box center [317, 139] width 201 height 14
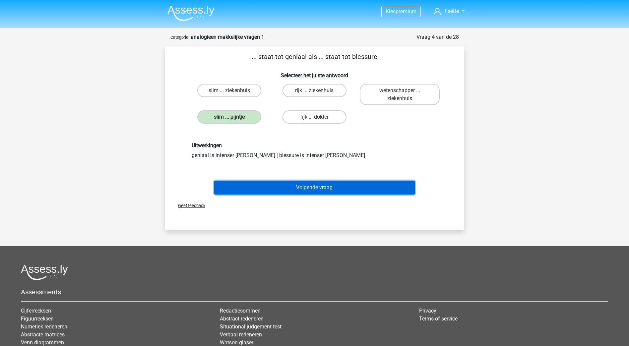
click at [314, 188] on button "Volgende vraag" at bounding box center [314, 188] width 201 height 14
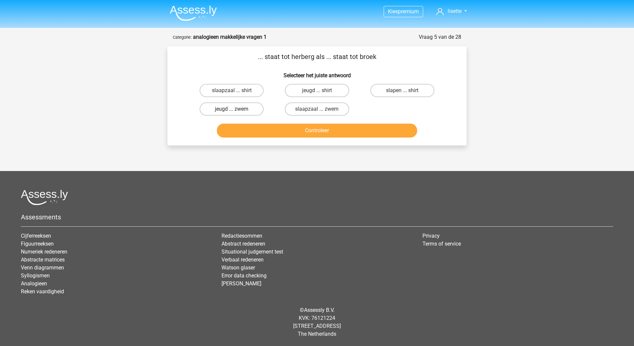
click at [248, 111] on label "jeugd ... zwem" at bounding box center [232, 108] width 64 height 13
click at [236, 111] on input "jeugd ... zwem" at bounding box center [234, 111] width 4 height 4
radio input "true"
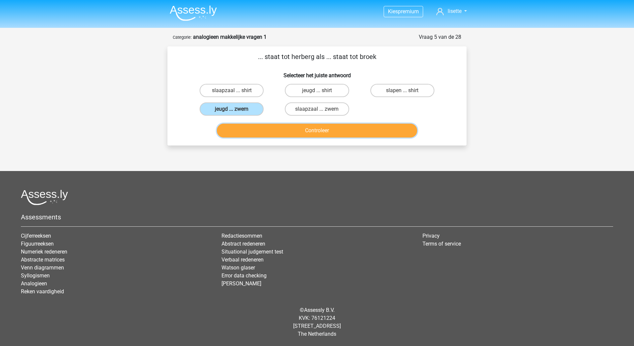
click at [312, 128] on button "Controleer" at bounding box center [317, 131] width 201 height 14
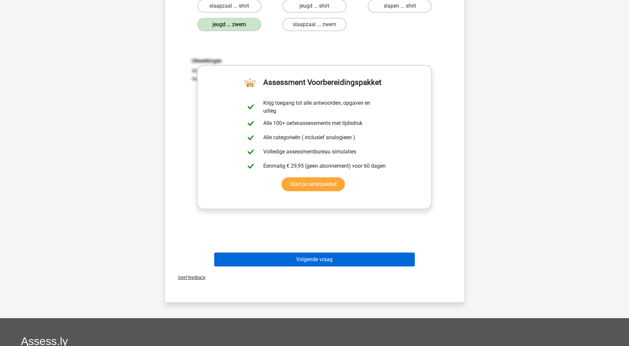
scroll to position [133, 0]
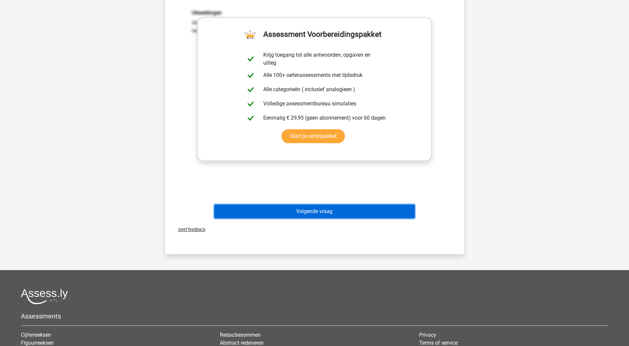
click at [345, 214] on button "Volgende vraag" at bounding box center [314, 212] width 201 height 14
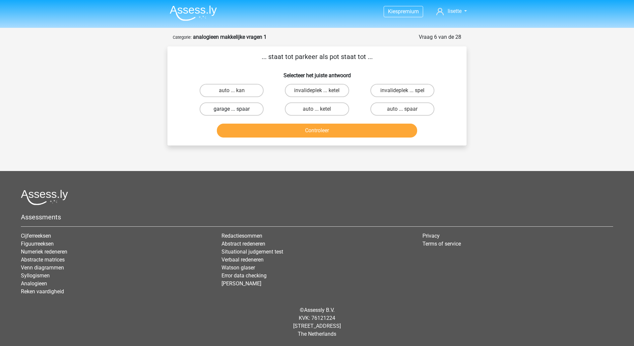
click at [243, 108] on label "garage ... spaar" at bounding box center [232, 108] width 64 height 13
click at [236, 109] on input "garage ... spaar" at bounding box center [234, 111] width 4 height 4
radio input "true"
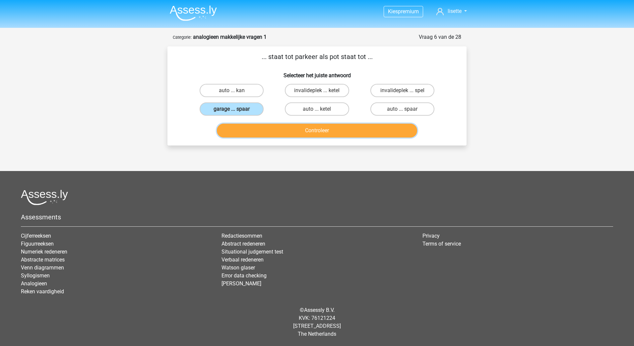
click at [313, 131] on button "Controleer" at bounding box center [317, 131] width 201 height 14
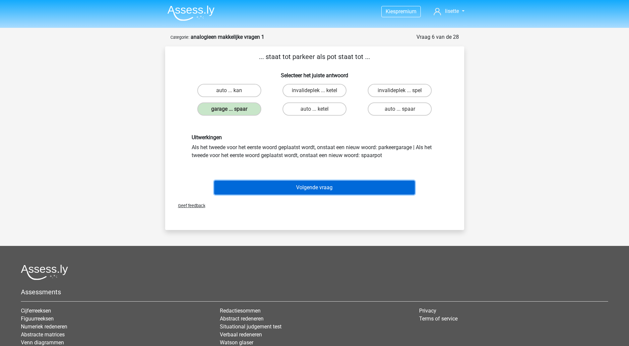
click at [307, 187] on button "Volgende vraag" at bounding box center [314, 188] width 201 height 14
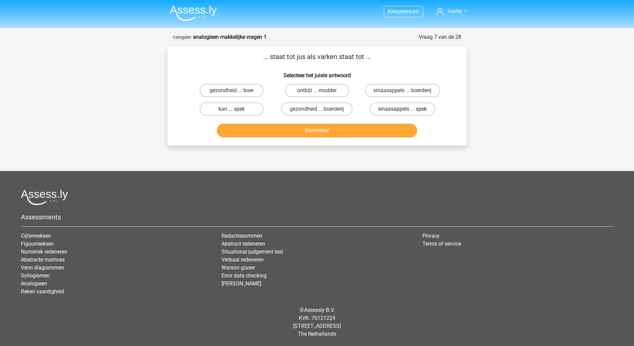
click at [394, 110] on label "sinaasappels ... spek" at bounding box center [403, 108] width 66 height 13
click at [402, 110] on input "sinaasappels ... spek" at bounding box center [404, 111] width 4 height 4
radio input "true"
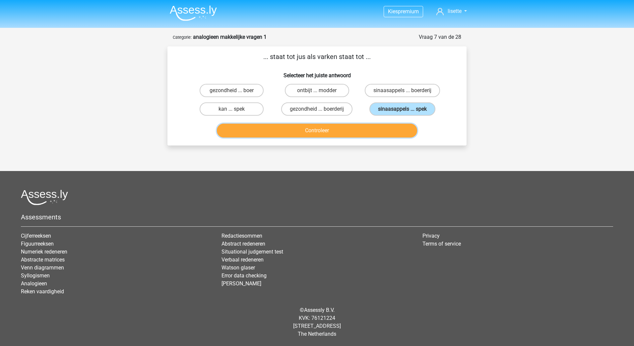
click at [345, 129] on button "Controleer" at bounding box center [317, 131] width 201 height 14
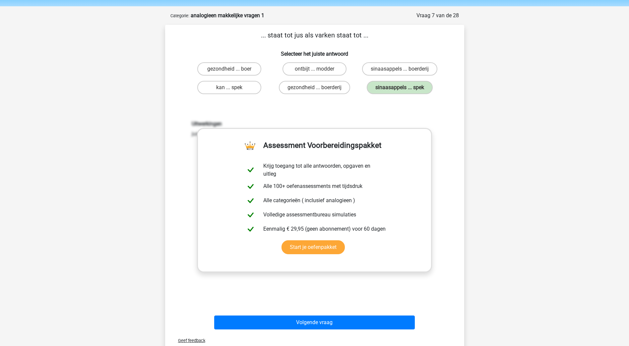
scroll to position [33, 0]
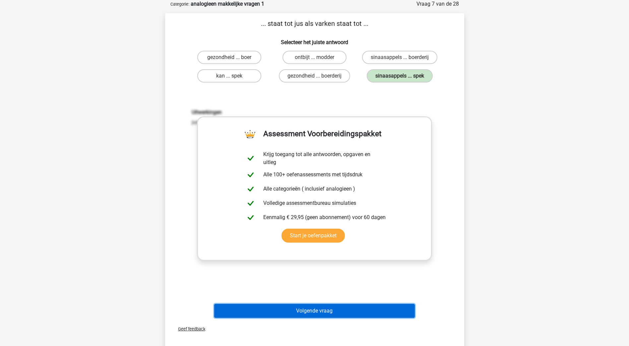
click at [320, 313] on button "Volgende vraag" at bounding box center [314, 311] width 201 height 14
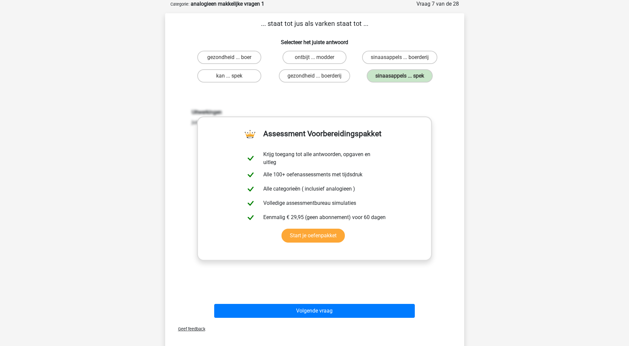
scroll to position [0, 0]
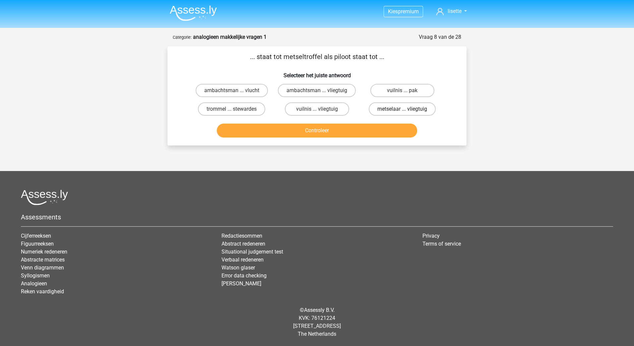
click at [394, 111] on label "metselaar ... vliegtuig" at bounding box center [402, 108] width 67 height 13
click at [402, 111] on input "metselaar ... vliegtuig" at bounding box center [404, 111] width 4 height 4
radio input "true"
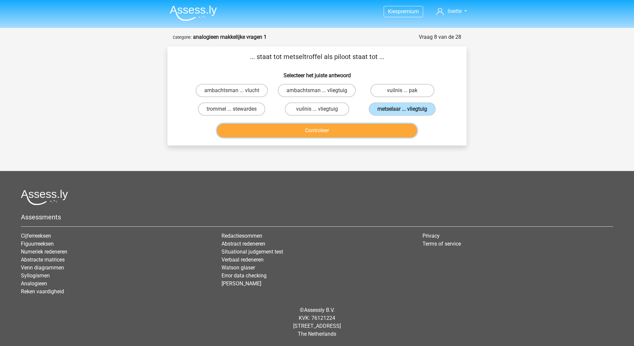
click at [331, 133] on button "Controleer" at bounding box center [317, 131] width 201 height 14
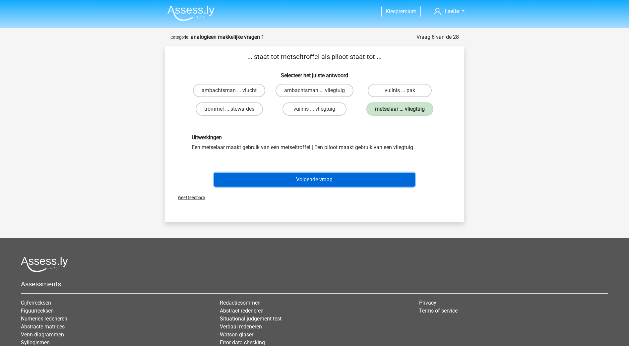
click at [303, 178] on button "Volgende vraag" at bounding box center [314, 180] width 201 height 14
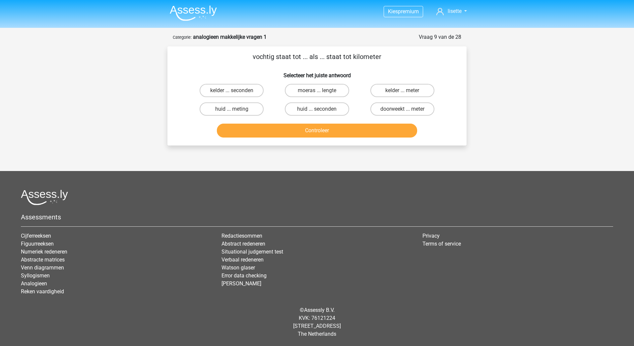
click at [406, 110] on input "doorweekt ... meter" at bounding box center [404, 111] width 4 height 4
radio input "true"
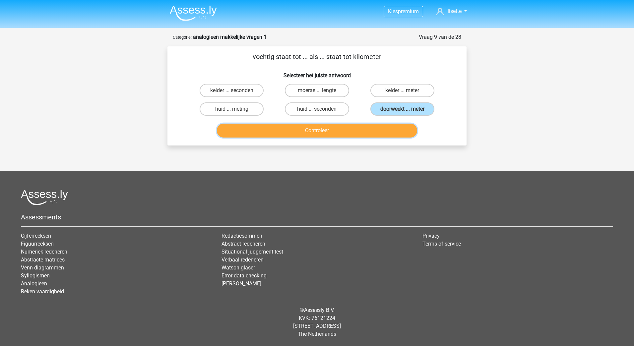
click at [346, 130] on button "Controleer" at bounding box center [317, 131] width 201 height 14
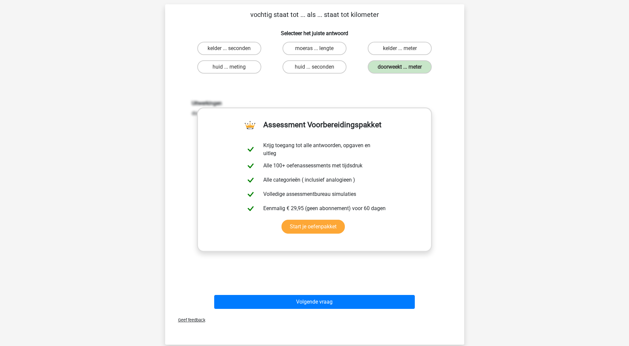
scroll to position [100, 0]
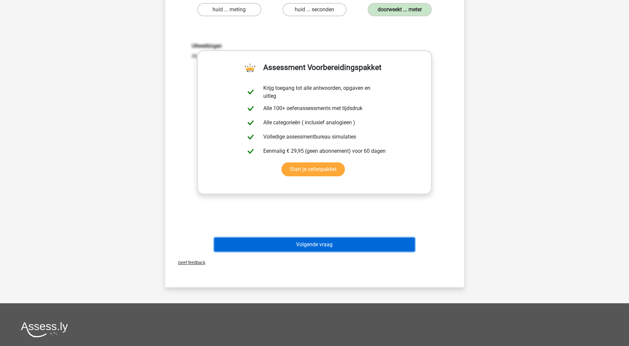
click at [305, 246] on button "Volgende vraag" at bounding box center [314, 245] width 201 height 14
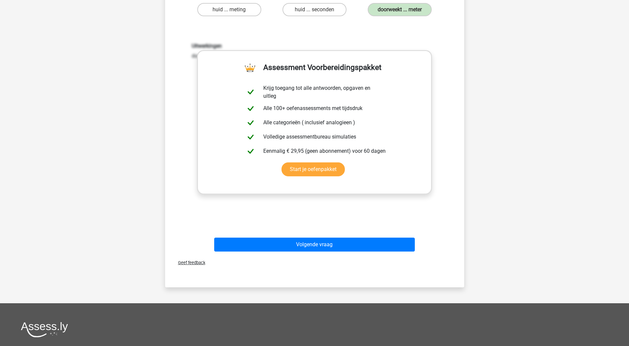
scroll to position [0, 0]
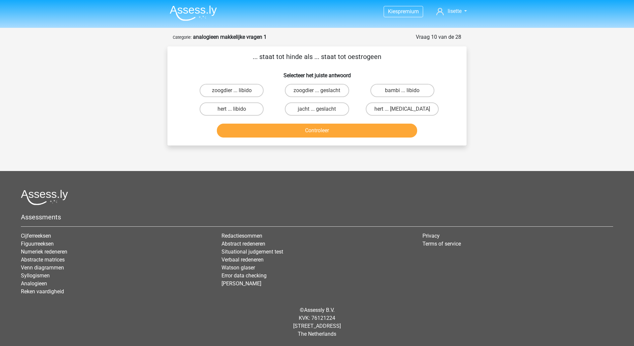
click at [405, 111] on input "hert ... testosteron" at bounding box center [404, 111] width 4 height 4
radio input "true"
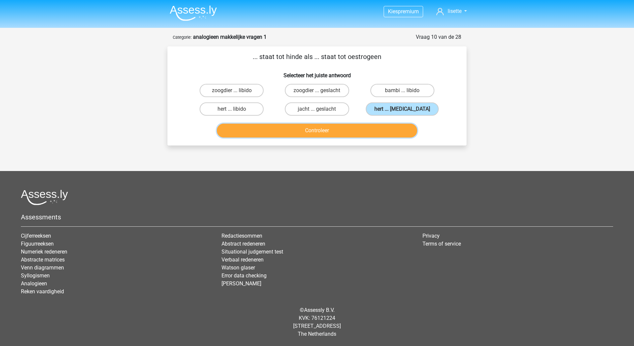
click at [356, 127] on button "Controleer" at bounding box center [317, 131] width 201 height 14
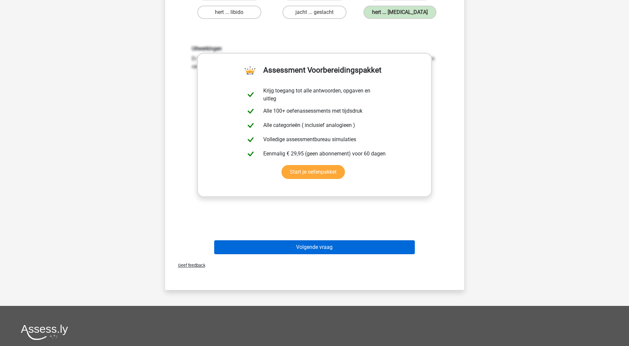
scroll to position [100, 0]
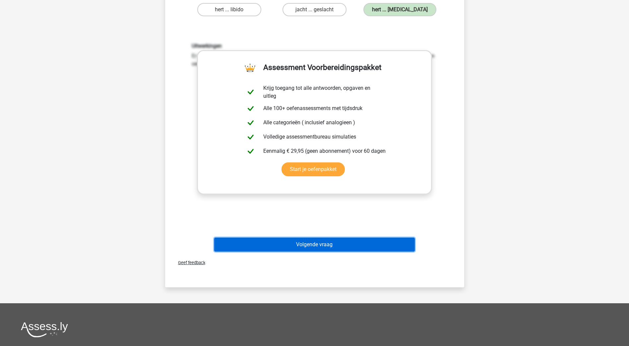
click at [326, 246] on button "Volgende vraag" at bounding box center [314, 245] width 201 height 14
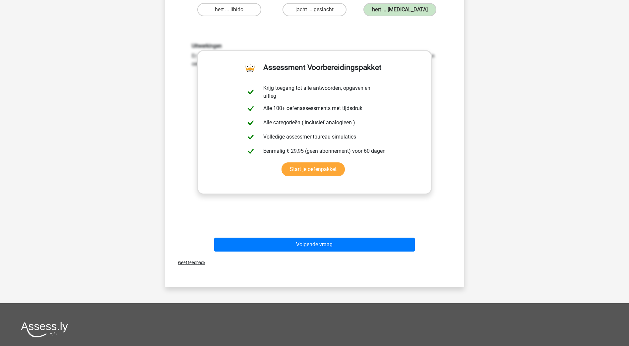
scroll to position [0, 0]
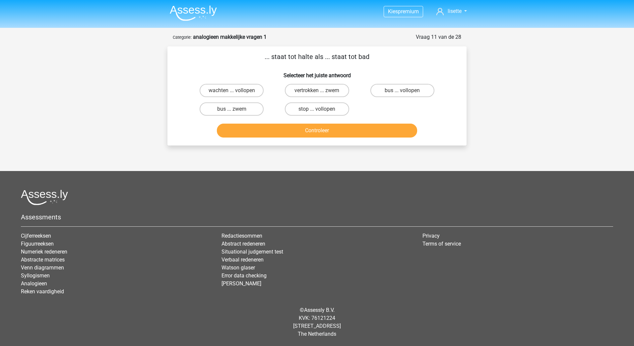
click at [235, 110] on input "bus ... zwem" at bounding box center [234, 111] width 4 height 4
radio input "true"
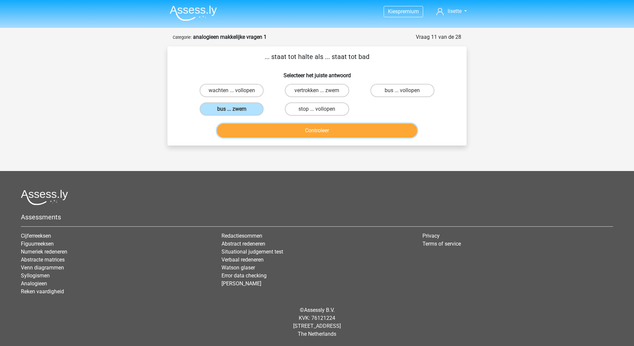
click at [312, 138] on button "Controleer" at bounding box center [317, 131] width 201 height 14
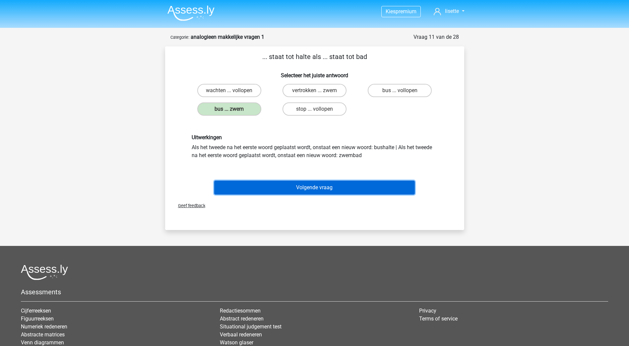
click at [311, 186] on button "Volgende vraag" at bounding box center [314, 188] width 201 height 14
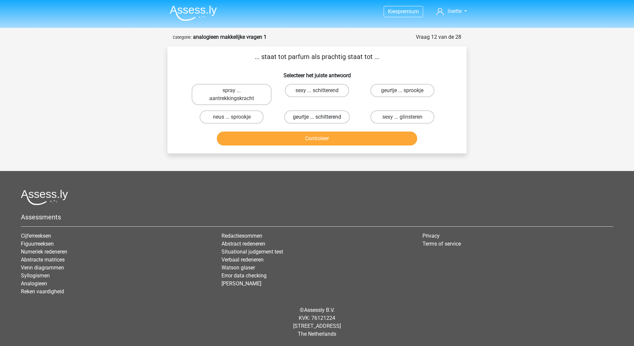
click at [312, 117] on label "geurtje ... schitterend" at bounding box center [317, 116] width 66 height 13
click at [317, 117] on input "geurtje ... schitterend" at bounding box center [319, 119] width 4 height 4
radio input "true"
click at [303, 139] on button "Controleer" at bounding box center [317, 139] width 201 height 14
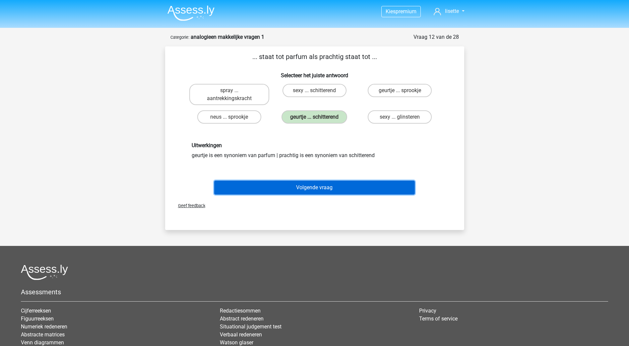
click at [313, 190] on button "Volgende vraag" at bounding box center [314, 188] width 201 height 14
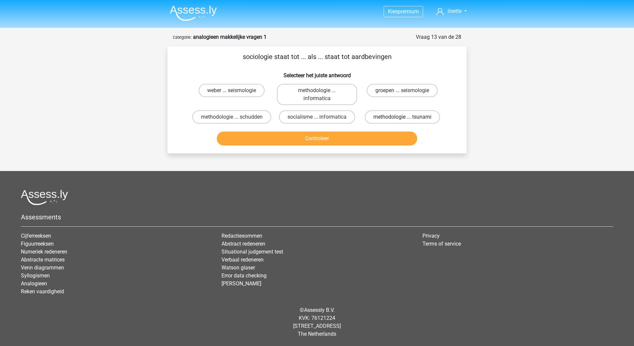
click at [401, 115] on label "methodologie ... tsunami" at bounding box center [402, 116] width 75 height 13
click at [402, 117] on input "methodologie ... tsunami" at bounding box center [404, 119] width 4 height 4
radio input "true"
click at [325, 139] on button "Controleer" at bounding box center [317, 139] width 201 height 14
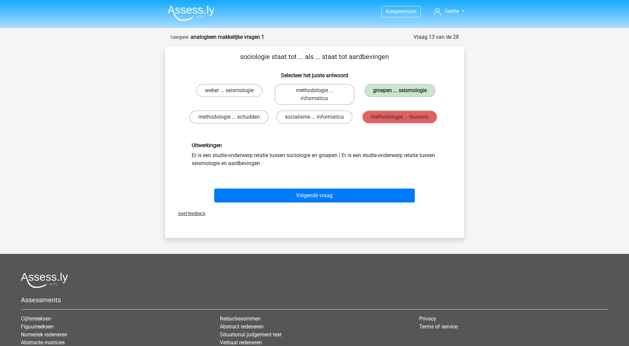
click at [272, 55] on p "sociologie staat tot ... als ... staat tot aardbevingen" at bounding box center [315, 57] width 278 height 10
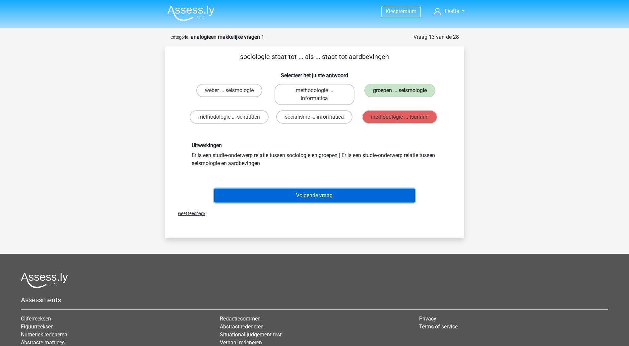
click at [343, 193] on button "Volgende vraag" at bounding box center [314, 196] width 201 height 14
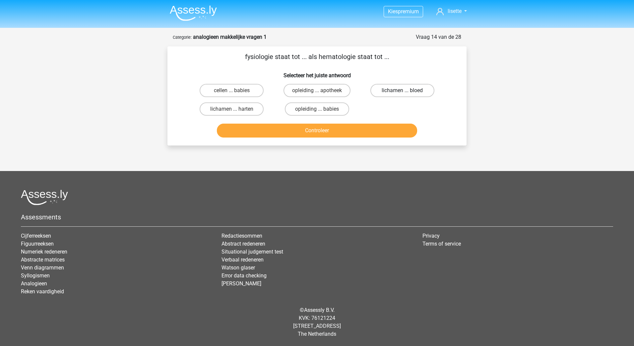
click at [386, 91] on label "lichamen ... bloed" at bounding box center [403, 90] width 64 height 13
click at [402, 91] on input "lichamen ... bloed" at bounding box center [404, 93] width 4 height 4
radio input "true"
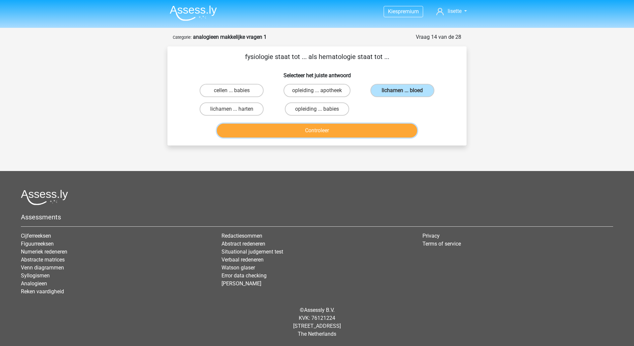
click at [317, 129] on button "Controleer" at bounding box center [317, 131] width 201 height 14
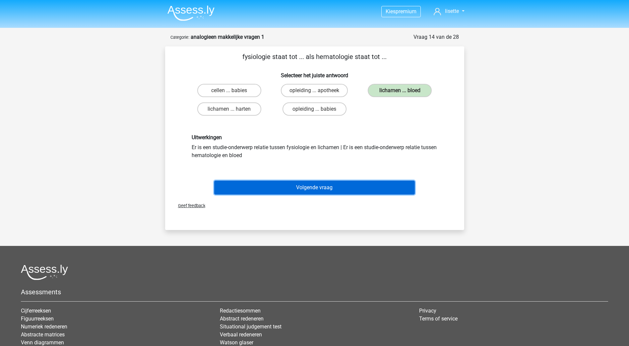
click at [309, 189] on button "Volgende vraag" at bounding box center [314, 188] width 201 height 14
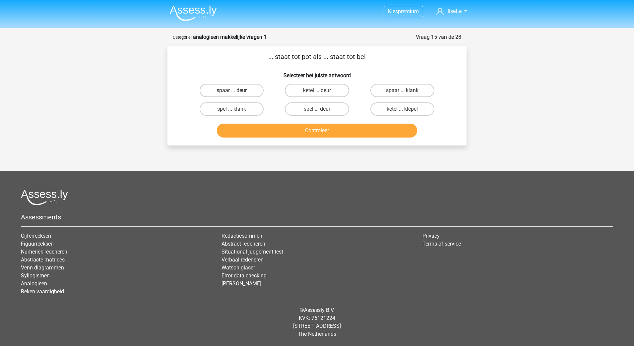
click at [241, 88] on label "spaar ... deur" at bounding box center [232, 90] width 64 height 13
click at [236, 91] on input "spaar ... deur" at bounding box center [234, 93] width 4 height 4
radio input "true"
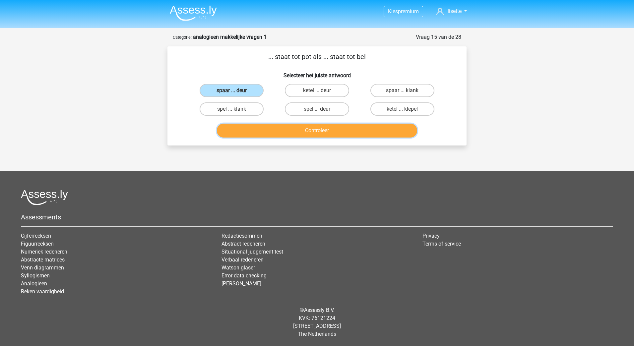
click at [314, 132] on button "Controleer" at bounding box center [317, 131] width 201 height 14
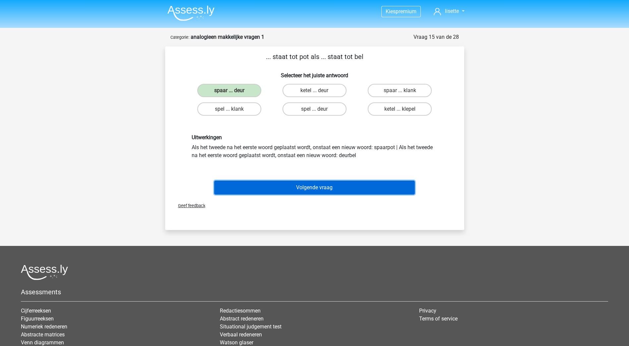
click at [307, 188] on button "Volgende vraag" at bounding box center [314, 188] width 201 height 14
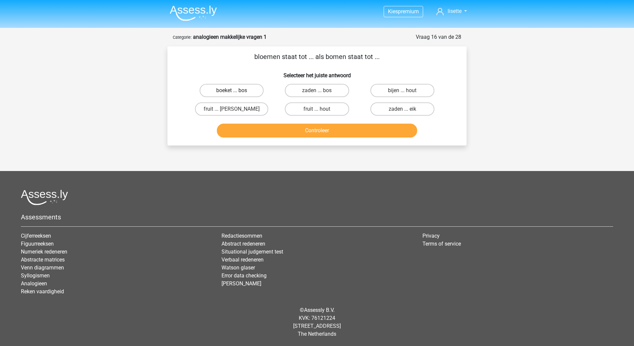
click at [242, 89] on label "boeket ... bos" at bounding box center [232, 90] width 64 height 13
click at [236, 91] on input "boeket ... bos" at bounding box center [234, 93] width 4 height 4
radio input "true"
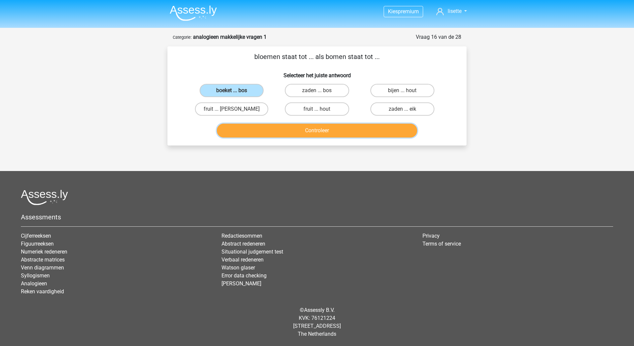
click at [317, 129] on button "Controleer" at bounding box center [317, 131] width 201 height 14
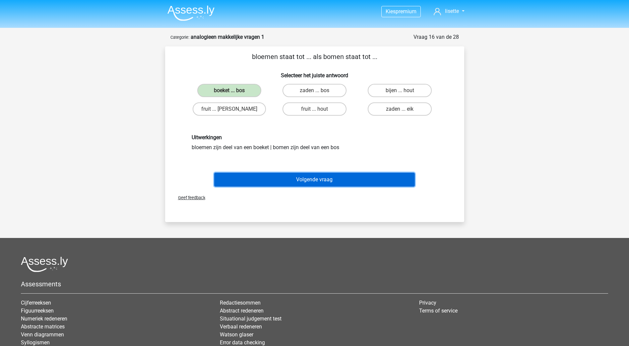
click at [315, 179] on button "Volgende vraag" at bounding box center [314, 180] width 201 height 14
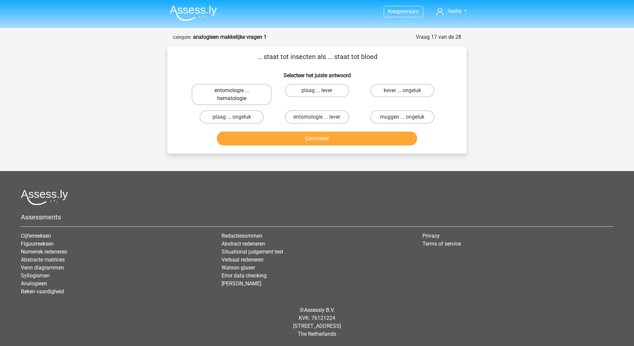
click at [254, 93] on label "entomologie ... hematologie" at bounding box center [232, 94] width 80 height 21
click at [236, 93] on input "entomologie ... hematologie" at bounding box center [234, 93] width 4 height 4
radio input "true"
click at [324, 139] on button "Controleer" at bounding box center [317, 139] width 201 height 14
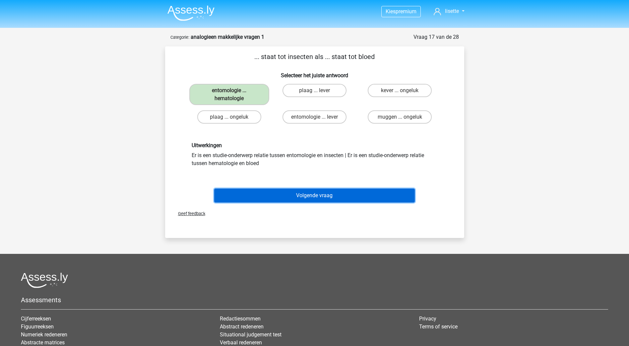
click at [314, 189] on button "Volgende vraag" at bounding box center [314, 196] width 201 height 14
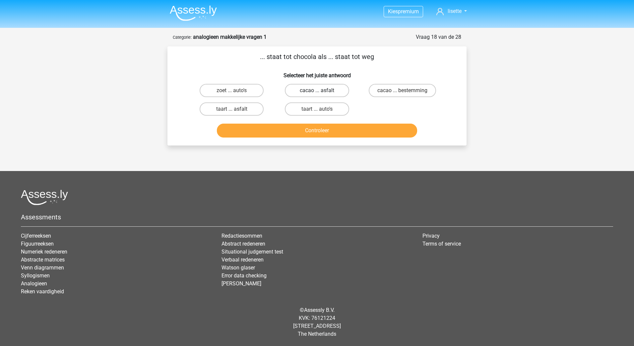
click at [316, 90] on label "cacao ... asfalt" at bounding box center [317, 90] width 64 height 13
click at [317, 91] on input "cacao ... asfalt" at bounding box center [319, 93] width 4 height 4
radio input "true"
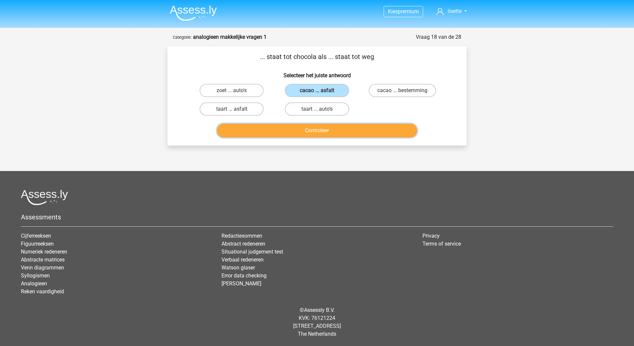
click at [322, 130] on button "Controleer" at bounding box center [317, 131] width 201 height 14
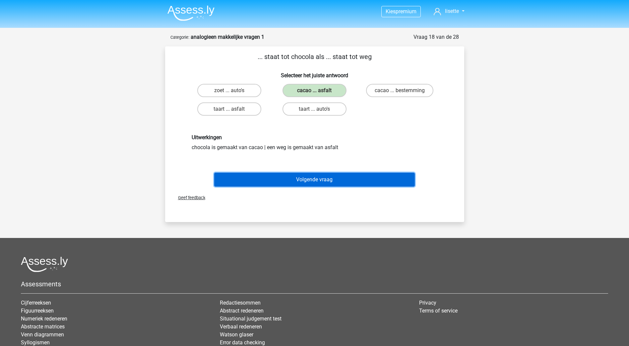
click at [321, 180] on button "Volgende vraag" at bounding box center [314, 180] width 201 height 14
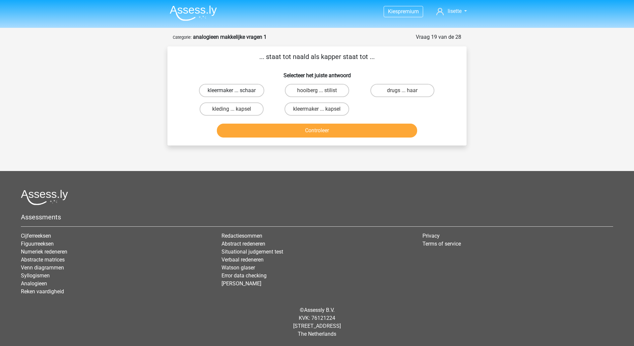
click at [245, 91] on label "kleermaker ... schaar" at bounding box center [231, 90] width 65 height 13
click at [236, 91] on input "kleermaker ... schaar" at bounding box center [234, 93] width 4 height 4
radio input "true"
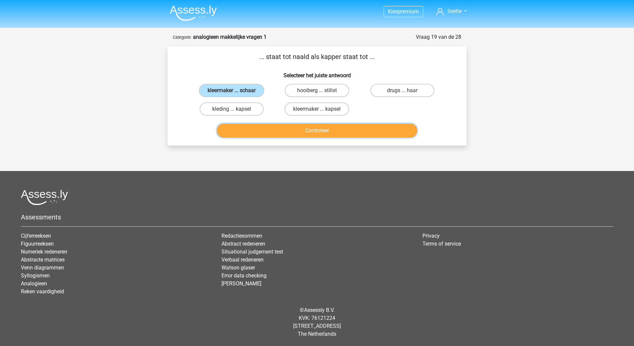
click at [316, 131] on button "Controleer" at bounding box center [317, 131] width 201 height 14
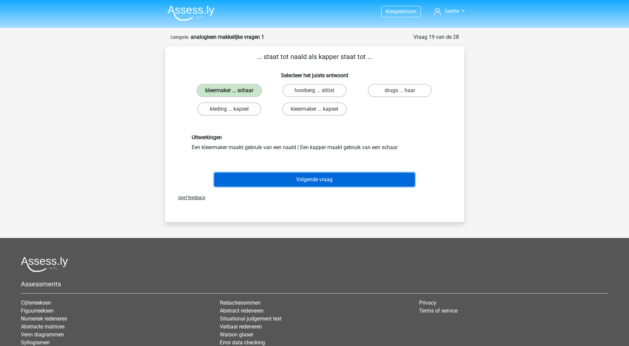
click at [307, 175] on button "Volgende vraag" at bounding box center [314, 180] width 201 height 14
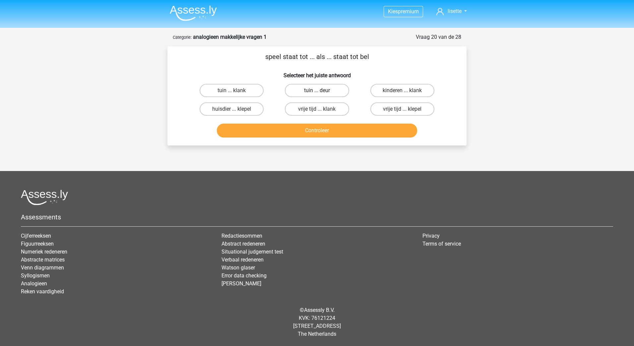
click at [312, 90] on label "tuin ... deur" at bounding box center [317, 90] width 64 height 13
click at [317, 91] on input "tuin ... deur" at bounding box center [319, 93] width 4 height 4
radio input "true"
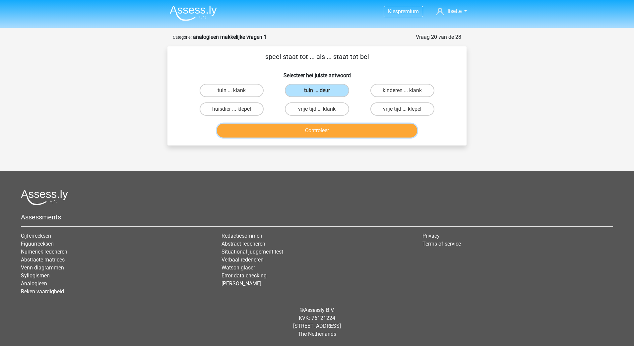
click at [321, 134] on button "Controleer" at bounding box center [317, 131] width 201 height 14
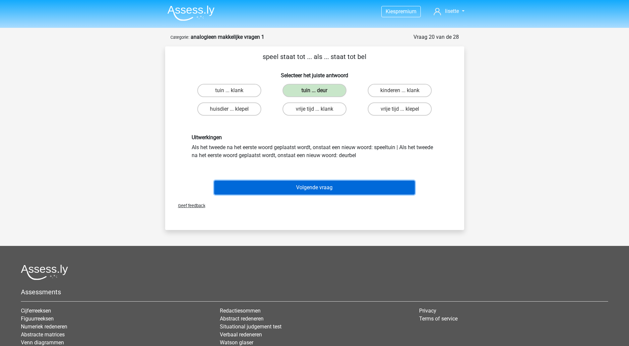
click at [315, 183] on button "Volgende vraag" at bounding box center [314, 188] width 201 height 14
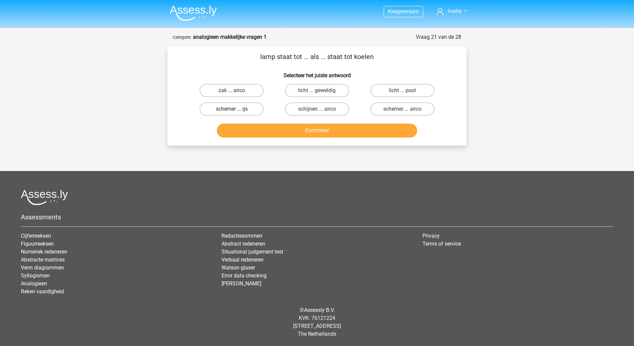
click at [245, 109] on label "schemer ... ijs" at bounding box center [232, 108] width 64 height 13
click at [236, 109] on input "schemer ... ijs" at bounding box center [234, 111] width 4 height 4
radio input "true"
click at [317, 108] on label "schijnen ... airco" at bounding box center [317, 108] width 64 height 13
click at [317, 109] on input "schijnen ... airco" at bounding box center [319, 111] width 4 height 4
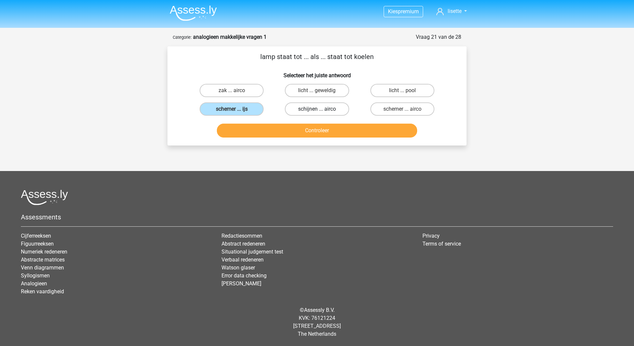
radio input "true"
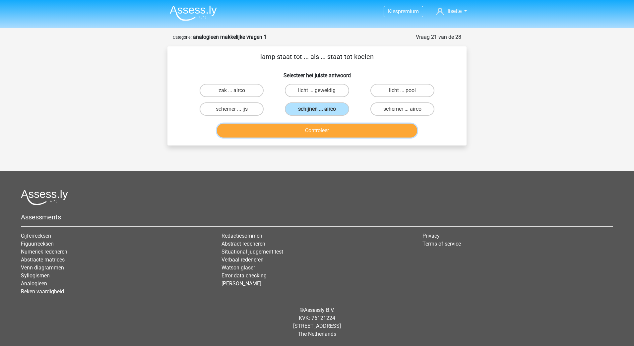
click at [324, 129] on button "Controleer" at bounding box center [317, 131] width 201 height 14
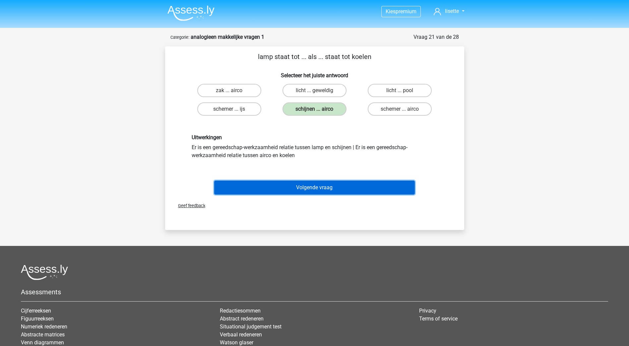
click at [309, 185] on button "Volgende vraag" at bounding box center [314, 188] width 201 height 14
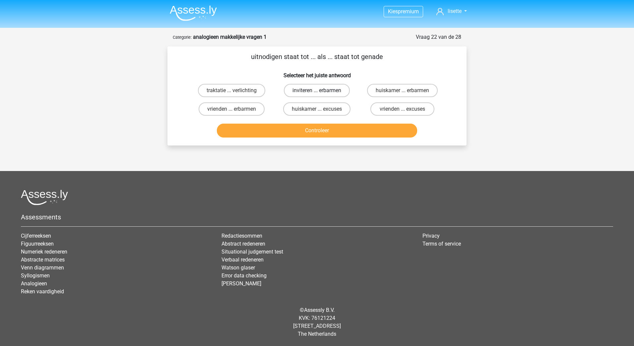
click at [307, 91] on label "inviteren ... erbarmen" at bounding box center [317, 90] width 66 height 13
click at [317, 91] on input "inviteren ... erbarmen" at bounding box center [319, 93] width 4 height 4
radio input "true"
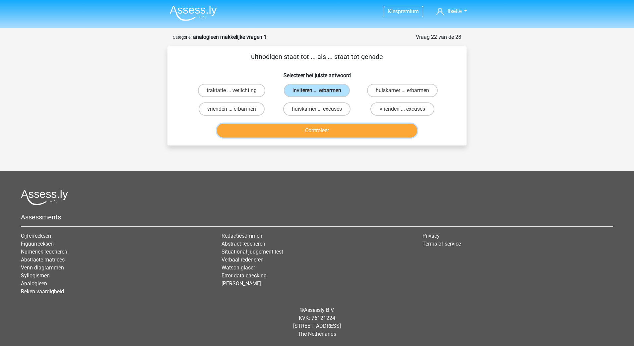
click at [304, 134] on button "Controleer" at bounding box center [317, 131] width 201 height 14
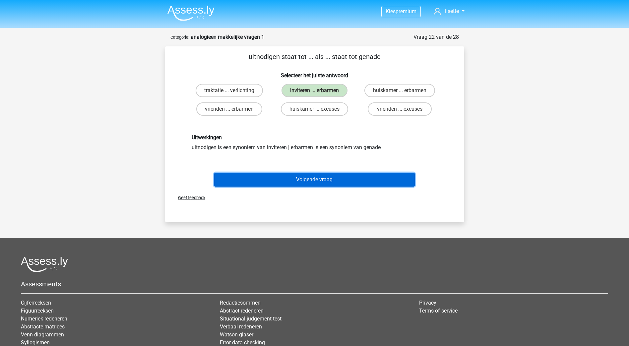
click at [315, 181] on button "Volgende vraag" at bounding box center [314, 180] width 201 height 14
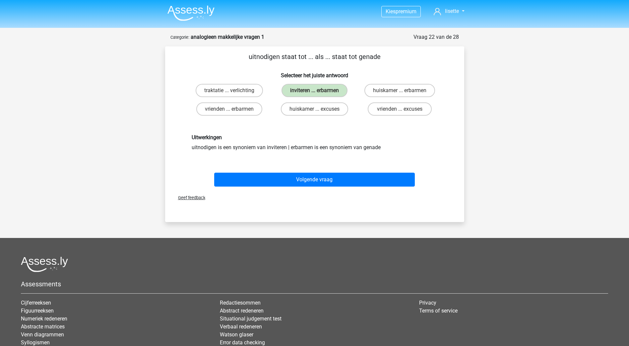
scroll to position [9, 0]
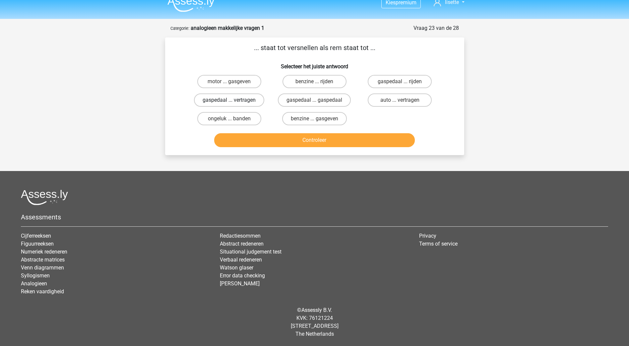
click at [247, 101] on label "gaspedaal ... vertragen" at bounding box center [229, 100] width 70 height 13
click at [234, 101] on input "gaspedaal ... vertragen" at bounding box center [231, 102] width 4 height 4
radio input "true"
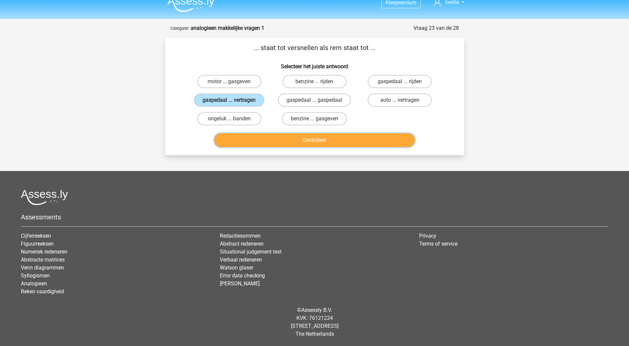
click at [315, 139] on button "Controleer" at bounding box center [314, 140] width 201 height 14
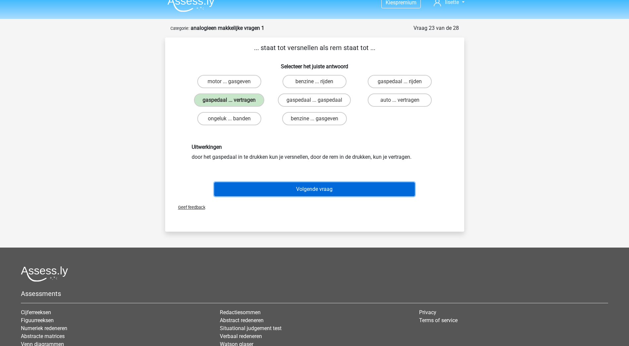
click at [313, 192] on button "Volgende vraag" at bounding box center [314, 189] width 201 height 14
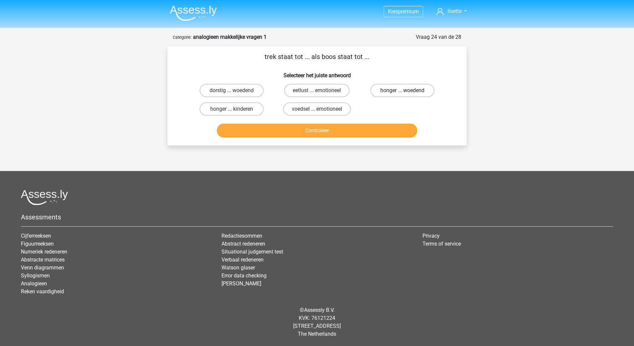
click at [411, 89] on label "honger ... woedend" at bounding box center [403, 90] width 64 height 13
click at [407, 91] on input "honger ... woedend" at bounding box center [404, 93] width 4 height 4
radio input "true"
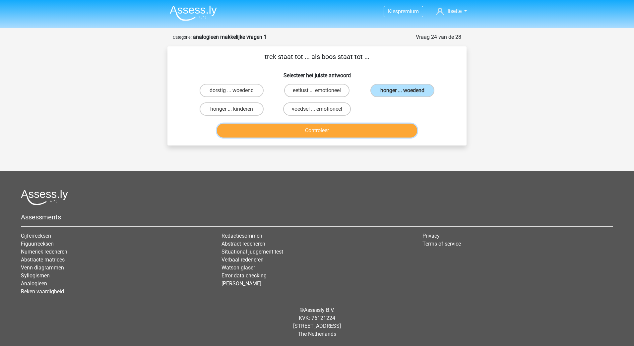
click at [338, 130] on button "Controleer" at bounding box center [317, 131] width 201 height 14
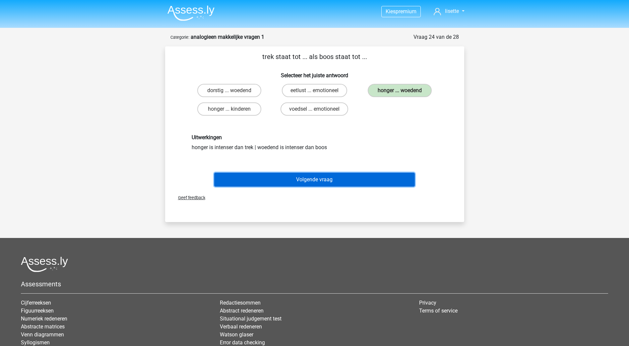
click at [316, 176] on button "Volgende vraag" at bounding box center [314, 180] width 201 height 14
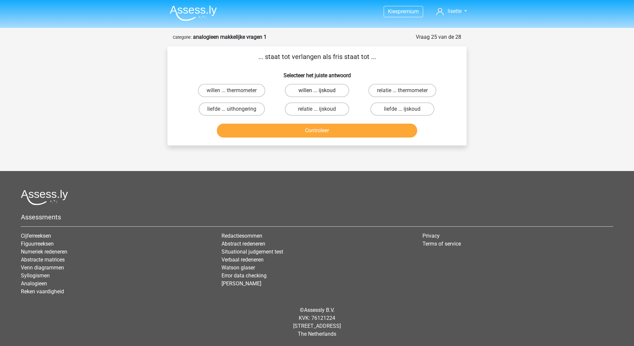
click at [312, 90] on label "willen ... ijskoud" at bounding box center [317, 90] width 64 height 13
click at [317, 91] on input "willen ... ijskoud" at bounding box center [319, 93] width 4 height 4
radio input "true"
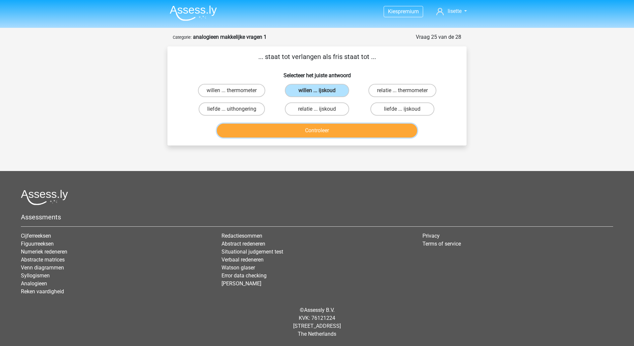
click at [330, 131] on button "Controleer" at bounding box center [317, 131] width 201 height 14
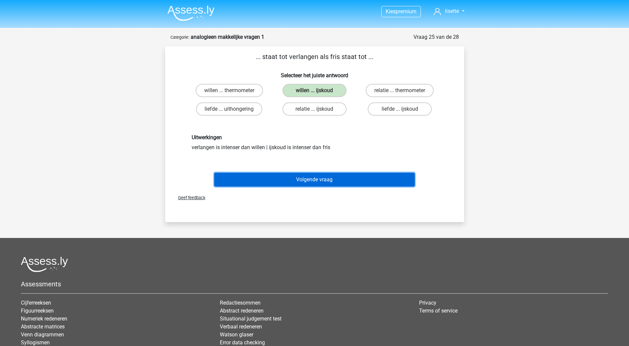
click at [318, 180] on button "Volgende vraag" at bounding box center [314, 180] width 201 height 14
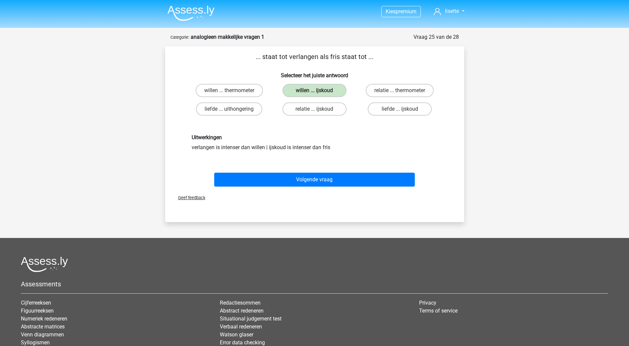
scroll to position [6, 0]
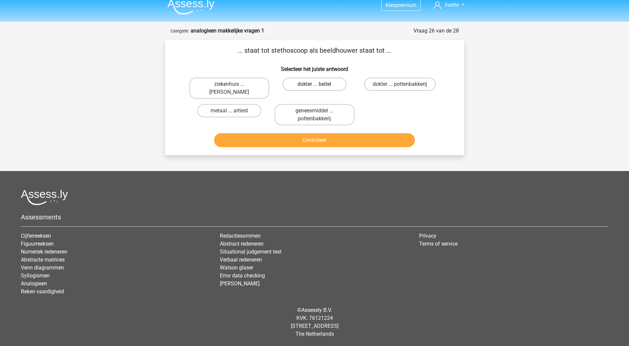
click at [322, 88] on label "dokter ... beitel" at bounding box center [315, 84] width 64 height 13
click at [319, 88] on input "dokter ... beitel" at bounding box center [316, 86] width 4 height 4
radio input "true"
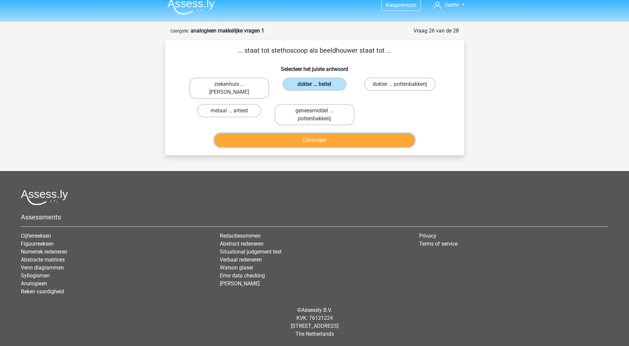
click at [315, 139] on button "Controleer" at bounding box center [314, 140] width 201 height 14
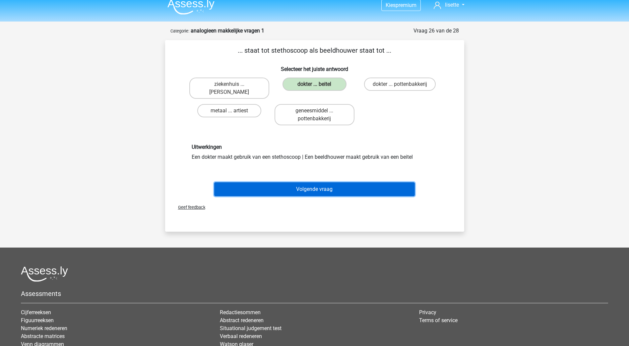
click at [323, 189] on button "Volgende vraag" at bounding box center [314, 189] width 201 height 14
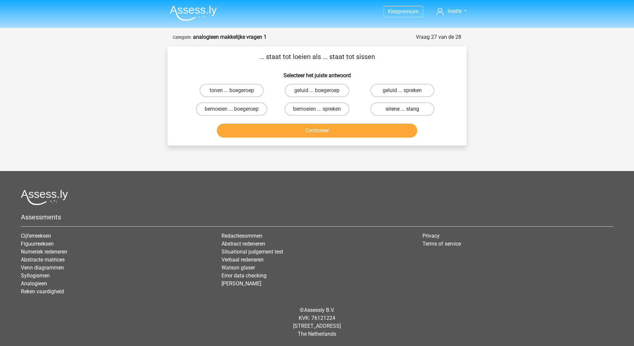
click at [387, 109] on label "sirene ... slang" at bounding box center [403, 108] width 64 height 13
click at [402, 109] on input "sirene ... slang" at bounding box center [404, 111] width 4 height 4
radio input "true"
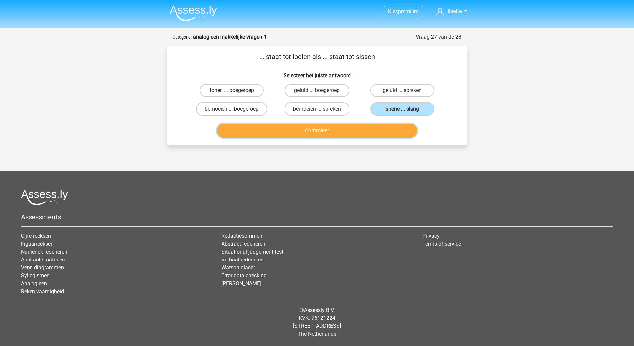
click at [317, 136] on button "Controleer" at bounding box center [317, 131] width 201 height 14
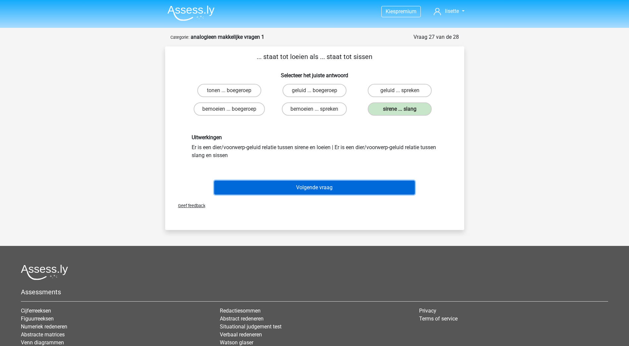
click at [321, 184] on button "Volgende vraag" at bounding box center [314, 188] width 201 height 14
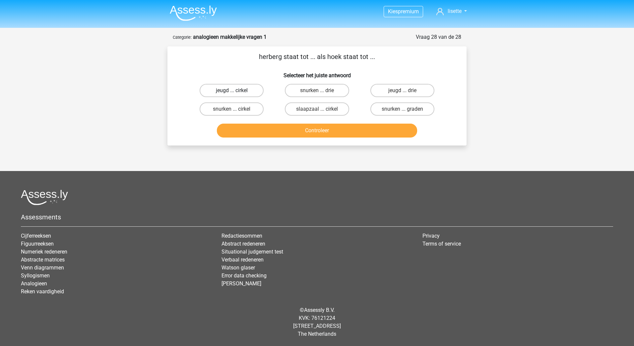
click at [245, 88] on label "jeugd ... cirkel" at bounding box center [232, 90] width 64 height 13
click at [236, 91] on input "jeugd ... cirkel" at bounding box center [234, 93] width 4 height 4
radio input "true"
click at [387, 87] on label "jeugd ... drie" at bounding box center [403, 90] width 64 height 13
click at [402, 91] on input "jeugd ... drie" at bounding box center [404, 93] width 4 height 4
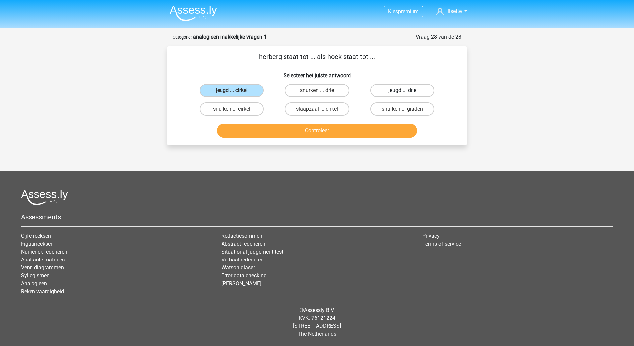
radio input "true"
click at [239, 92] on label "jeugd ... cirkel" at bounding box center [232, 90] width 64 height 13
click at [236, 92] on input "jeugd ... cirkel" at bounding box center [234, 93] width 4 height 4
radio input "true"
click at [312, 133] on button "Controleer" at bounding box center [317, 131] width 201 height 14
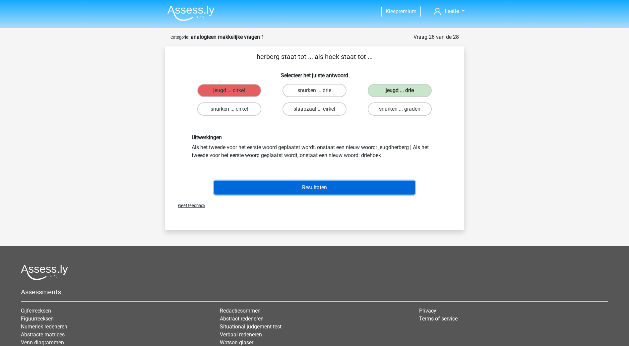
click at [326, 187] on button "Resultaten" at bounding box center [314, 188] width 201 height 14
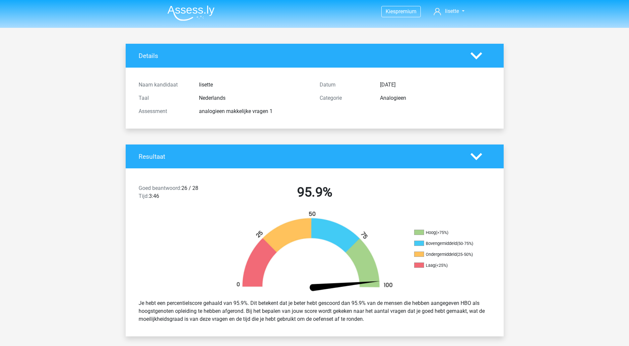
click at [201, 10] on img at bounding box center [191, 13] width 47 height 16
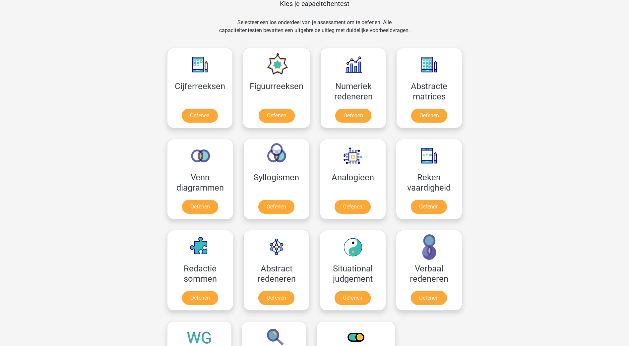
scroll to position [265, 0]
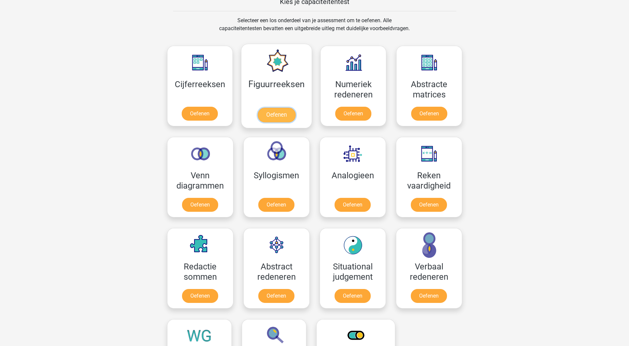
click at [279, 117] on link "Oefenen" at bounding box center [277, 115] width 38 height 15
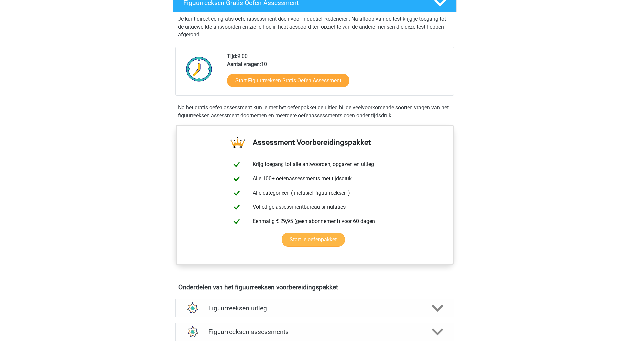
scroll to position [133, 0]
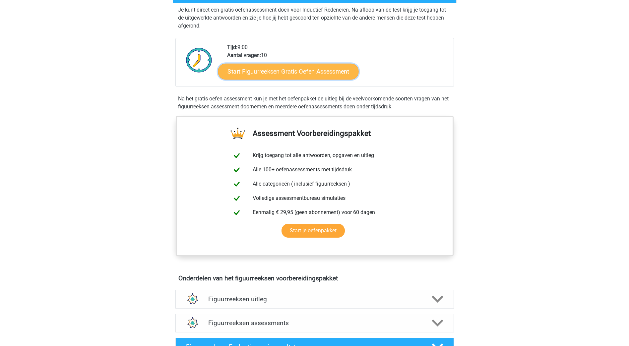
click at [275, 68] on link "Start Figuurreeksen Gratis Oefen Assessment" at bounding box center [288, 71] width 141 height 16
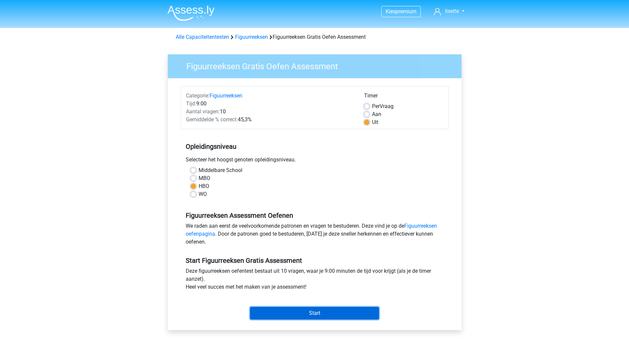
click at [297, 309] on input "Start" at bounding box center [314, 313] width 129 height 13
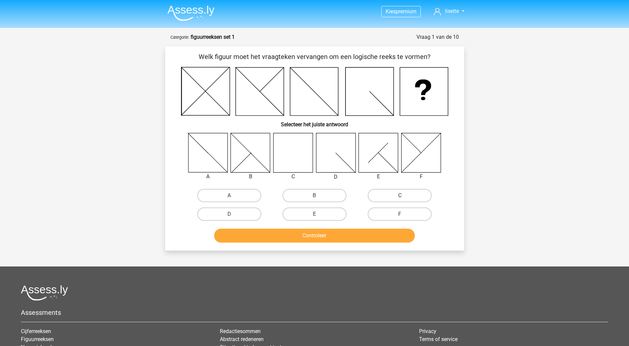
click at [398, 199] on label "C" at bounding box center [400, 195] width 64 height 13
click at [400, 199] on input "C" at bounding box center [402, 198] width 4 height 4
radio input "true"
click at [320, 234] on button "Controleer" at bounding box center [314, 236] width 201 height 14
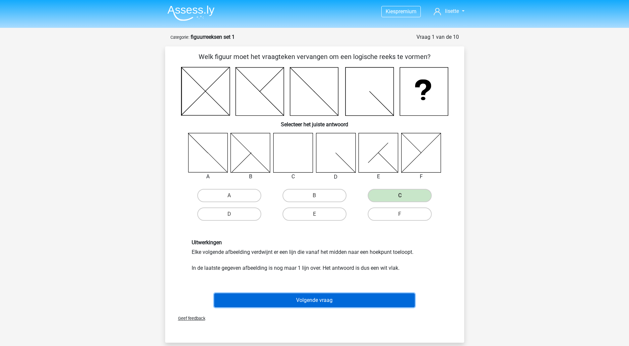
click at [311, 297] on button "Volgende vraag" at bounding box center [314, 301] width 201 height 14
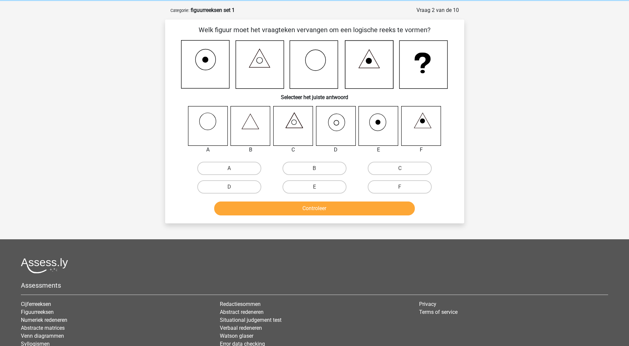
scroll to position [33, 0]
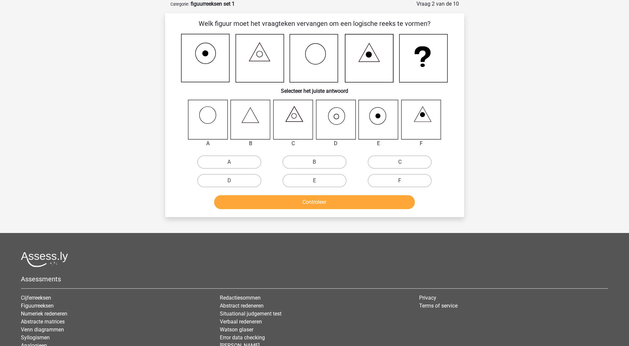
click at [339, 119] on icon at bounding box center [335, 119] width 39 height 39
click at [254, 182] on label "D" at bounding box center [229, 180] width 64 height 13
click at [234, 182] on input "D" at bounding box center [231, 183] width 4 height 4
radio input "true"
click at [312, 205] on button "Controleer" at bounding box center [314, 202] width 201 height 14
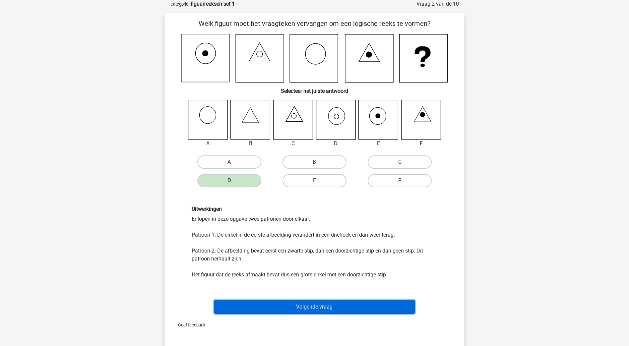
click at [299, 304] on button "Volgende vraag" at bounding box center [314, 307] width 201 height 14
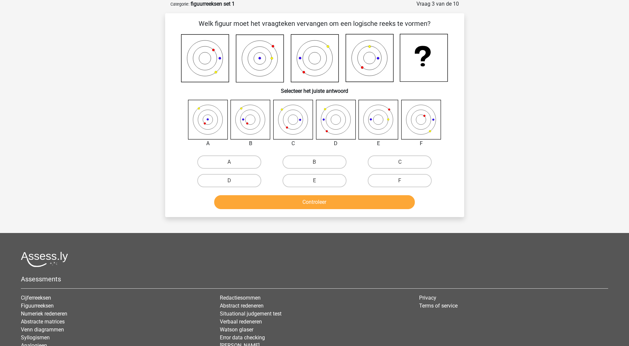
click at [231, 165] on input "A" at bounding box center [231, 164] width 4 height 4
radio input "true"
click at [298, 201] on button "Controleer" at bounding box center [314, 202] width 201 height 14
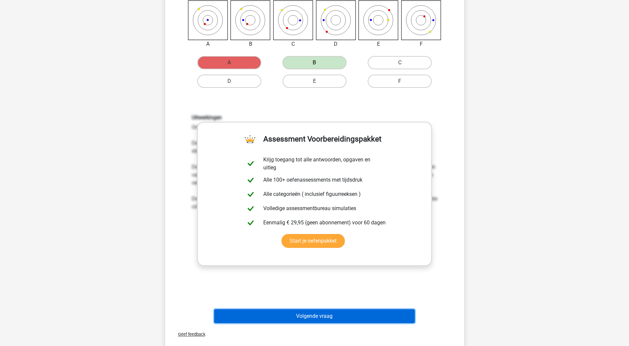
click at [308, 317] on button "Volgende vraag" at bounding box center [314, 316] width 201 height 14
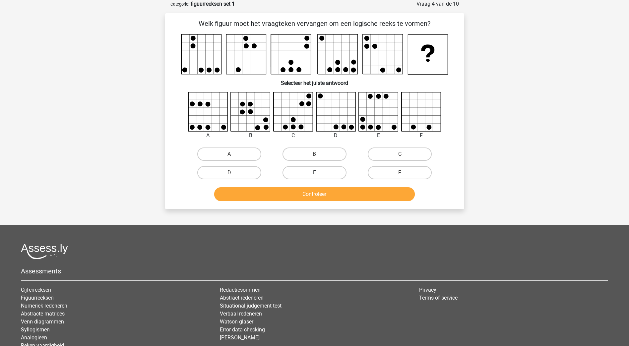
click at [321, 170] on label "E" at bounding box center [315, 172] width 64 height 13
click at [319, 173] on input "E" at bounding box center [316, 175] width 4 height 4
radio input "true"
click at [318, 191] on button "Controleer" at bounding box center [314, 194] width 201 height 14
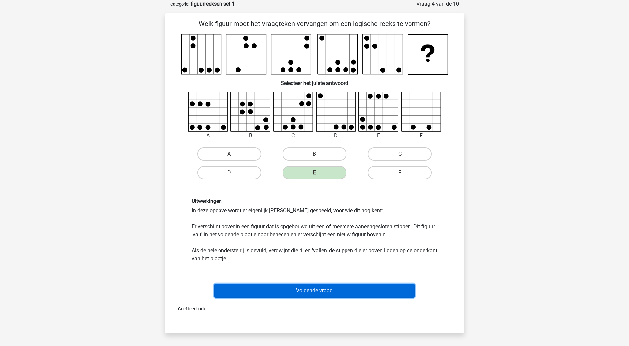
click at [312, 289] on button "Volgende vraag" at bounding box center [314, 291] width 201 height 14
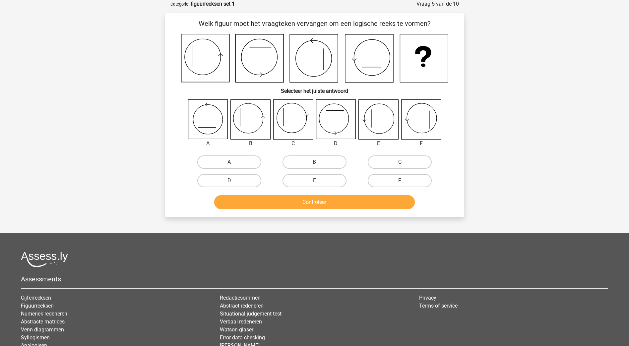
click at [316, 162] on input "B" at bounding box center [316, 164] width 4 height 4
radio input "true"
click at [328, 198] on button "Controleer" at bounding box center [314, 202] width 201 height 14
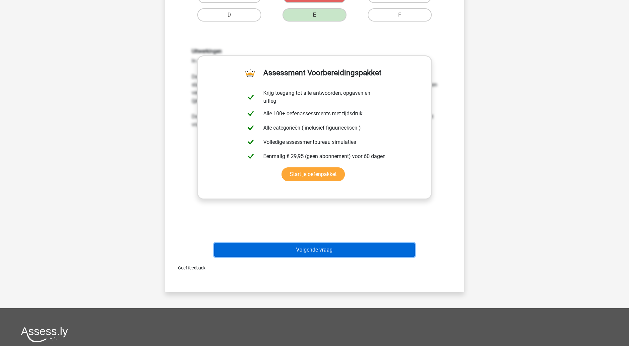
click at [332, 247] on button "Volgende vraag" at bounding box center [314, 250] width 201 height 14
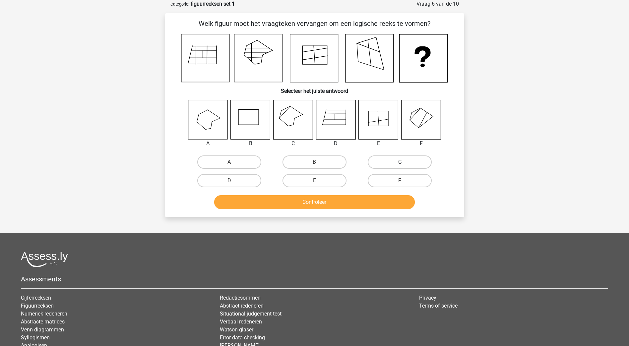
click at [396, 162] on label "C" at bounding box center [400, 162] width 64 height 13
click at [400, 162] on input "C" at bounding box center [402, 164] width 4 height 4
radio input "true"
click at [347, 199] on button "Controleer" at bounding box center [314, 202] width 201 height 14
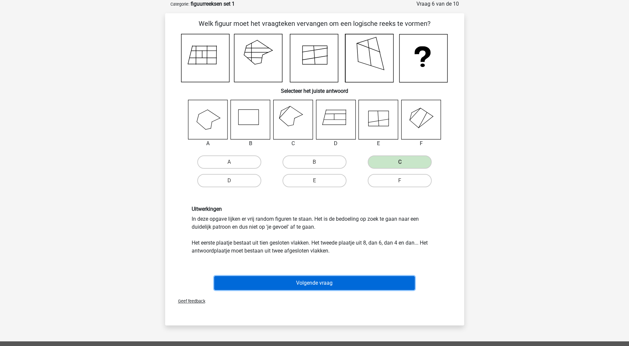
click at [339, 286] on button "Volgende vraag" at bounding box center [314, 283] width 201 height 14
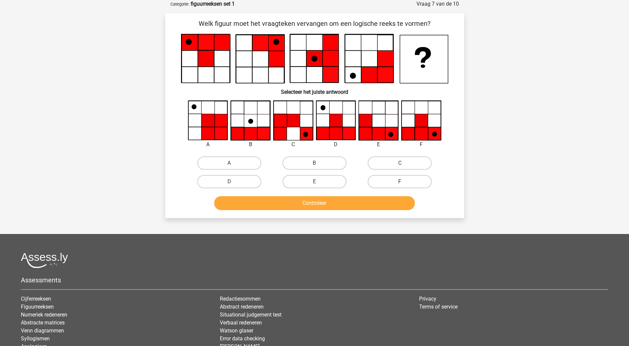
click at [391, 182] on label "F" at bounding box center [400, 181] width 64 height 13
click at [400, 182] on input "F" at bounding box center [402, 184] width 4 height 4
radio input "true"
click at [343, 204] on button "Controleer" at bounding box center [314, 203] width 201 height 14
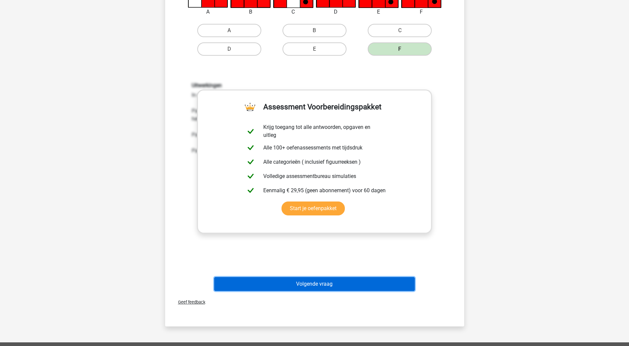
click at [341, 287] on button "Volgende vraag" at bounding box center [314, 284] width 201 height 14
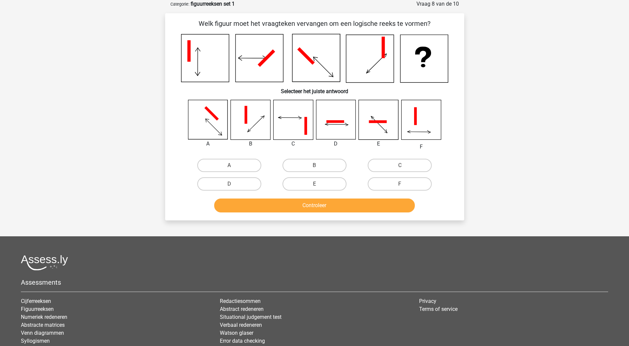
scroll to position [0, 0]
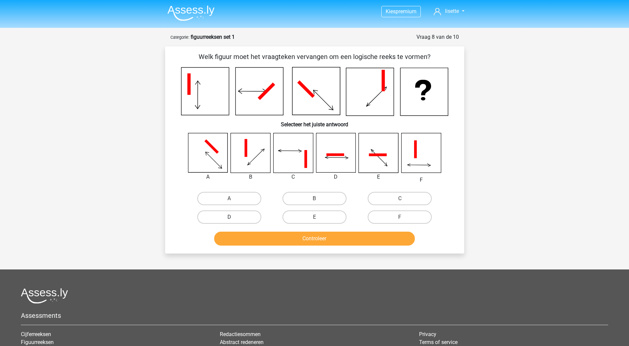
click at [231, 215] on label "D" at bounding box center [229, 217] width 64 height 13
click at [231, 217] on input "D" at bounding box center [231, 219] width 4 height 4
radio input "true"
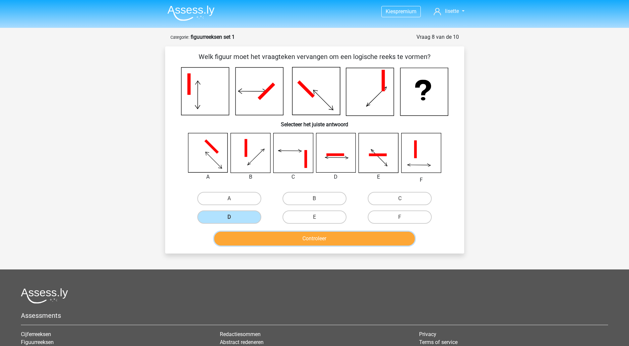
click at [305, 237] on button "Controleer" at bounding box center [314, 239] width 201 height 14
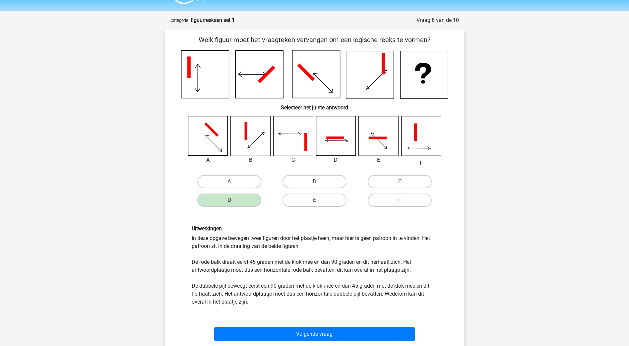
scroll to position [33, 0]
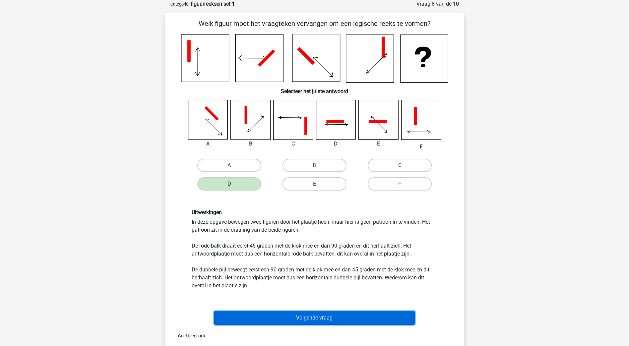
click at [325, 313] on button "Volgende vraag" at bounding box center [314, 318] width 201 height 14
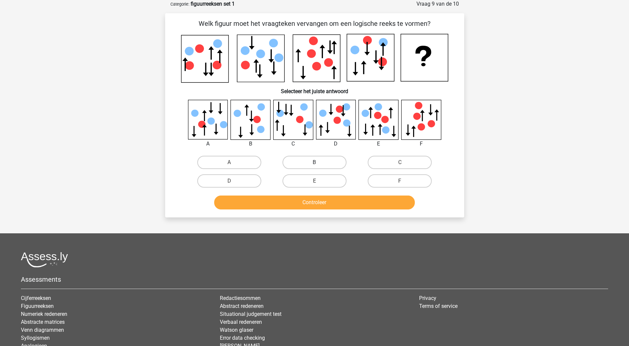
click at [312, 158] on label "B" at bounding box center [315, 162] width 64 height 13
click at [314, 163] on input "B" at bounding box center [316, 165] width 4 height 4
radio input "true"
click at [310, 200] on button "Controleer" at bounding box center [314, 203] width 201 height 14
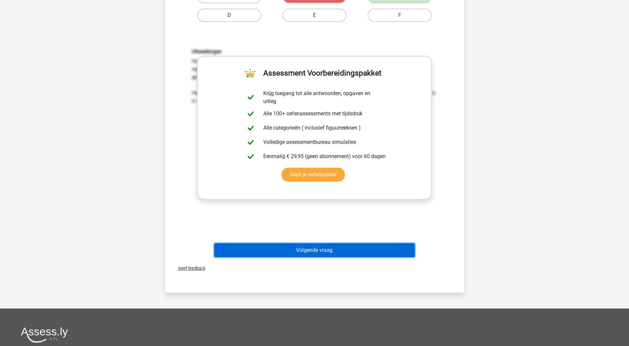
click at [315, 249] on button "Volgende vraag" at bounding box center [314, 250] width 201 height 14
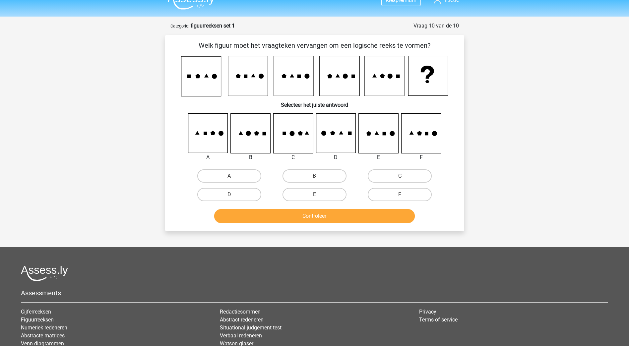
scroll to position [0, 0]
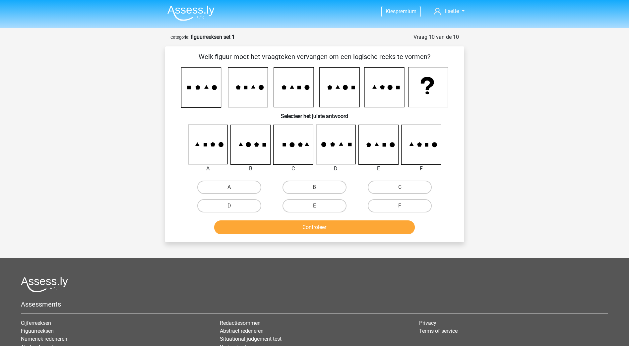
click at [319, 187] on input "B" at bounding box center [316, 189] width 4 height 4
radio input "true"
click at [310, 232] on button "Controleer" at bounding box center [314, 228] width 201 height 14
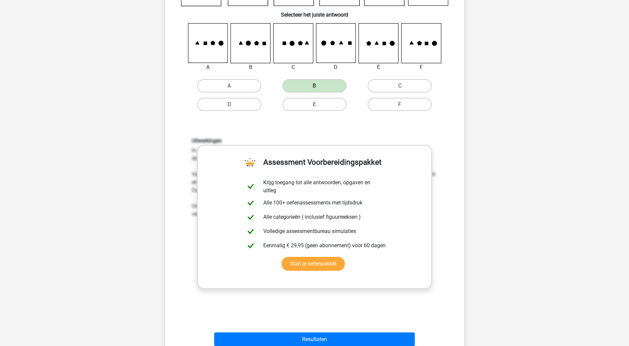
scroll to position [166, 0]
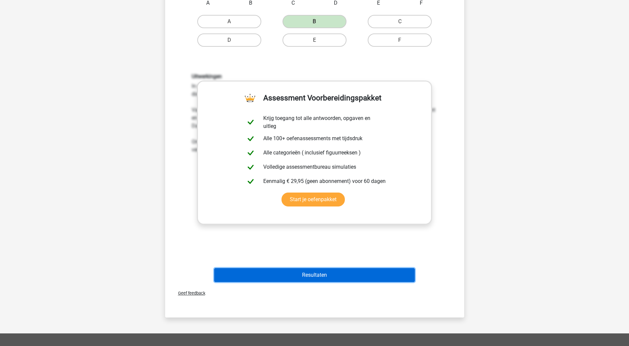
click at [305, 276] on button "Resultaten" at bounding box center [314, 275] width 201 height 14
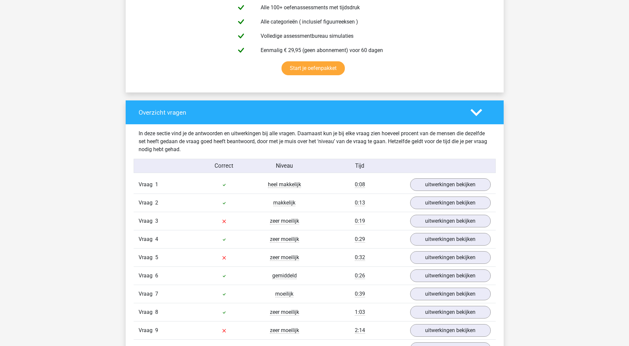
scroll to position [464, 0]
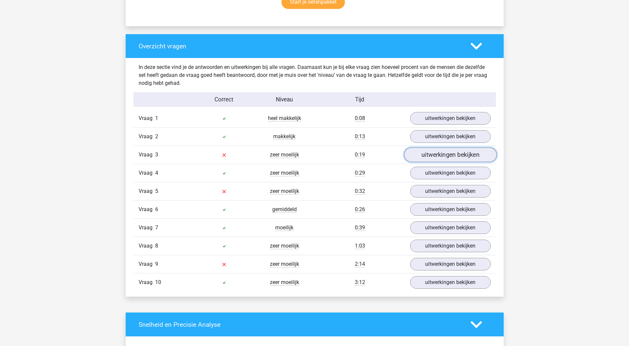
click at [449, 155] on link "uitwerkingen bekijken" at bounding box center [450, 155] width 93 height 15
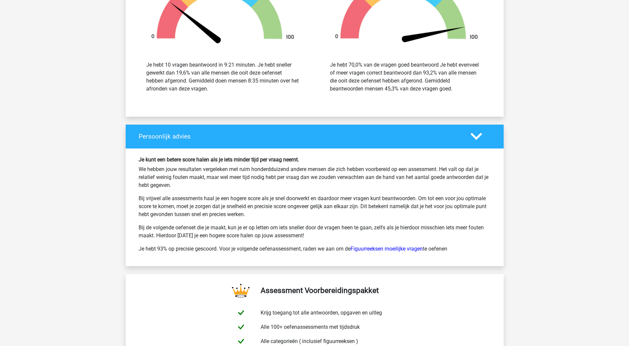
scroll to position [1460, 0]
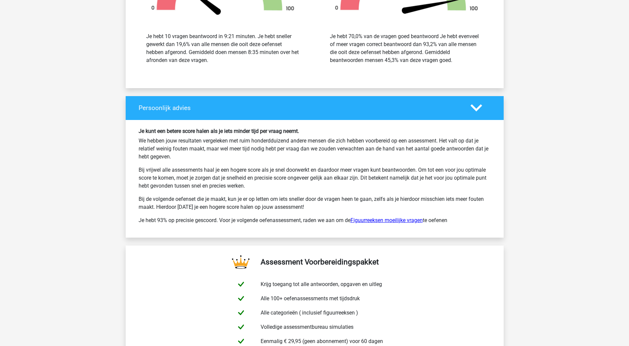
click at [373, 220] on link "Figuurreeksen moeilijke vragen" at bounding box center [387, 220] width 72 height 6
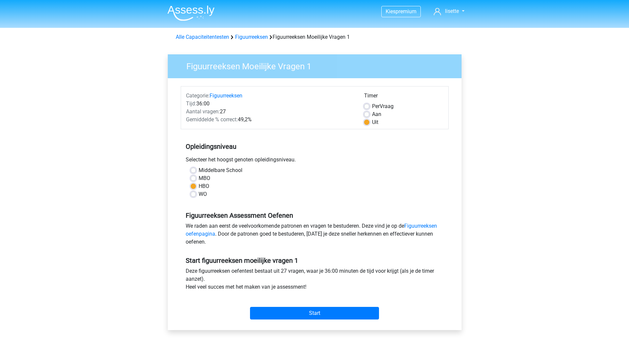
click at [310, 306] on div "Start" at bounding box center [315, 308] width 268 height 23
click at [314, 306] on div "Start" at bounding box center [315, 308] width 268 height 23
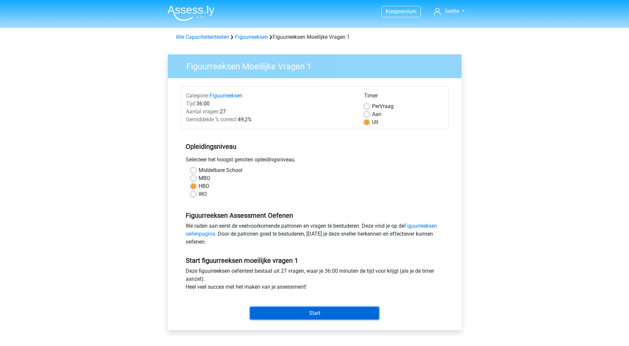
click at [308, 314] on input "Start" at bounding box center [314, 313] width 129 height 13
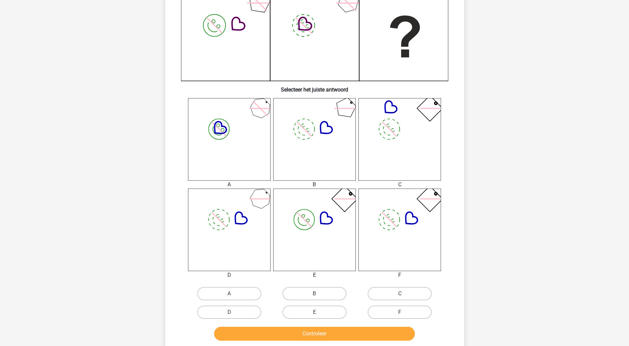
scroll to position [199, 0]
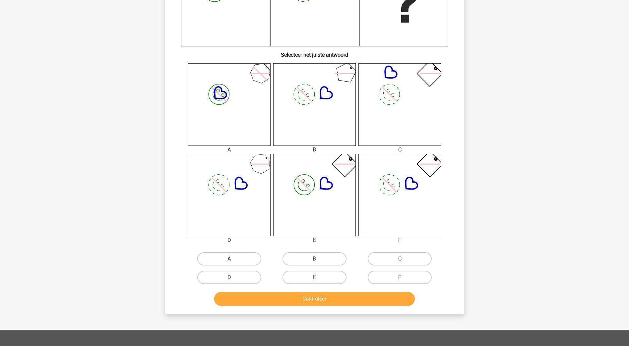
click at [233, 258] on label "A" at bounding box center [229, 258] width 64 height 13
click at [233, 259] on input "A" at bounding box center [231, 261] width 4 height 4
radio input "true"
click at [308, 300] on button "Controleer" at bounding box center [314, 299] width 201 height 14
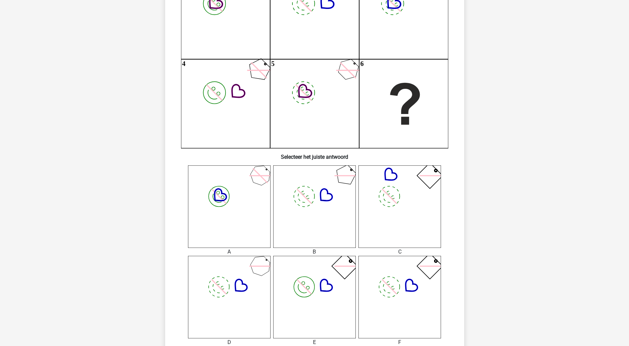
scroll to position [100, 0]
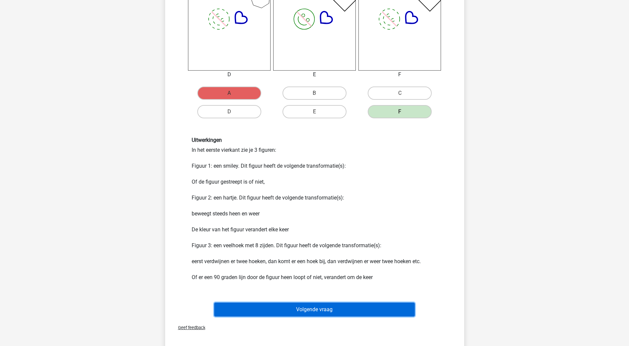
click at [332, 311] on button "Volgende vraag" at bounding box center [314, 310] width 201 height 14
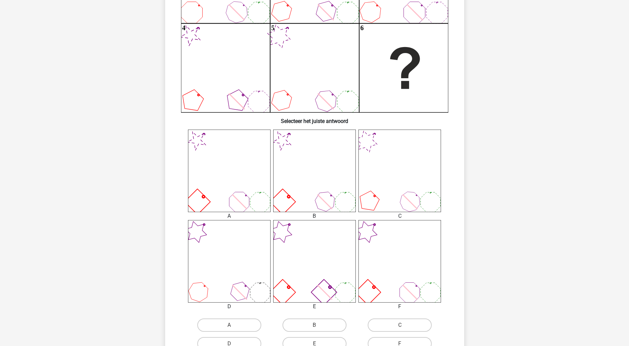
scroll to position [166, 0]
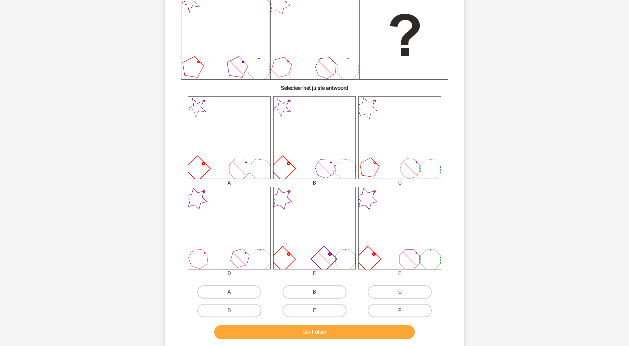
click at [413, 312] on label "F" at bounding box center [400, 310] width 64 height 13
click at [404, 312] on input "F" at bounding box center [402, 313] width 4 height 4
radio input "true"
click at [380, 331] on button "Controleer" at bounding box center [314, 332] width 201 height 14
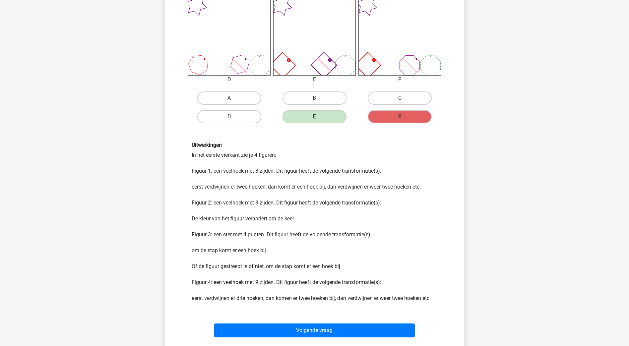
scroll to position [398, 0]
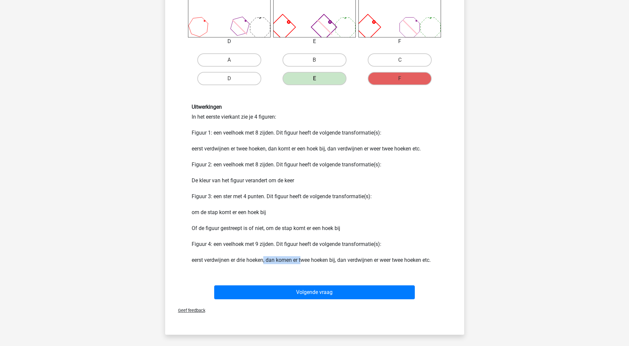
drag, startPoint x: 264, startPoint y: 261, endPoint x: 304, endPoint y: 258, distance: 40.3
click at [304, 258] on div "Uitwerkingen In het eerste vierkant zie je 4 figuren: Figuur 1: een veelhoek me…" at bounding box center [315, 184] width 256 height 160
drag, startPoint x: 304, startPoint y: 258, endPoint x: 352, endPoint y: 260, distance: 47.8
click at [352, 260] on div "Uitwerkingen In het eerste vierkant zie je 4 figuren: Figuur 1: een veelhoek me…" at bounding box center [315, 184] width 256 height 160
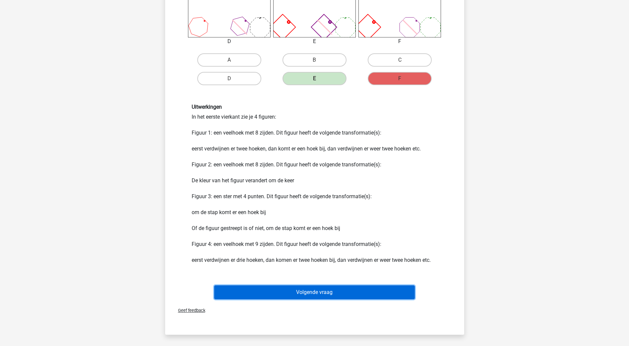
click at [314, 291] on button "Volgende vraag" at bounding box center [314, 293] width 201 height 14
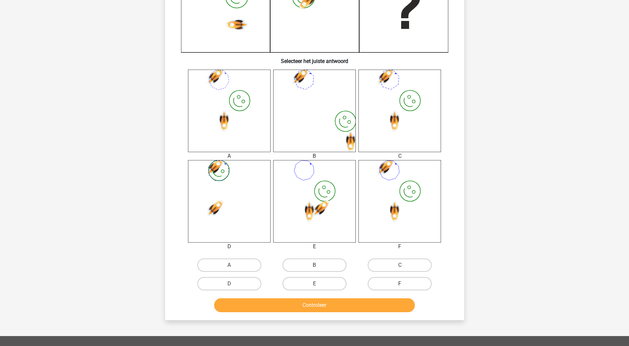
scroll to position [199, 0]
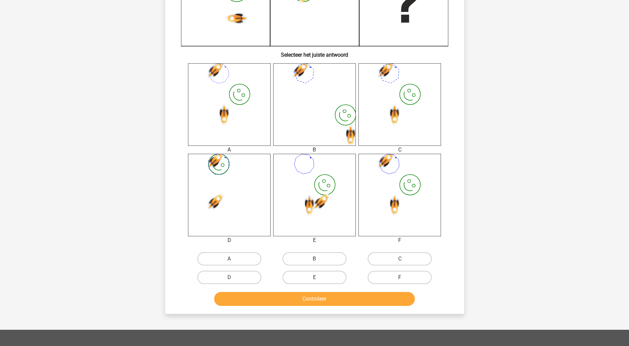
click at [396, 277] on label "F" at bounding box center [400, 277] width 64 height 13
click at [400, 278] on input "F" at bounding box center [402, 280] width 4 height 4
radio input "true"
click at [380, 292] on button "Controleer" at bounding box center [314, 299] width 201 height 14
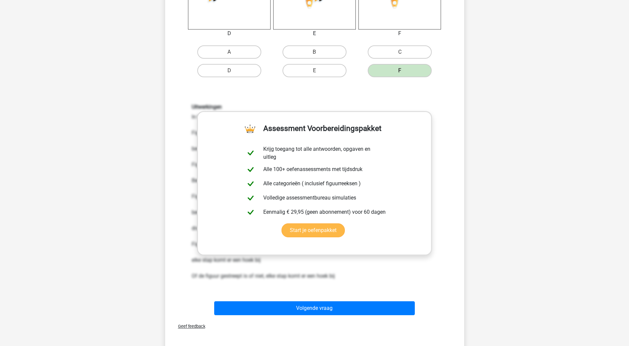
scroll to position [464, 0]
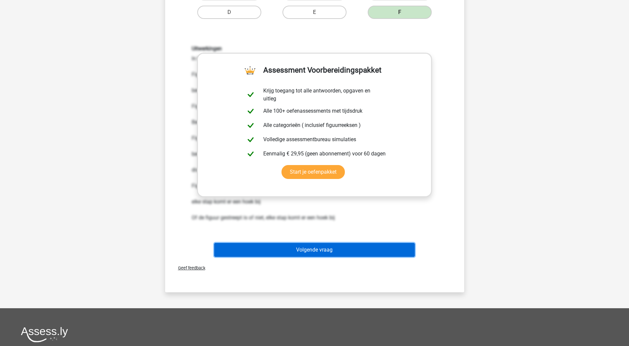
click at [319, 252] on button "Volgende vraag" at bounding box center [314, 250] width 201 height 14
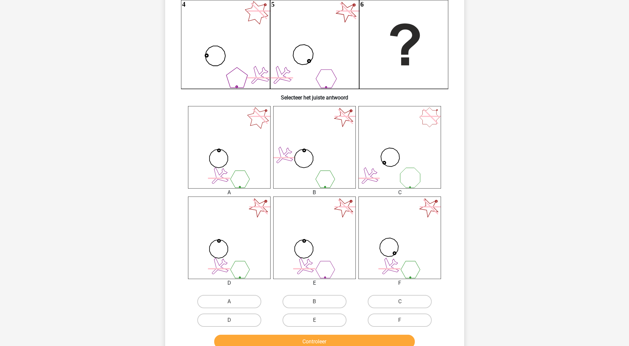
scroll to position [166, 0]
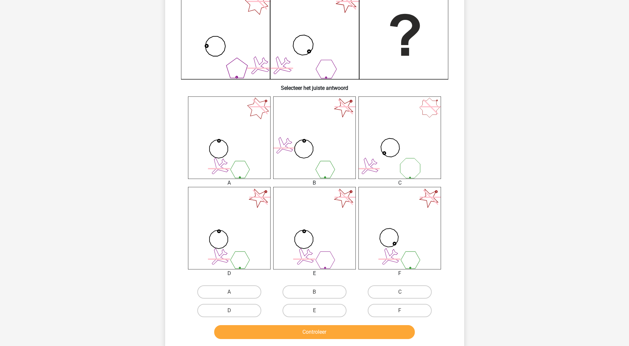
click at [231, 294] on input "A" at bounding box center [231, 294] width 4 height 4
radio input "true"
click at [236, 292] on label "A" at bounding box center [229, 292] width 64 height 13
click at [234, 292] on input "A" at bounding box center [231, 294] width 4 height 4
click at [229, 309] on label "D" at bounding box center [229, 310] width 64 height 13
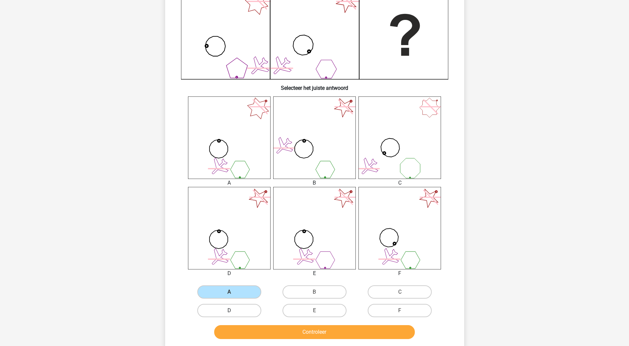
click at [229, 311] on input "D" at bounding box center [231, 313] width 4 height 4
radio input "true"
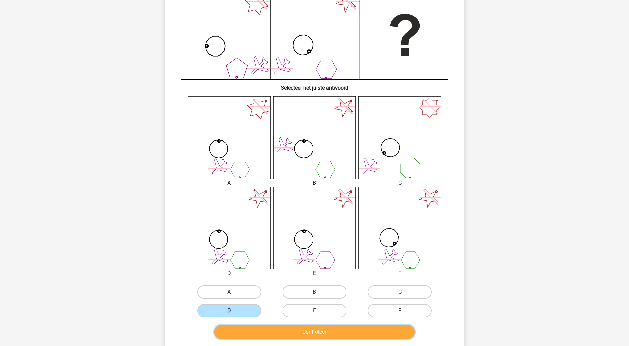
click at [289, 334] on button "Controleer" at bounding box center [314, 332] width 201 height 14
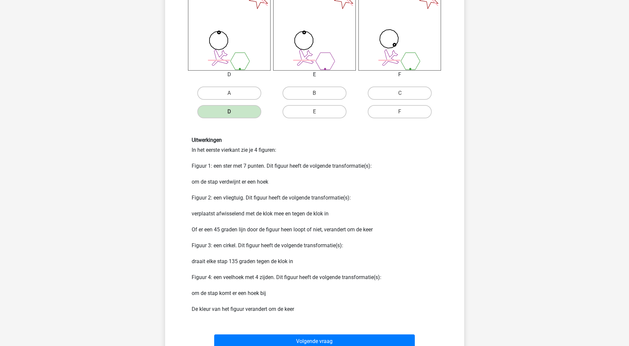
scroll to position [332, 0]
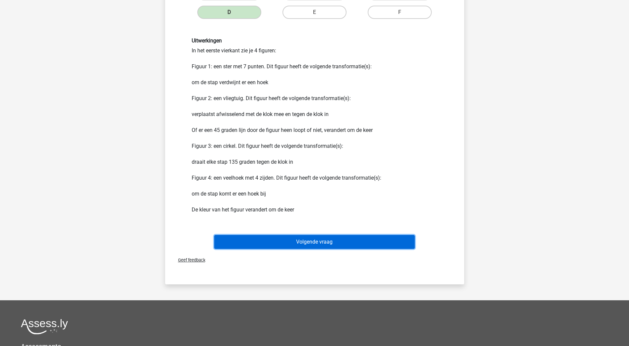
click at [331, 243] on button "Volgende vraag" at bounding box center [314, 242] width 201 height 14
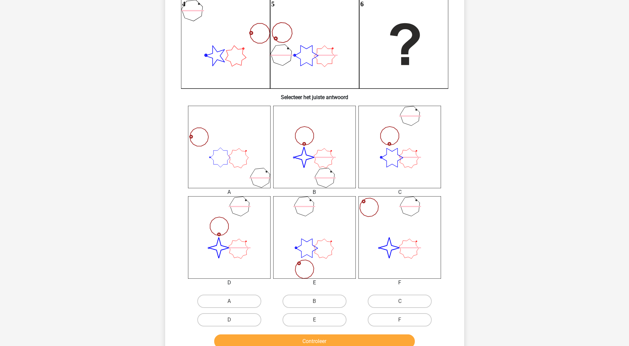
scroll to position [199, 0]
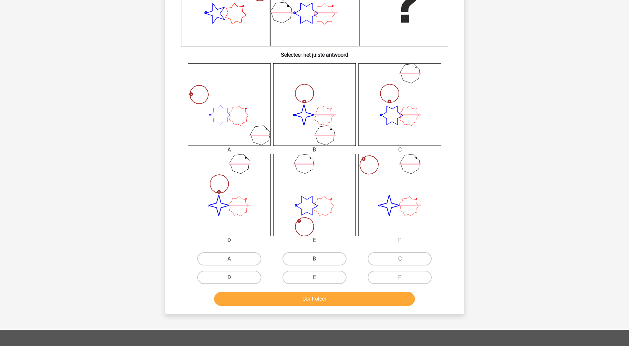
click at [249, 275] on label "D" at bounding box center [229, 277] width 64 height 13
click at [234, 278] on input "D" at bounding box center [231, 280] width 4 height 4
radio input "true"
click at [287, 300] on button "Controleer" at bounding box center [314, 299] width 201 height 14
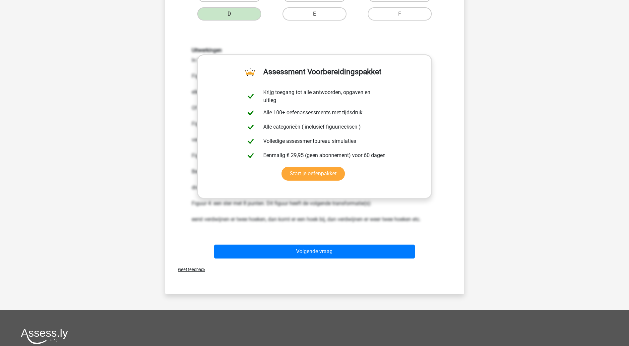
scroll to position [464, 0]
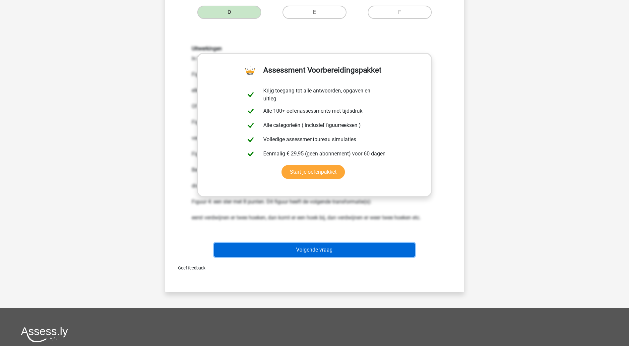
click at [288, 248] on button "Volgende vraag" at bounding box center [314, 250] width 201 height 14
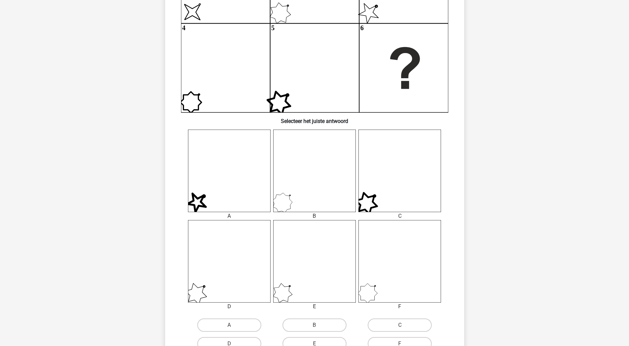
scroll to position [166, 0]
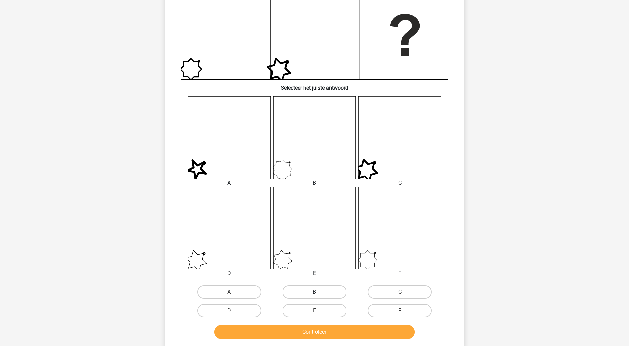
click at [312, 290] on label "B" at bounding box center [315, 292] width 64 height 13
click at [314, 292] on input "B" at bounding box center [316, 294] width 4 height 4
radio input "true"
click at [324, 329] on button "Controleer" at bounding box center [314, 332] width 201 height 14
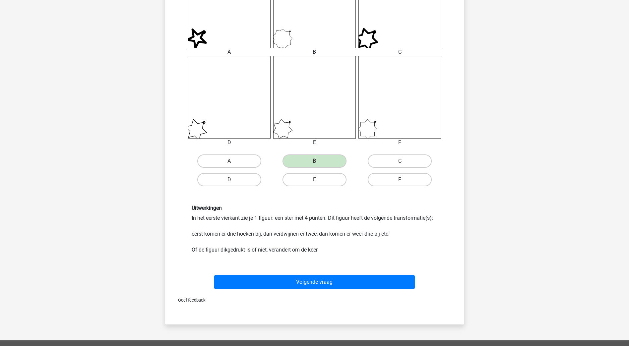
scroll to position [332, 0]
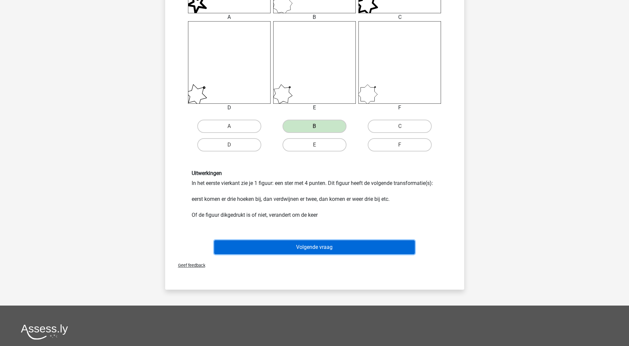
click at [296, 246] on button "Volgende vraag" at bounding box center [314, 247] width 201 height 14
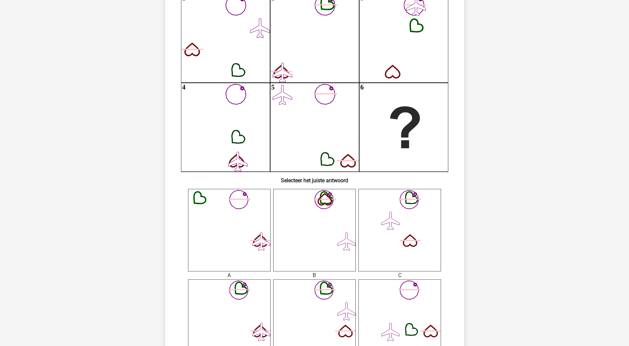
scroll to position [133, 0]
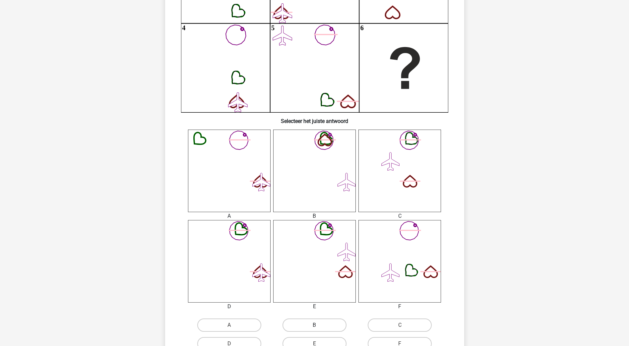
click at [327, 328] on label "B" at bounding box center [315, 325] width 64 height 13
click at [319, 328] on input "B" at bounding box center [316, 327] width 4 height 4
radio input "true"
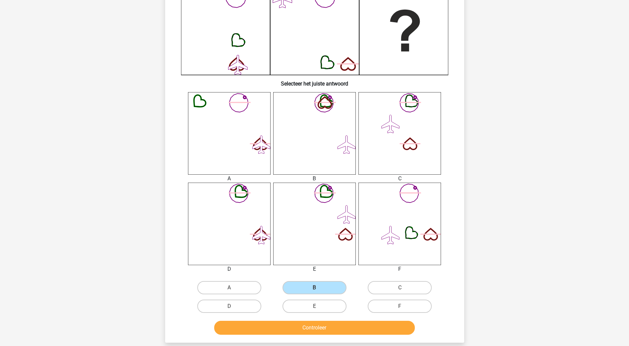
scroll to position [265, 0]
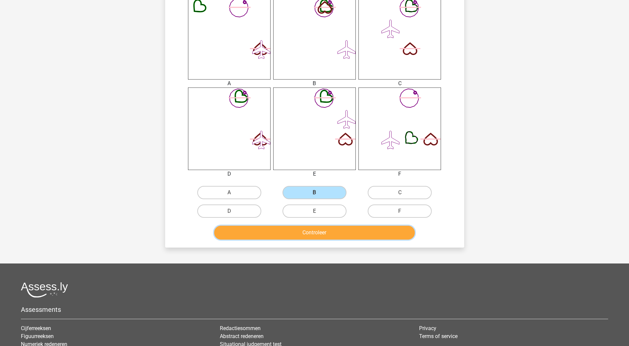
click at [322, 233] on button "Controleer" at bounding box center [314, 233] width 201 height 14
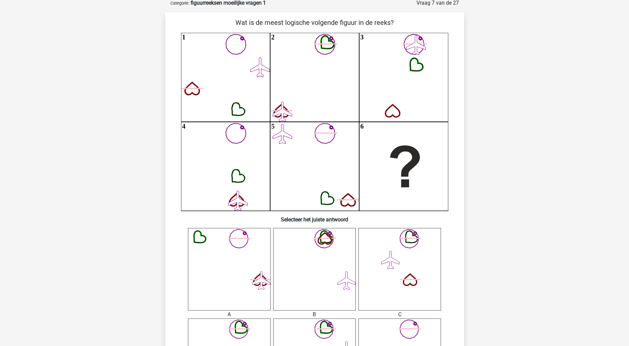
scroll to position [33, 0]
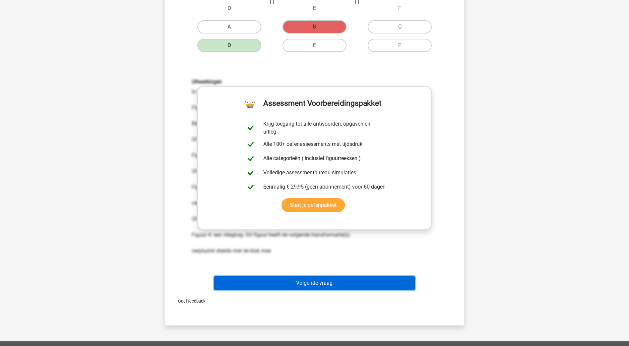
click at [331, 285] on button "Volgende vraag" at bounding box center [314, 283] width 201 height 14
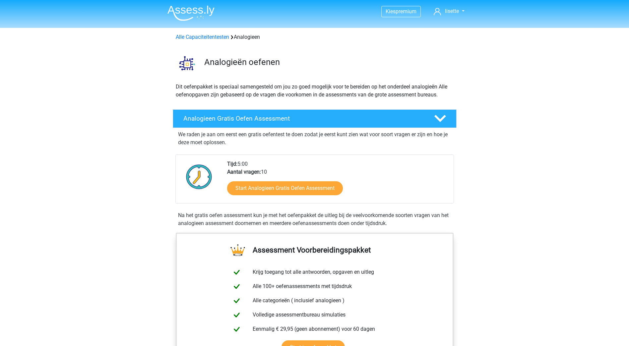
scroll to position [100, 0]
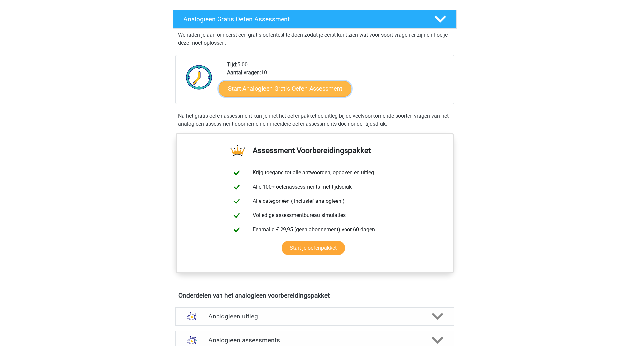
click at [288, 90] on link "Start Analogieen Gratis Oefen Assessment" at bounding box center [285, 89] width 133 height 16
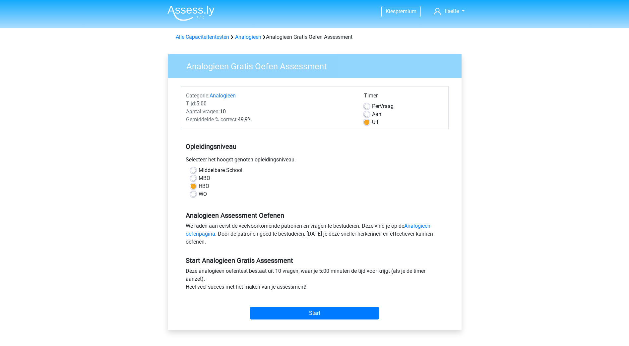
click at [199, 195] on label "WO" at bounding box center [203, 194] width 8 height 8
click at [194, 195] on input "WO" at bounding box center [193, 193] width 5 height 7
radio input "true"
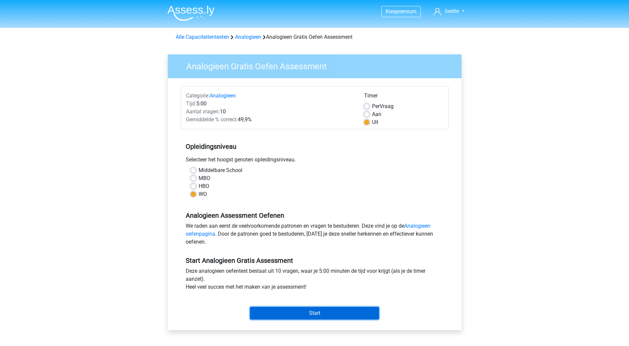
click at [319, 314] on input "Start" at bounding box center [314, 313] width 129 height 13
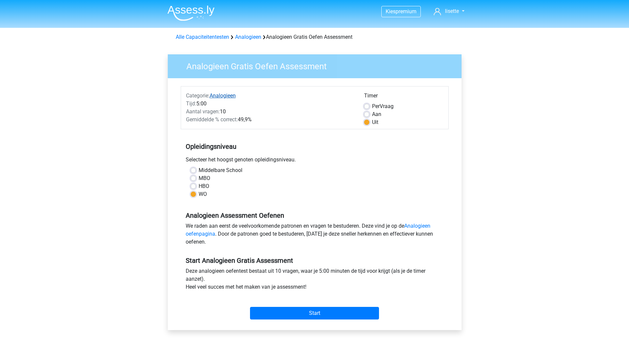
click at [229, 97] on link "Analogieen" at bounding box center [223, 96] width 26 height 6
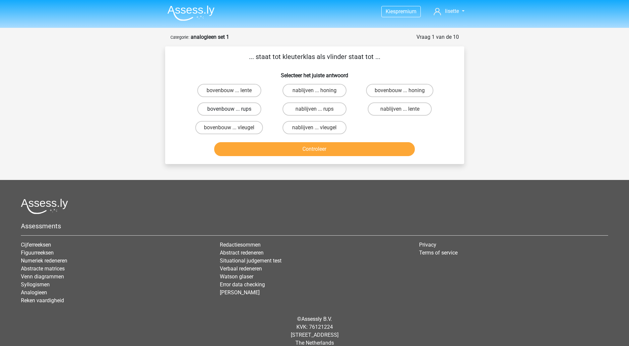
click at [234, 107] on label "bovenbouw ... rups" at bounding box center [229, 108] width 64 height 13
click at [234, 109] on input "bovenbouw ... rups" at bounding box center [231, 111] width 4 height 4
radio input "true"
click at [317, 147] on button "Controleer" at bounding box center [314, 149] width 201 height 14
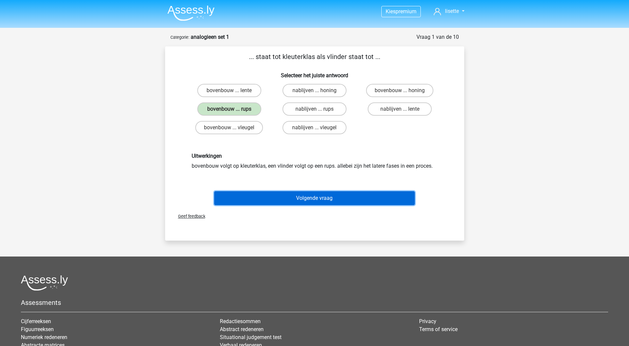
click at [285, 196] on button "Volgende vraag" at bounding box center [314, 198] width 201 height 14
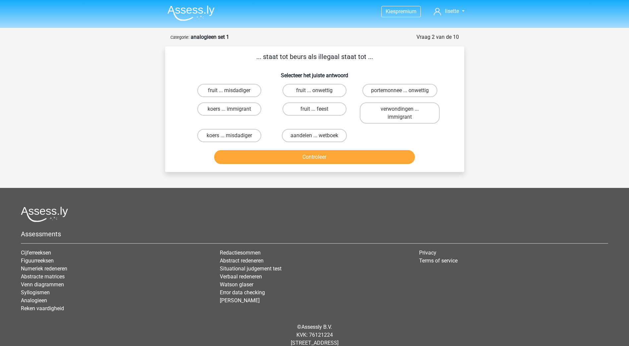
scroll to position [17, 0]
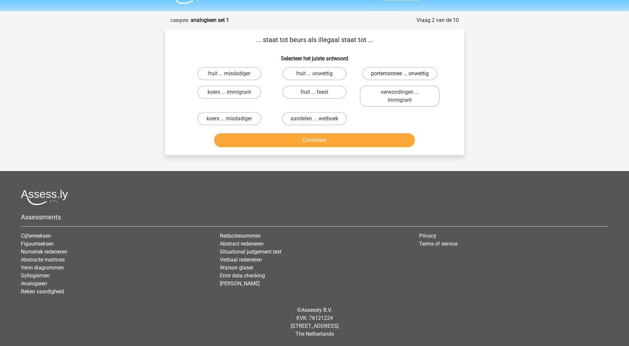
click at [372, 68] on label "portemonnee ... onwettig" at bounding box center [400, 73] width 75 height 13
click at [400, 74] on input "portemonnee ... onwettig" at bounding box center [402, 76] width 4 height 4
radio input "true"
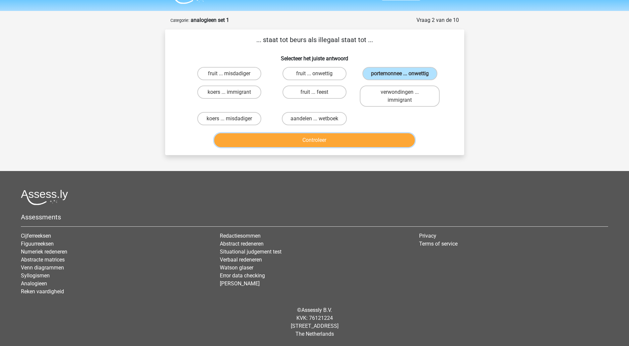
click at [326, 138] on button "Controleer" at bounding box center [314, 140] width 201 height 14
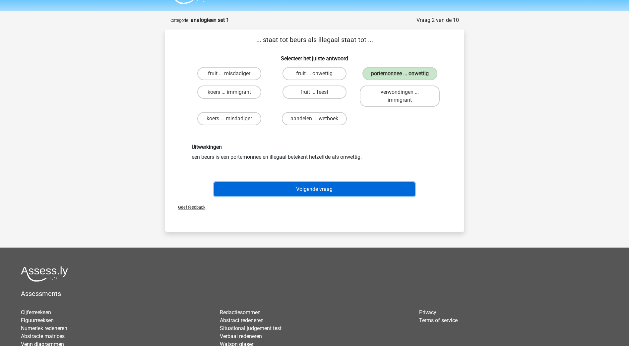
click at [305, 188] on button "Volgende vraag" at bounding box center [314, 189] width 201 height 14
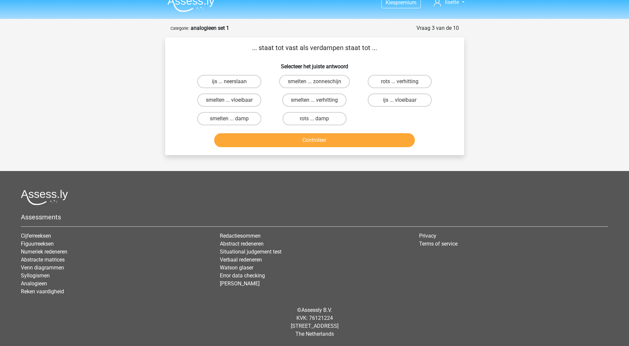
scroll to position [9, 0]
click at [237, 101] on label "smelten ... vloeibaar" at bounding box center [229, 100] width 64 height 13
click at [234, 101] on input "smelten ... vloeibaar" at bounding box center [231, 102] width 4 height 4
radio input "true"
click at [389, 100] on label "ijs ... vloeibaar" at bounding box center [400, 100] width 64 height 13
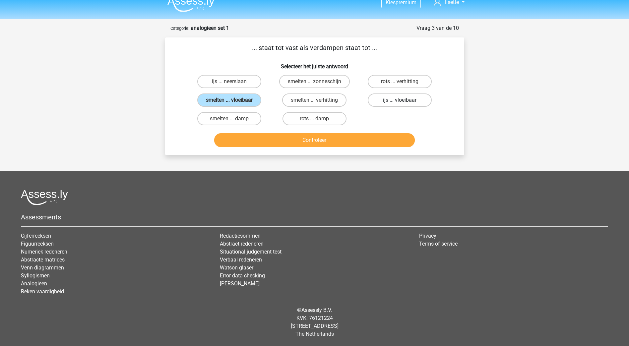
click at [400, 100] on input "ijs ... vloeibaar" at bounding box center [402, 102] width 4 height 4
radio input "true"
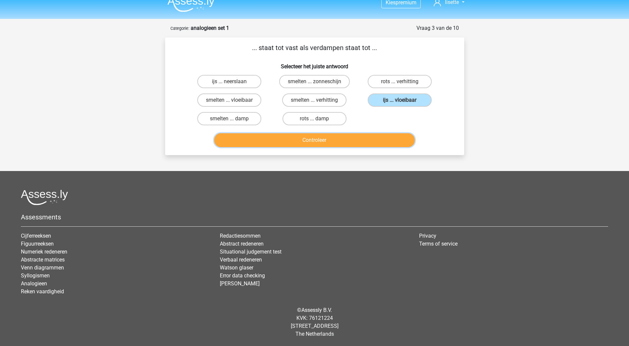
click at [320, 139] on button "Controleer" at bounding box center [314, 140] width 201 height 14
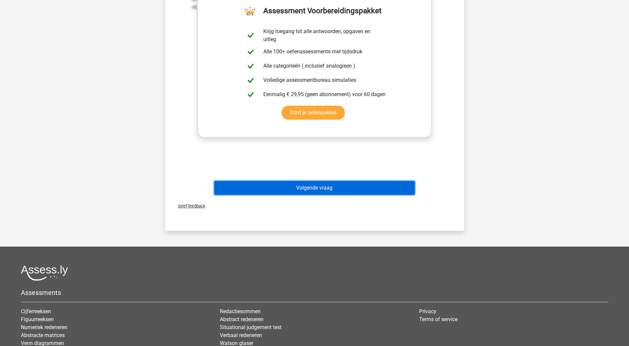
click at [277, 186] on button "Volgende vraag" at bounding box center [314, 188] width 201 height 14
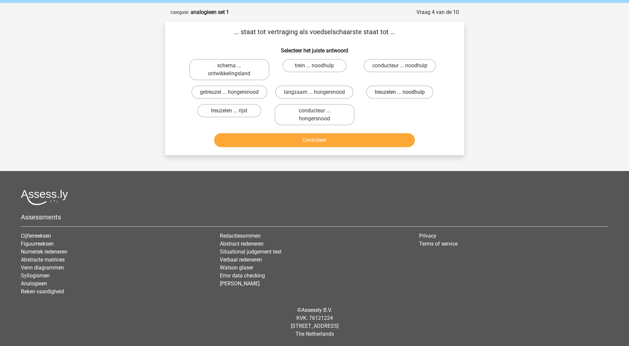
click at [393, 89] on label "treuzelen ... noodhulp" at bounding box center [399, 92] width 67 height 13
click at [400, 92] on input "treuzelen ... noodhulp" at bounding box center [402, 94] width 4 height 4
radio input "true"
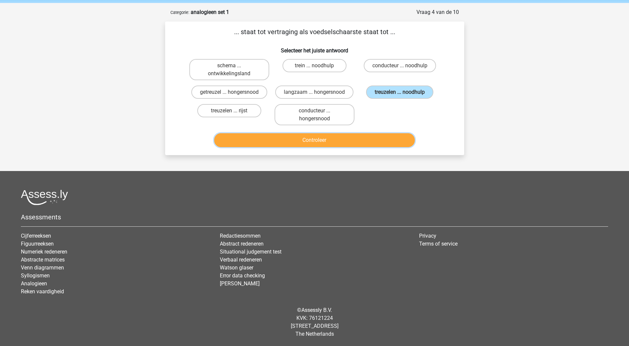
click at [349, 139] on button "Controleer" at bounding box center [314, 140] width 201 height 14
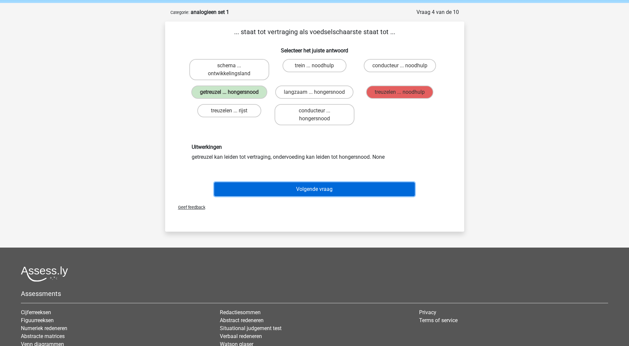
click at [299, 185] on button "Volgende vraag" at bounding box center [314, 189] width 201 height 14
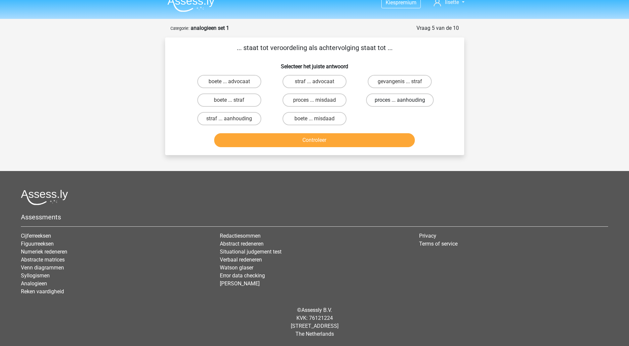
click at [393, 101] on label "proces ... aanhouding" at bounding box center [400, 100] width 68 height 13
click at [400, 101] on input "proces ... aanhouding" at bounding box center [402, 102] width 4 height 4
radio input "true"
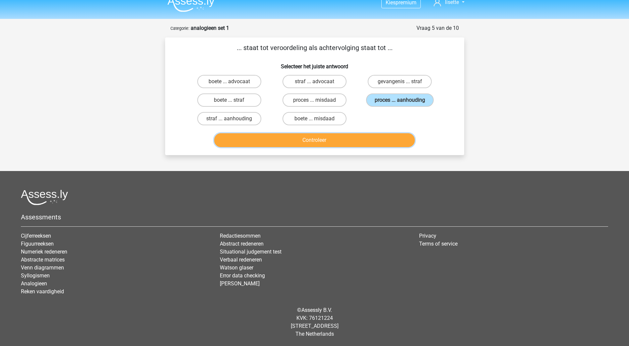
click at [343, 140] on button "Controleer" at bounding box center [314, 140] width 201 height 14
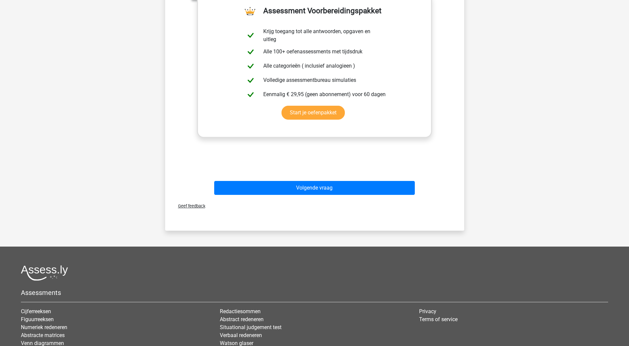
click at [336, 180] on div "Volgende vraag" at bounding box center [315, 187] width 278 height 22
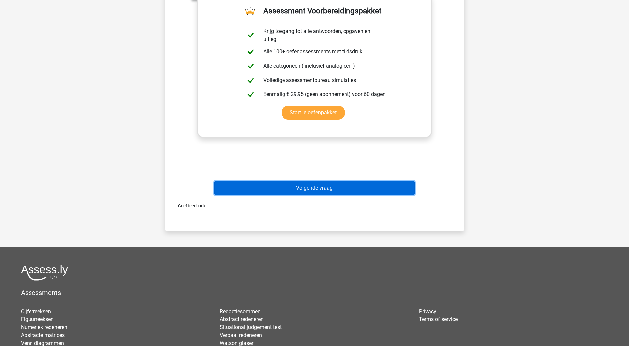
click at [333, 190] on button "Volgende vraag" at bounding box center [314, 188] width 201 height 14
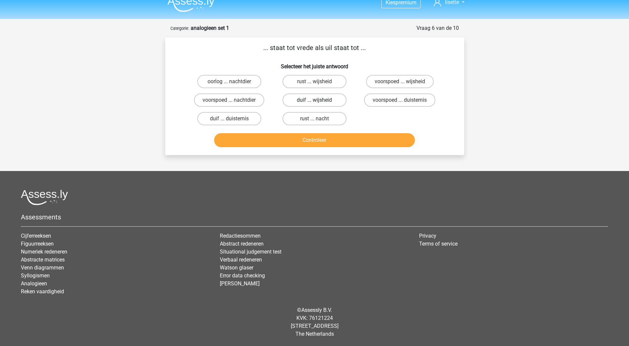
click at [323, 97] on label "duif ... wijsheid" at bounding box center [315, 100] width 64 height 13
click at [319, 100] on input "duif ... wijsheid" at bounding box center [316, 102] width 4 height 4
radio input "true"
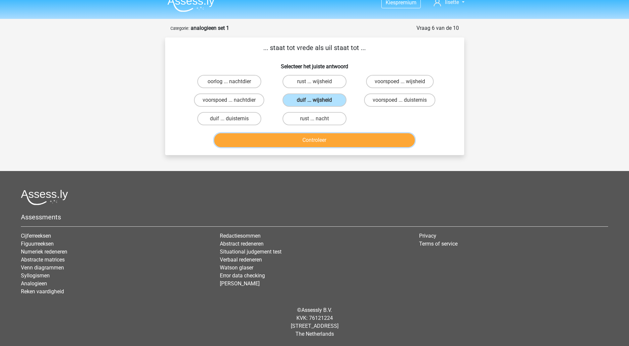
click at [334, 137] on button "Controleer" at bounding box center [314, 140] width 201 height 14
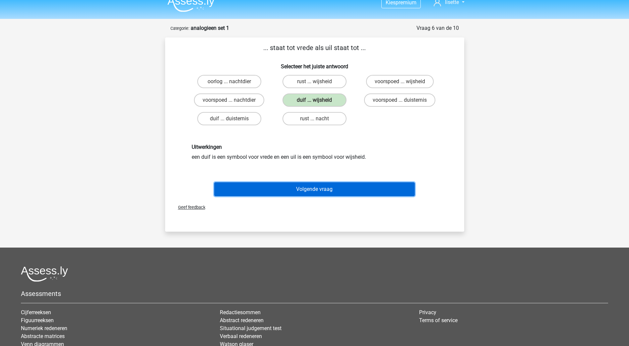
click at [308, 184] on button "Volgende vraag" at bounding box center [314, 189] width 201 height 14
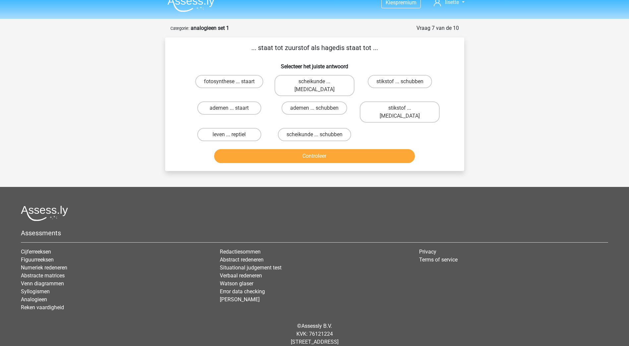
click at [318, 83] on input "scheikunde ... krokodil" at bounding box center [316, 84] width 4 height 4
radio input "true"
click at [387, 102] on label "stikstof ... krokodil" at bounding box center [400, 112] width 80 height 21
click at [400, 108] on input "stikstof ... krokodil" at bounding box center [402, 110] width 4 height 4
radio input "true"
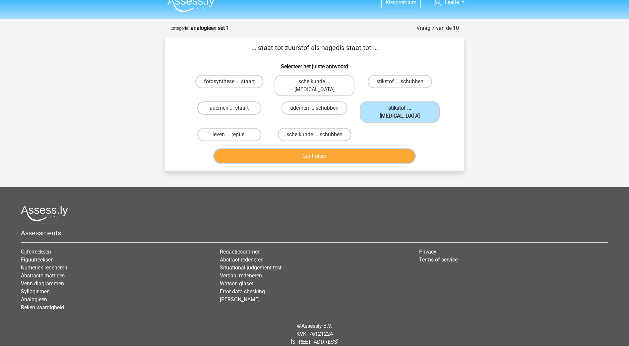
click at [311, 149] on button "Controleer" at bounding box center [314, 156] width 201 height 14
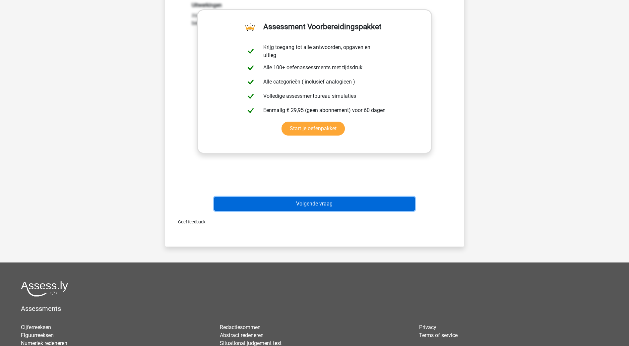
click at [351, 197] on button "Volgende vraag" at bounding box center [314, 204] width 201 height 14
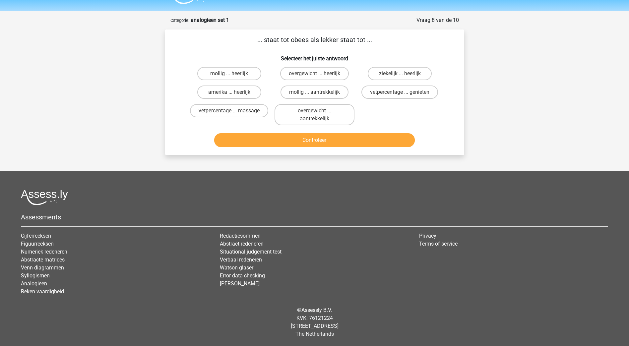
scroll to position [17, 0]
click at [327, 74] on label "overgewicht ... heerlijk" at bounding box center [314, 73] width 69 height 13
click at [319, 74] on input "overgewicht ... heerlijk" at bounding box center [316, 76] width 4 height 4
radio input "true"
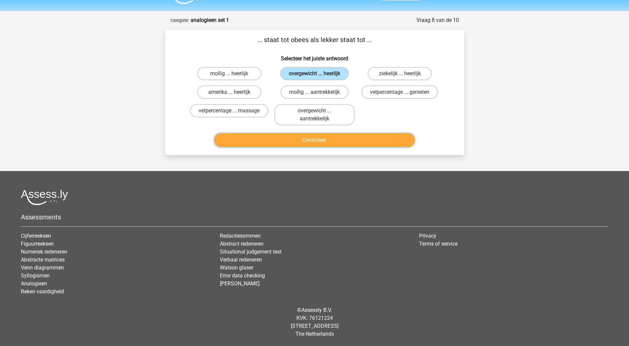
click at [336, 134] on button "Controleer" at bounding box center [314, 140] width 201 height 14
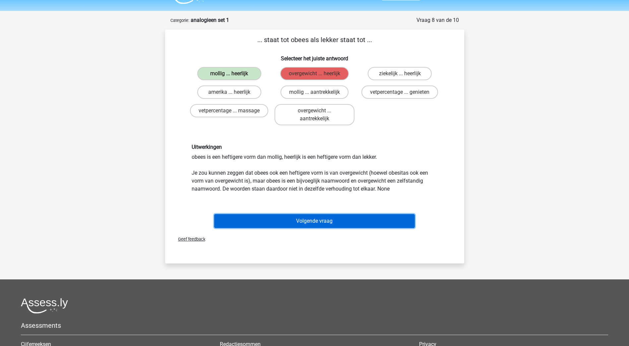
click at [320, 216] on button "Volgende vraag" at bounding box center [314, 221] width 201 height 14
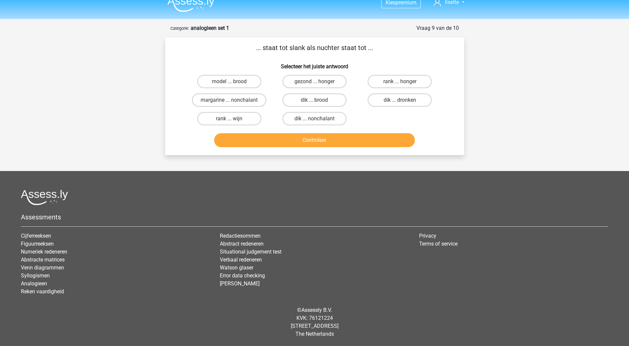
scroll to position [9, 0]
click at [325, 82] on label "gezond ... honger" at bounding box center [315, 81] width 64 height 13
click at [319, 82] on input "gezond ... honger" at bounding box center [316, 84] width 4 height 4
radio input "true"
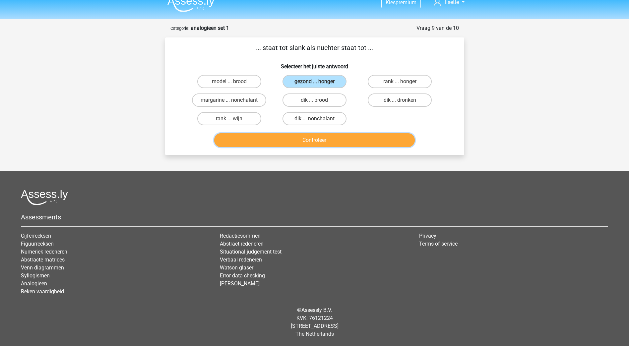
click at [322, 138] on button "Controleer" at bounding box center [314, 140] width 201 height 14
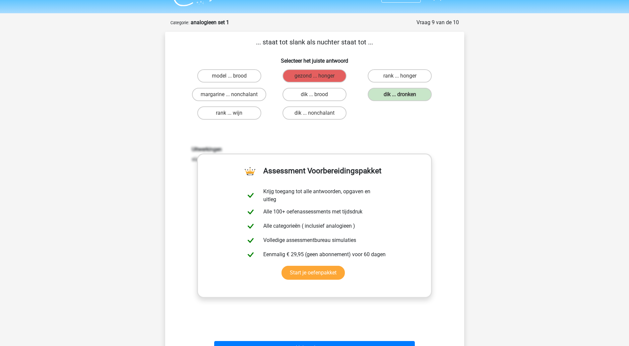
scroll to position [142, 0]
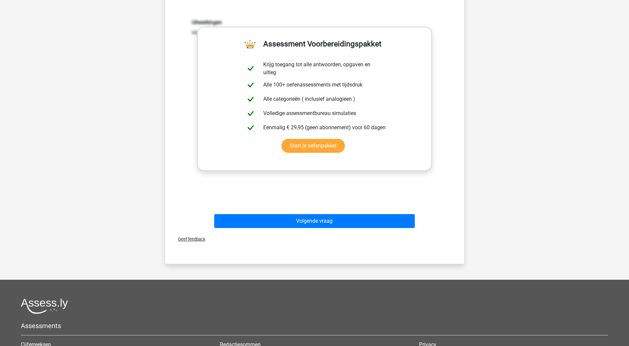
click at [320, 213] on div "Volgende vraag" at bounding box center [315, 220] width 278 height 22
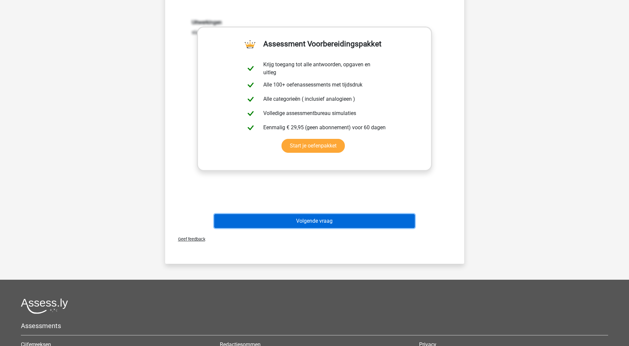
click at [315, 224] on button "Volgende vraag" at bounding box center [314, 221] width 201 height 14
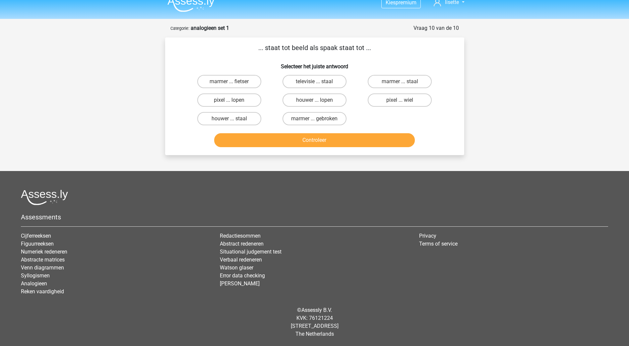
scroll to position [9, 0]
click at [414, 102] on label "pixel ... wiel" at bounding box center [400, 100] width 64 height 13
click at [404, 102] on input "pixel ... wiel" at bounding box center [402, 102] width 4 height 4
radio input "true"
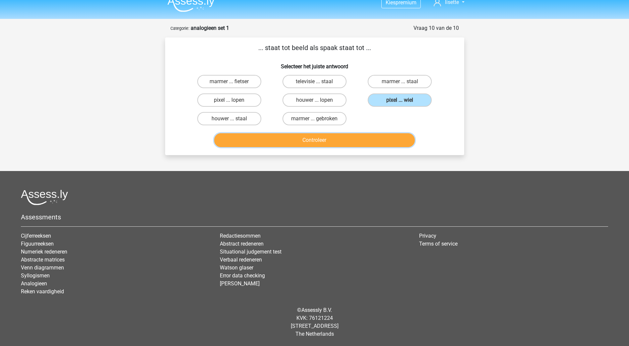
click at [353, 144] on button "Controleer" at bounding box center [314, 140] width 201 height 14
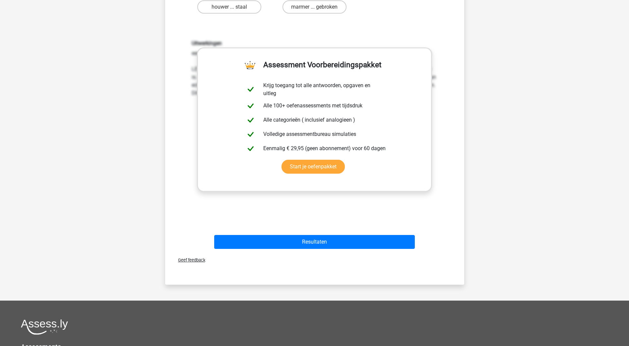
scroll to position [175, 0]
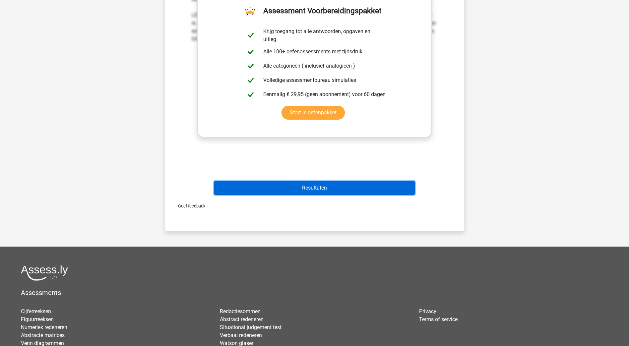
click at [334, 182] on button "Resultaten" at bounding box center [314, 188] width 201 height 14
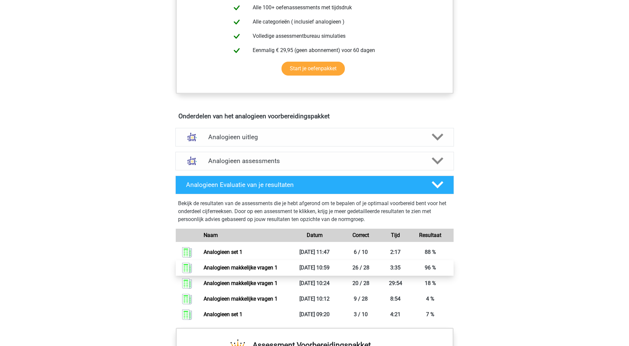
scroll to position [365, 0]
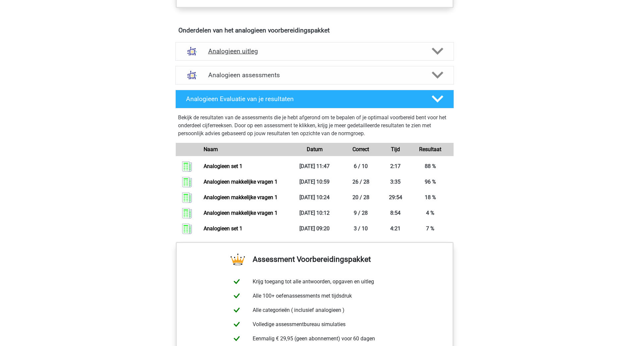
click at [287, 55] on h4 "Analogieen uitleg" at bounding box center [314, 51] width 213 height 8
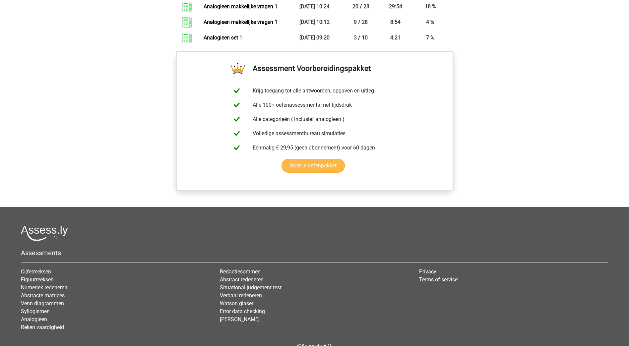
scroll to position [763, 0]
